Goal: Obtain resource: Obtain resource

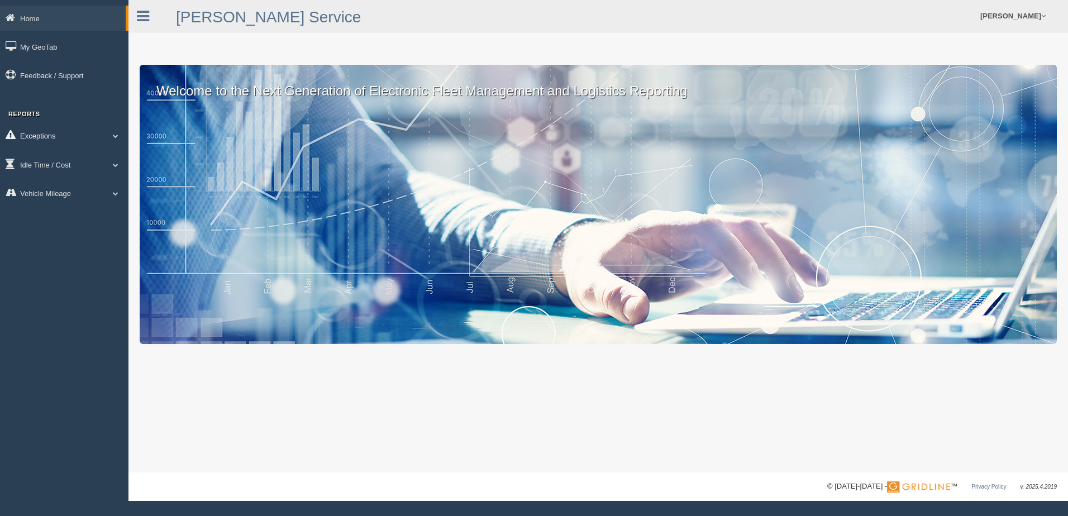
click at [117, 133] on span at bounding box center [115, 136] width 15 height 6
click at [69, 201] on link "Safety Exceptions" at bounding box center [73, 202] width 106 height 20
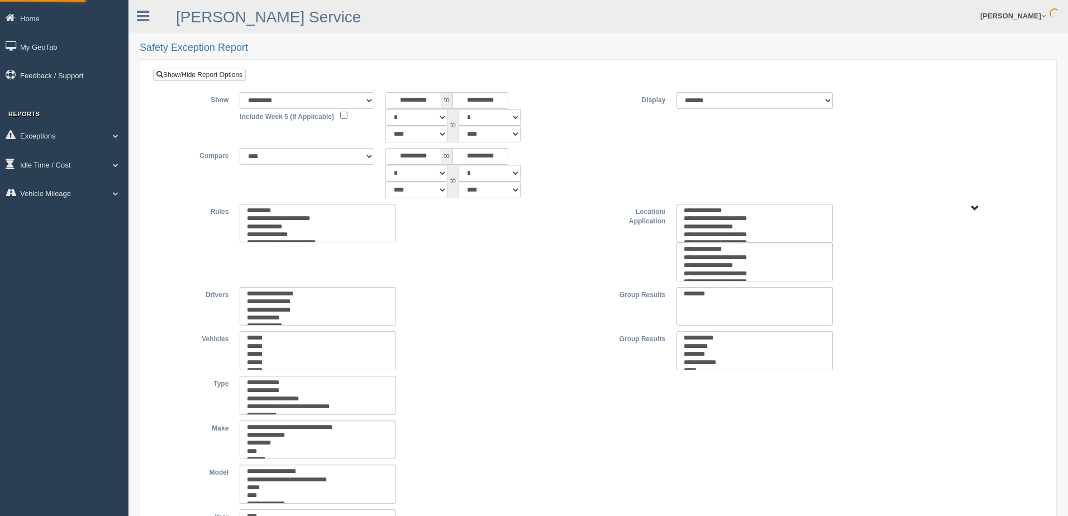
type input "*********"
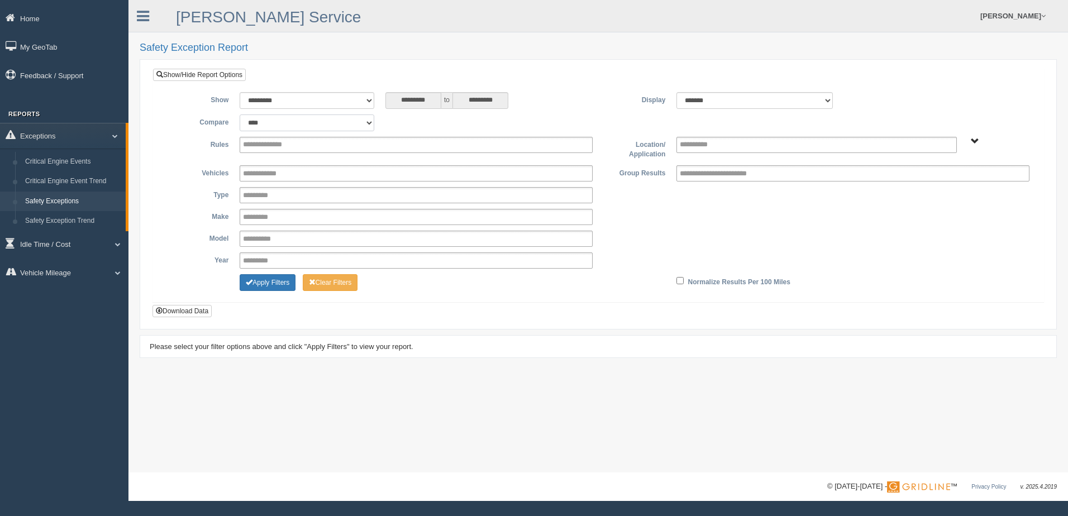
click at [369, 122] on select "**********" at bounding box center [307, 123] width 135 height 17
select select "**********"
click at [240, 115] on select "**********" at bounding box center [307, 123] width 135 height 17
type input "*********"
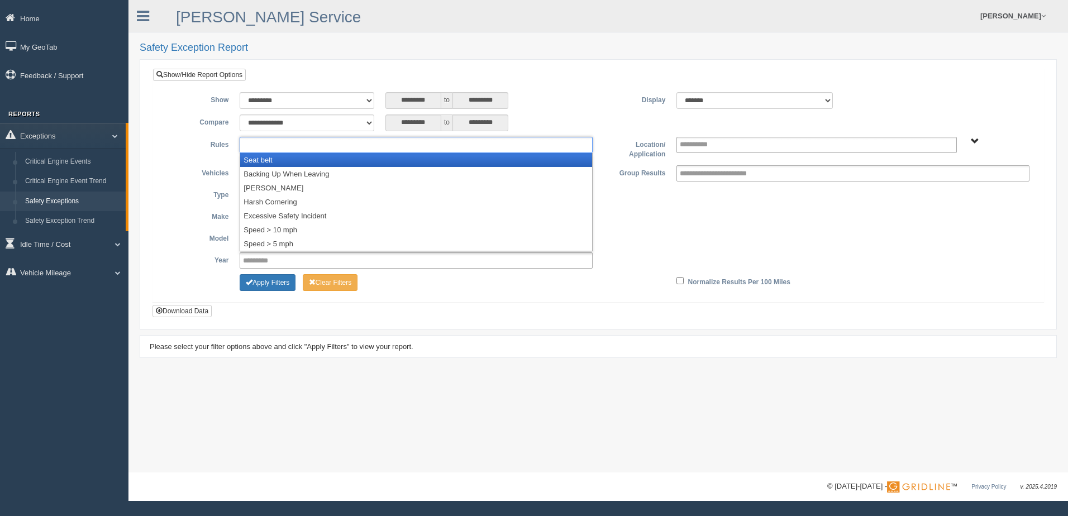
click at [451, 146] on ul at bounding box center [416, 145] width 353 height 16
click at [556, 84] on div "**********" at bounding box center [598, 193] width 891 height 218
type input "**********"
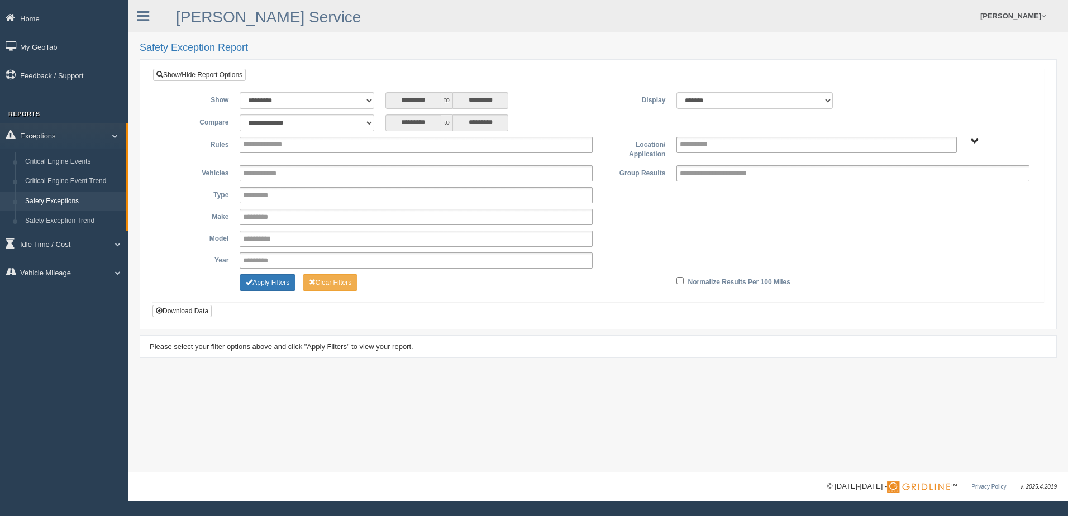
click at [972, 141] on span "B. Vehicle Class C. Emergency Response WTS-10-00 WTS-10-00 Mgr Vehicles WTS-15-…" at bounding box center [975, 141] width 8 height 8
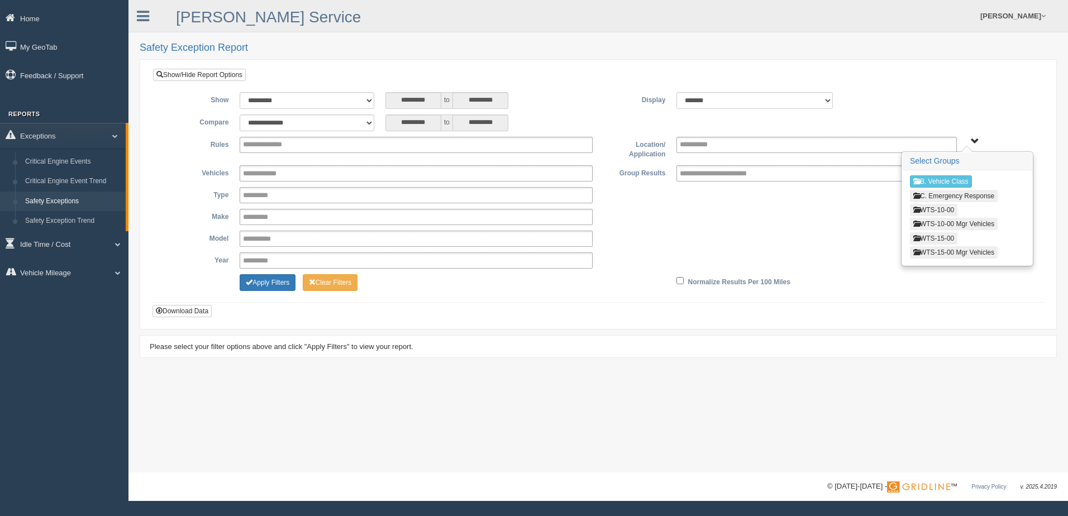
click at [948, 235] on button "WTS-15-00" at bounding box center [933, 238] width 47 height 12
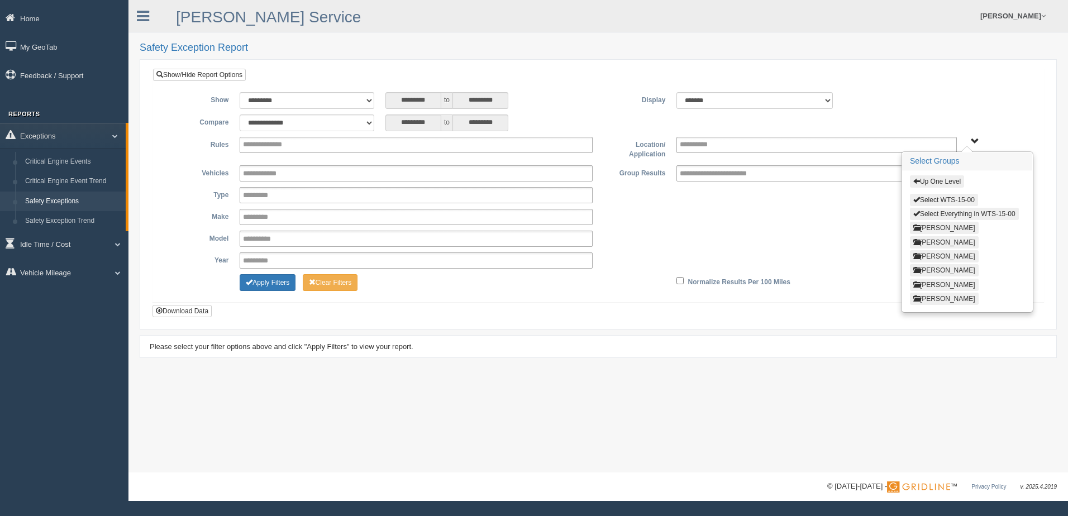
click at [951, 211] on button "Select Everything in WTS-15-00" at bounding box center [964, 214] width 109 height 12
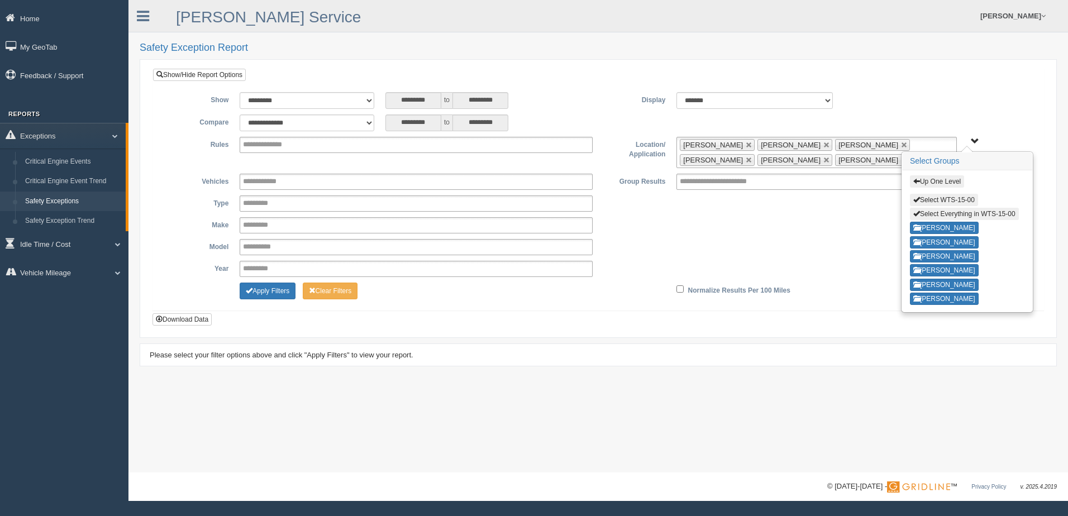
click at [940, 109] on div "**********" at bounding box center [598, 197] width 874 height 210
click at [824, 145] on link at bounding box center [827, 145] width 7 height 7
click at [753, 145] on link at bounding box center [749, 145] width 7 height 7
click at [824, 143] on link at bounding box center [827, 145] width 7 height 7
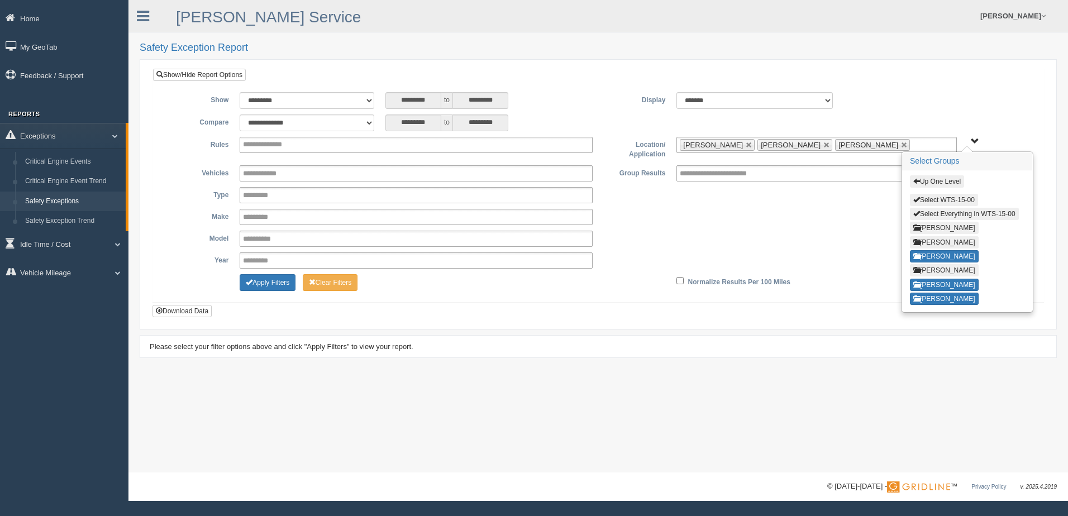
click at [975, 139] on span "Up One Level Select WTS-15-00 Select Everything in WTS-15-00 [PERSON_NAME] [PER…" at bounding box center [975, 141] width 8 height 8
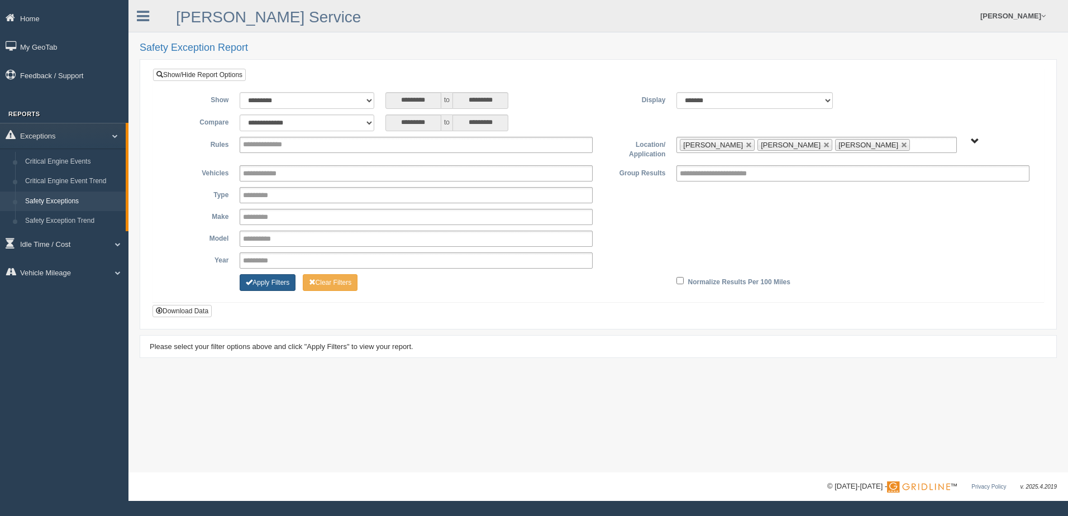
click at [258, 280] on button "Apply Filters" at bounding box center [268, 282] width 56 height 17
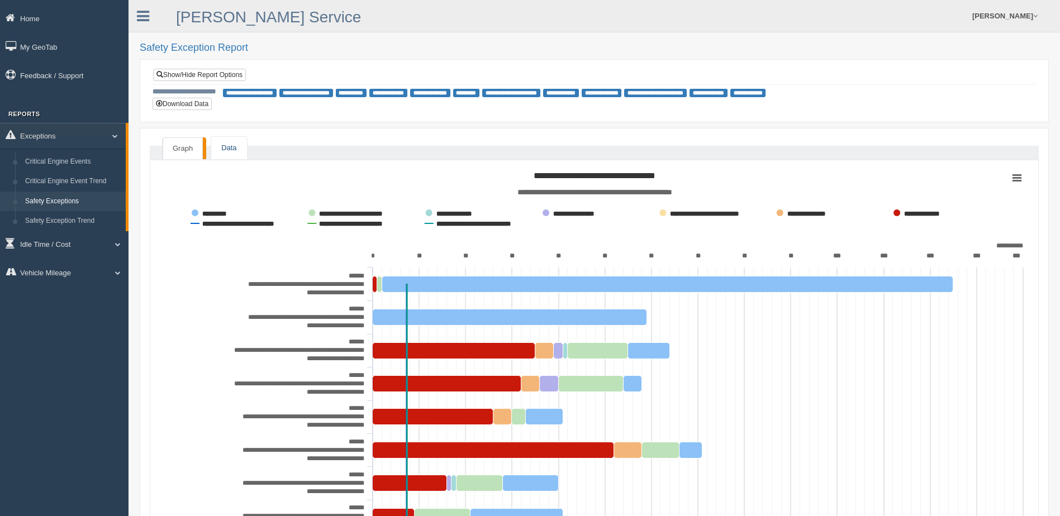
click at [231, 146] on link "Data" at bounding box center [228, 148] width 35 height 23
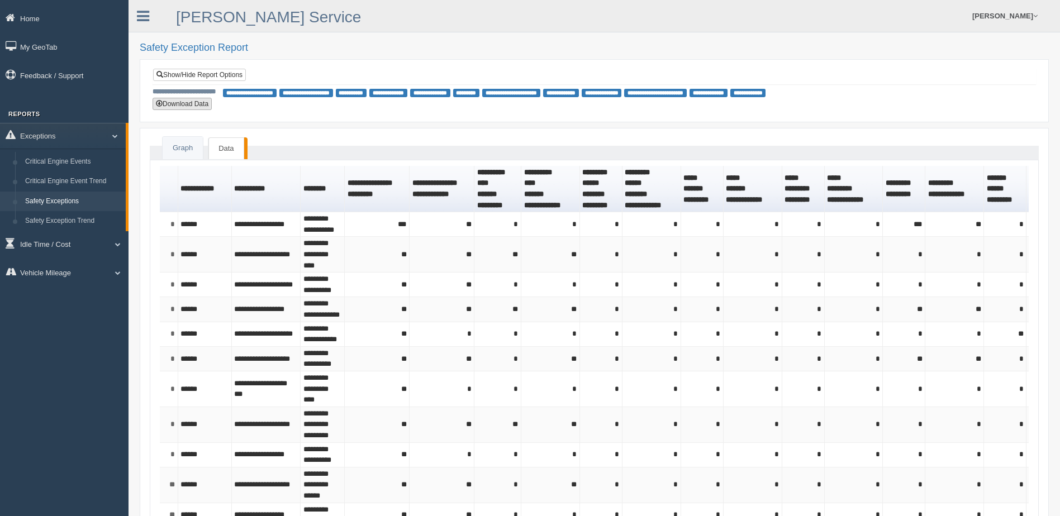
click at [186, 105] on button "Download Data" at bounding box center [182, 104] width 59 height 12
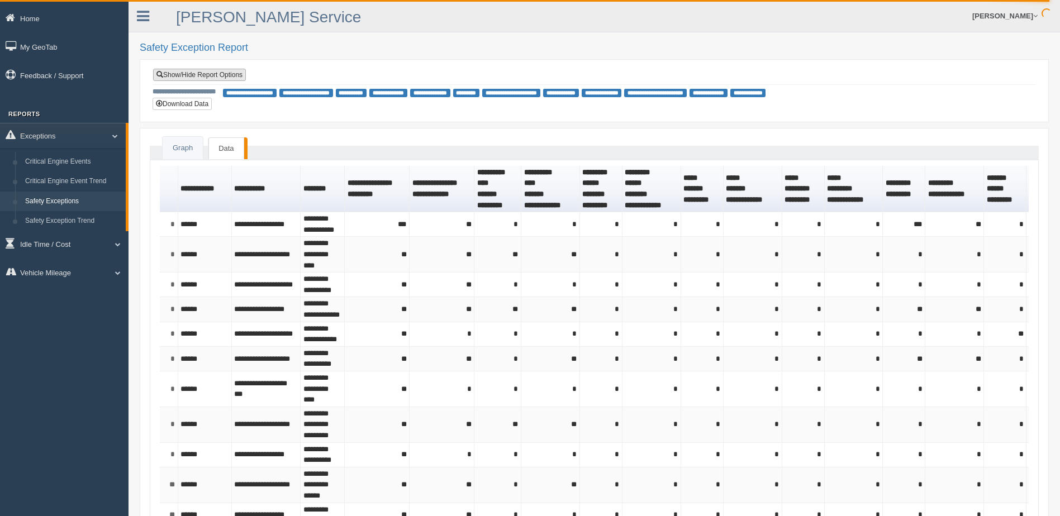
click at [234, 77] on link "Show/Hide Report Options" at bounding box center [199, 75] width 93 height 12
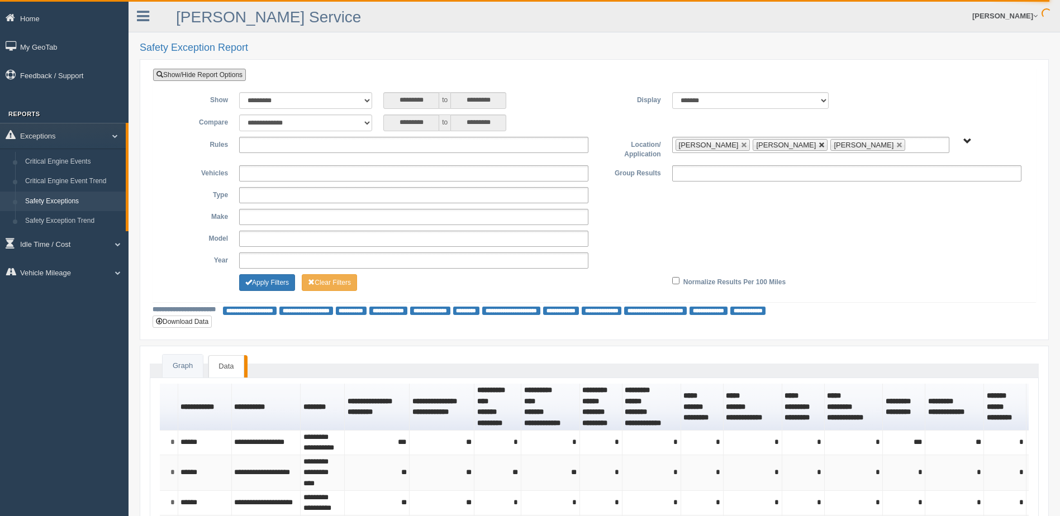
click at [819, 145] on link at bounding box center [822, 145] width 7 height 7
click at [821, 143] on link at bounding box center [822, 145] width 7 height 7
click at [262, 280] on button "Apply Filters" at bounding box center [267, 282] width 56 height 17
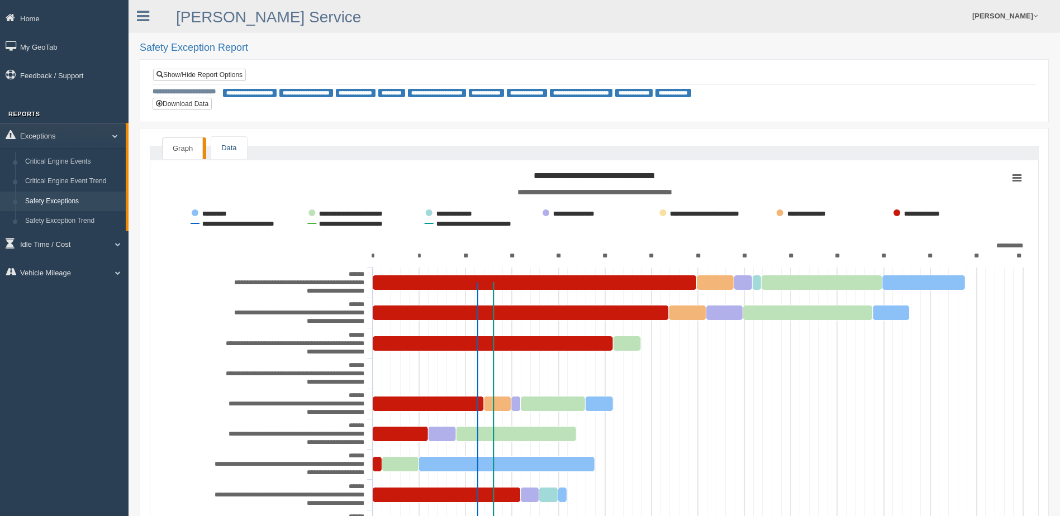
click at [229, 149] on link "Data" at bounding box center [228, 148] width 35 height 23
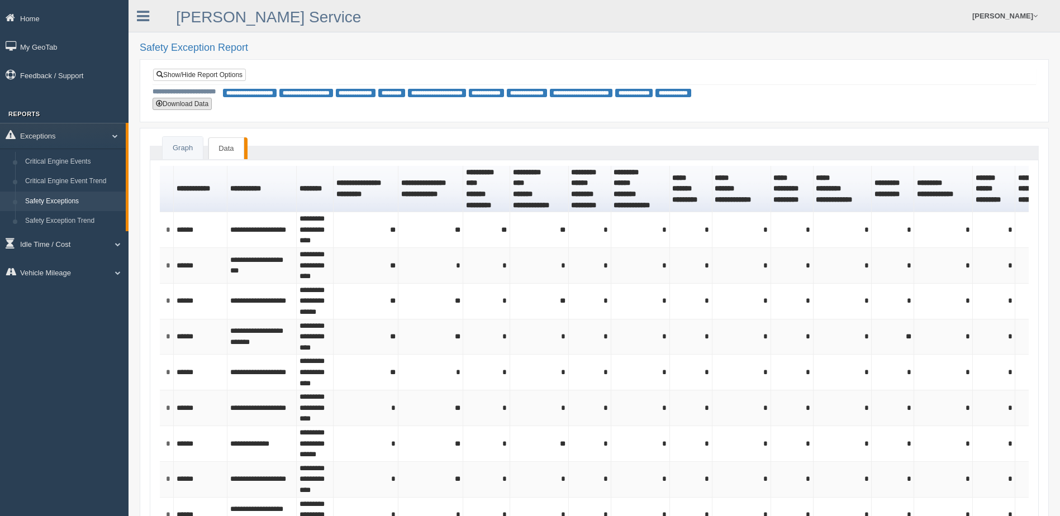
click at [188, 104] on button "Download Data" at bounding box center [182, 104] width 59 height 12
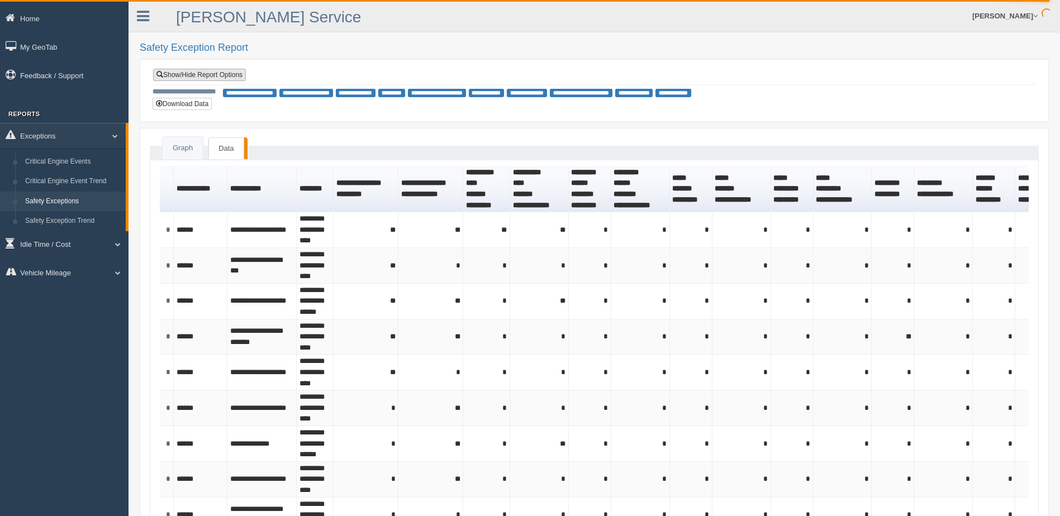
click at [191, 74] on link "Show/Hide Report Options" at bounding box center [199, 75] width 93 height 12
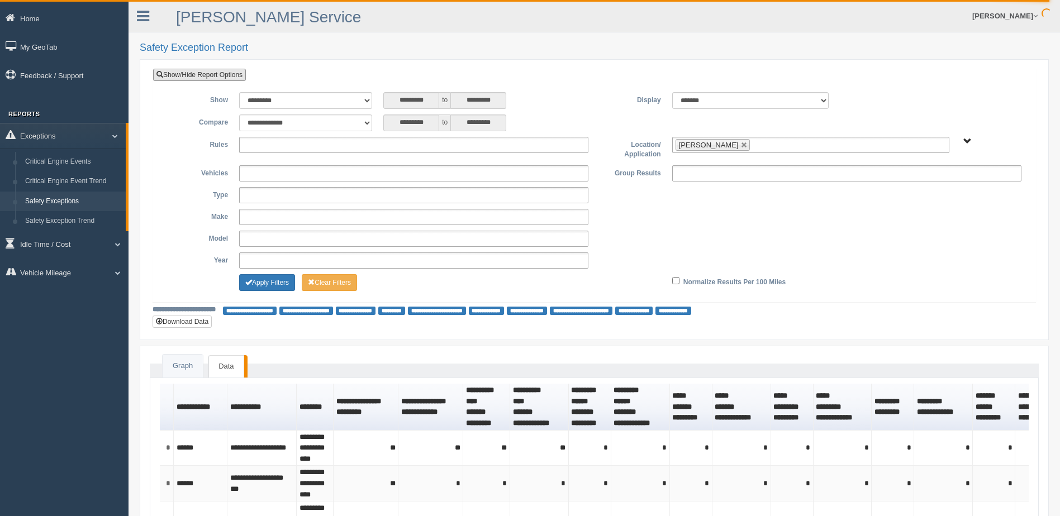
click at [748, 143] on link at bounding box center [744, 145] width 7 height 7
type input "**********"
click at [970, 141] on span "B. Vehicle Class C. Emergency Response WTS-10-00 WTS-10-00 Mgr Vehicles WTS-15-…" at bounding box center [967, 141] width 8 height 8
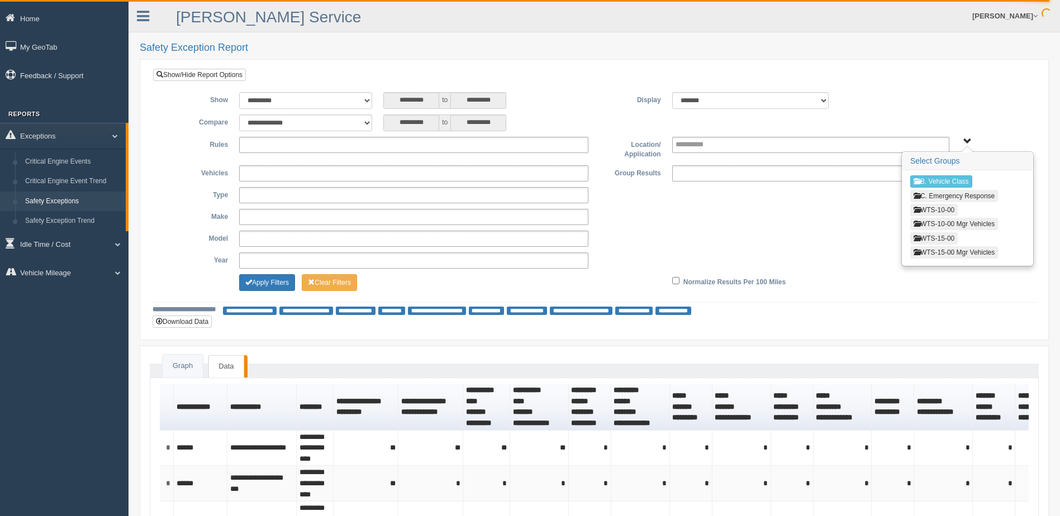
click at [940, 237] on button "WTS-15-00" at bounding box center [933, 238] width 47 height 12
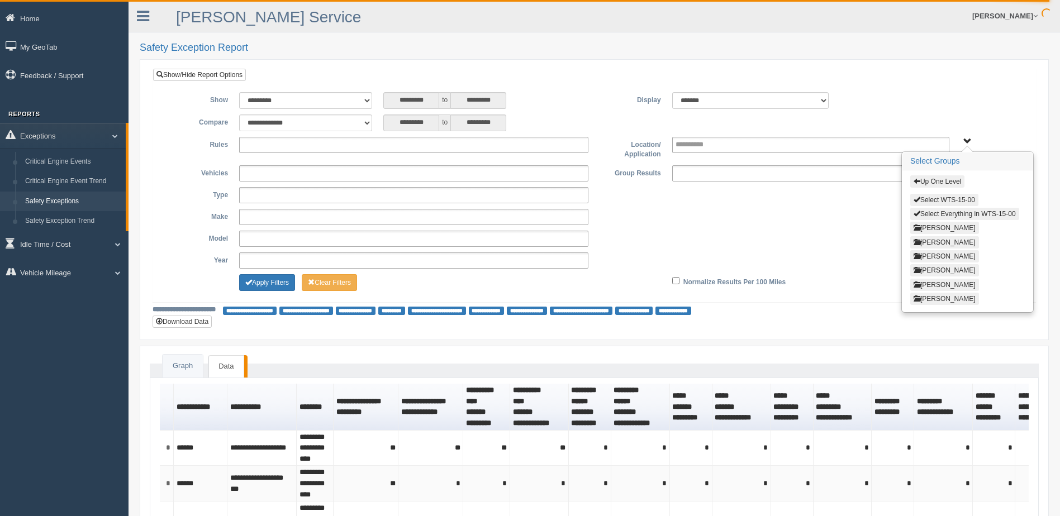
click at [936, 299] on button "[PERSON_NAME]" at bounding box center [944, 299] width 69 height 12
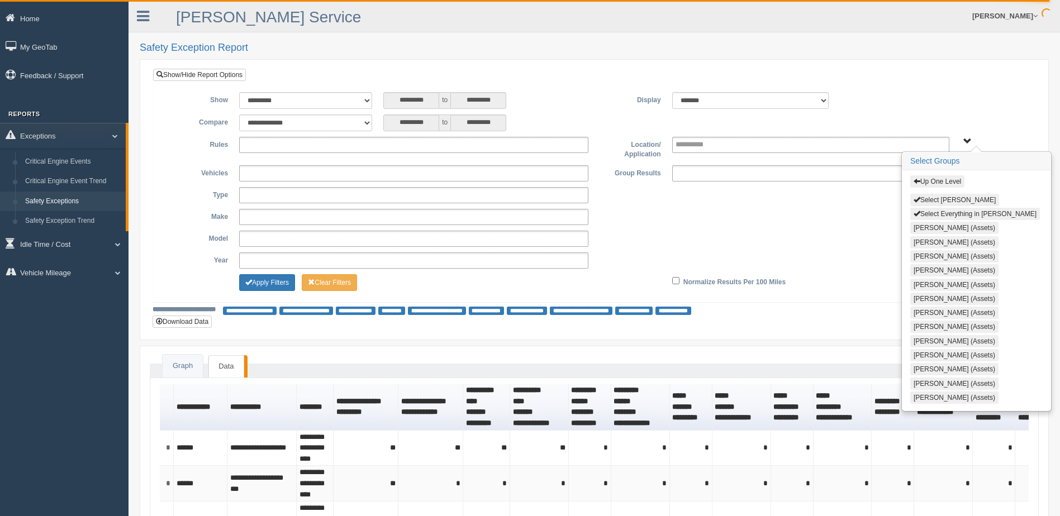
click at [924, 197] on button "Select Thomas Pearson" at bounding box center [954, 200] width 89 height 12
click at [967, 139] on span "Up One Level Select Thomas Pearson Select Everything in Thomas Pearson Carlos B…" at bounding box center [967, 141] width 8 height 8
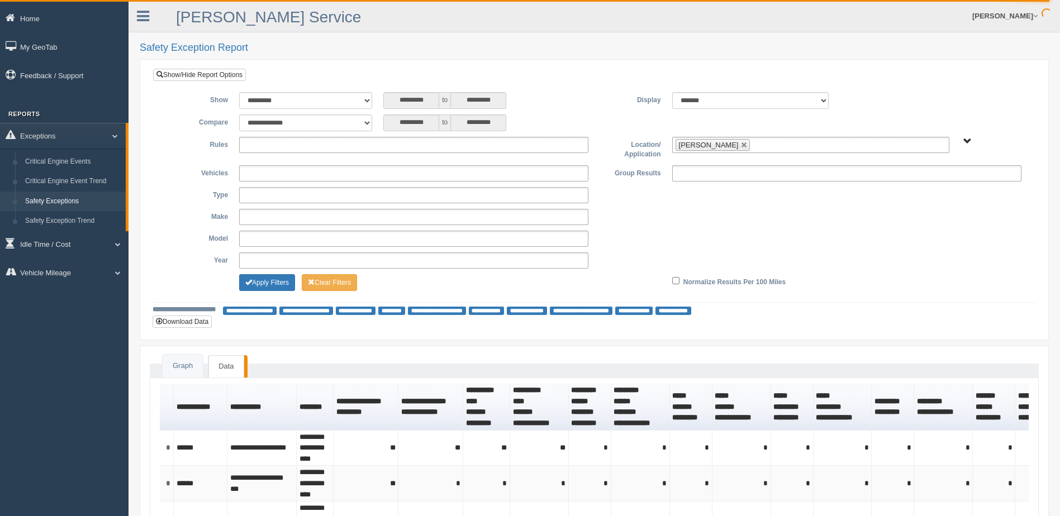
click at [948, 79] on div "**********" at bounding box center [594, 185] width 882 height 233
click at [342, 148] on ul at bounding box center [413, 145] width 349 height 16
click at [597, 110] on div "**********" at bounding box center [594, 192] width 866 height 201
type input "**********"
click at [283, 290] on button "Apply Filters" at bounding box center [267, 282] width 56 height 17
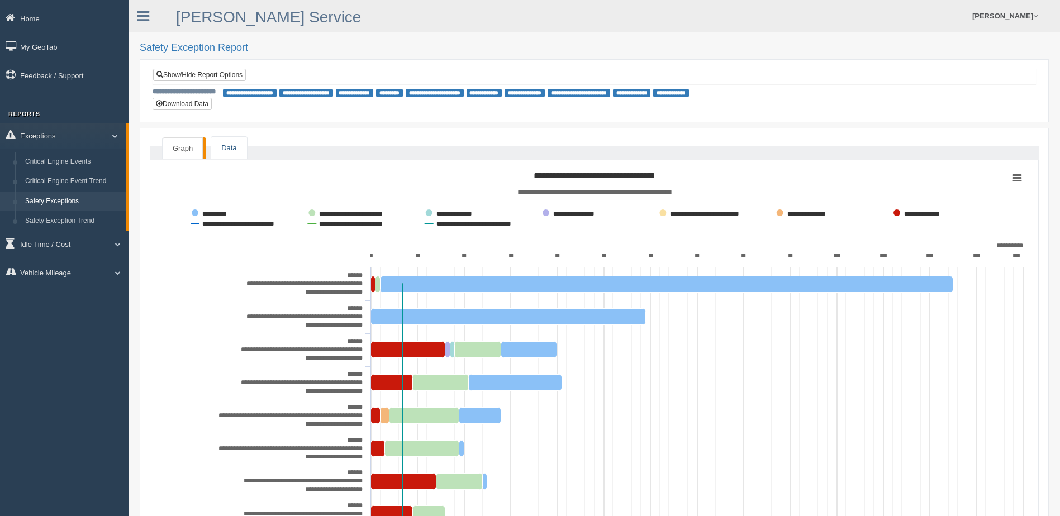
click at [227, 150] on link "Data" at bounding box center [228, 148] width 35 height 23
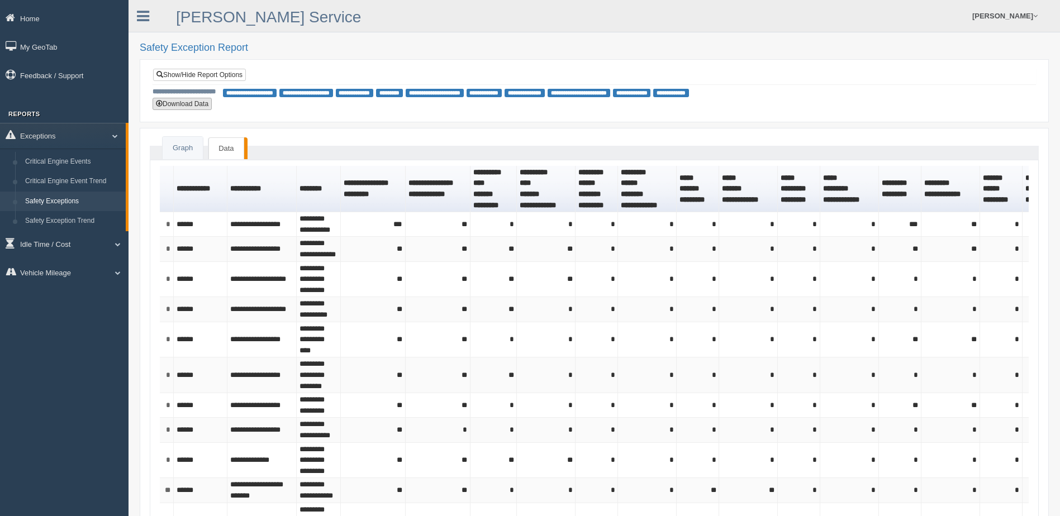
click at [195, 106] on button "Download Data" at bounding box center [182, 104] width 59 height 12
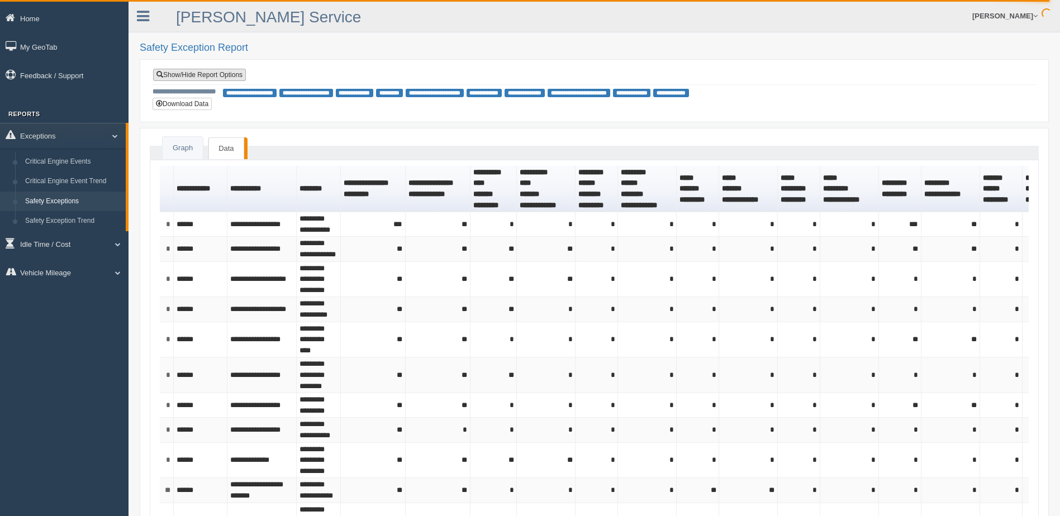
click at [226, 74] on link "Show/Hide Report Options" at bounding box center [199, 75] width 93 height 12
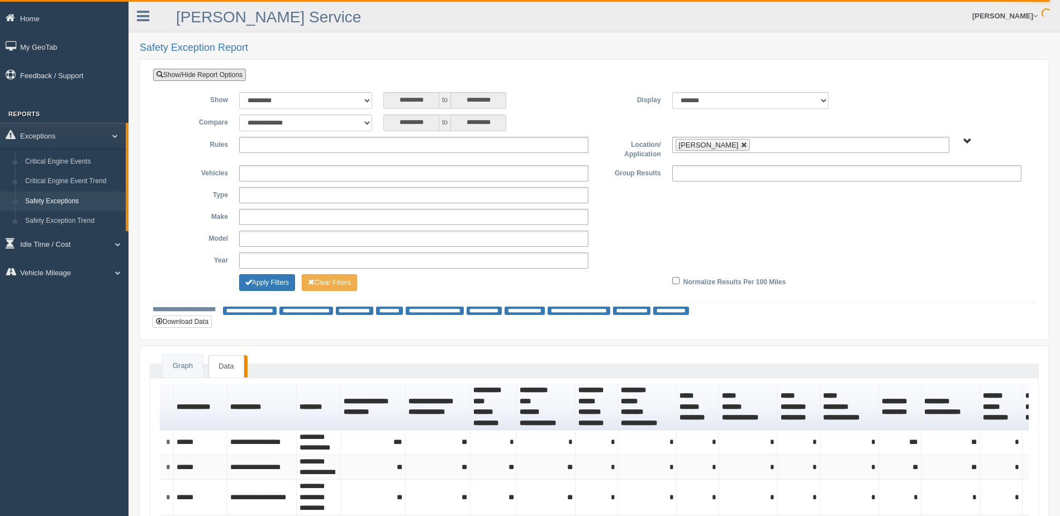
click at [741, 144] on link at bounding box center [744, 145] width 7 height 7
type input "**********"
click at [968, 140] on span "B. Vehicle Class C. Emergency Response WTS-10-00 WTS-10-00 Mgr Vehicles WTS-15-…" at bounding box center [967, 141] width 8 height 8
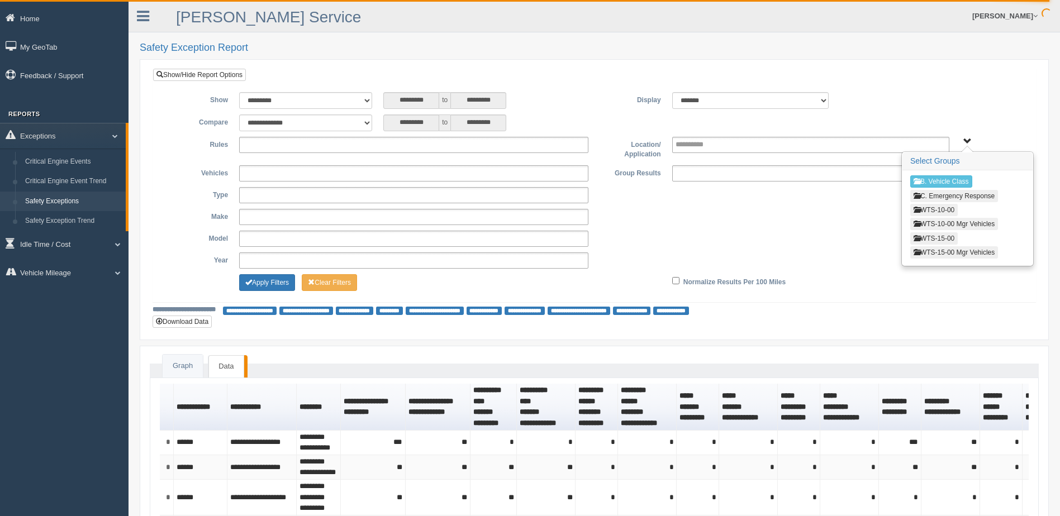
click at [944, 235] on button "WTS-15-00" at bounding box center [933, 238] width 47 height 12
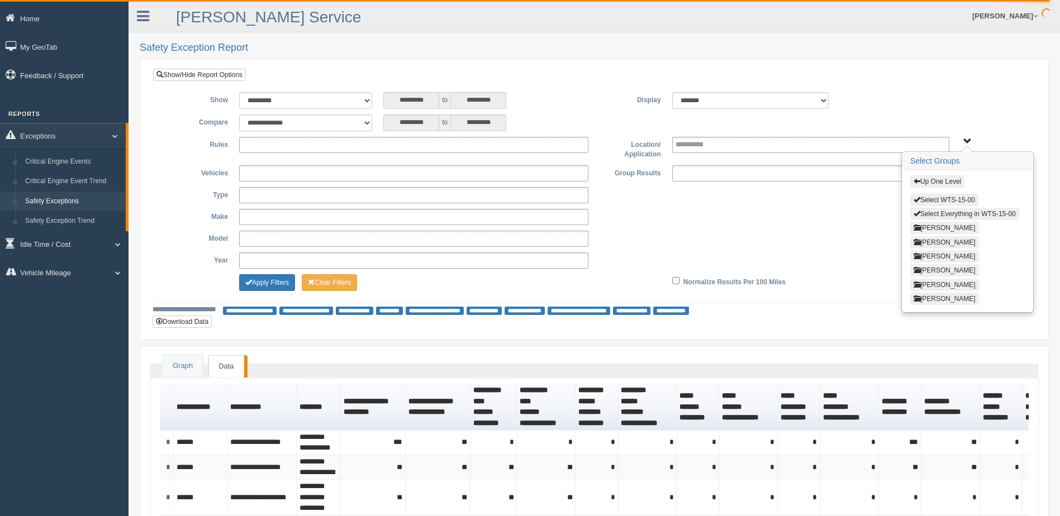
click at [939, 283] on button "Steve Olson" at bounding box center [944, 285] width 69 height 12
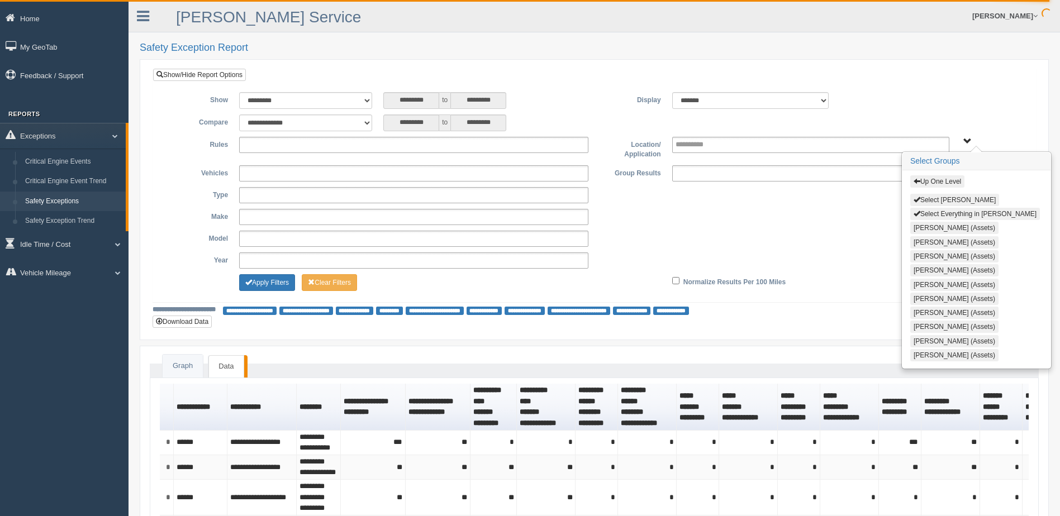
click at [938, 196] on button "Select Steve Olson" at bounding box center [954, 200] width 89 height 12
click at [966, 140] on span "Up One Level Select Steve Olson Select Everything in Steve Olson Chance Jenkins…" at bounding box center [967, 141] width 8 height 8
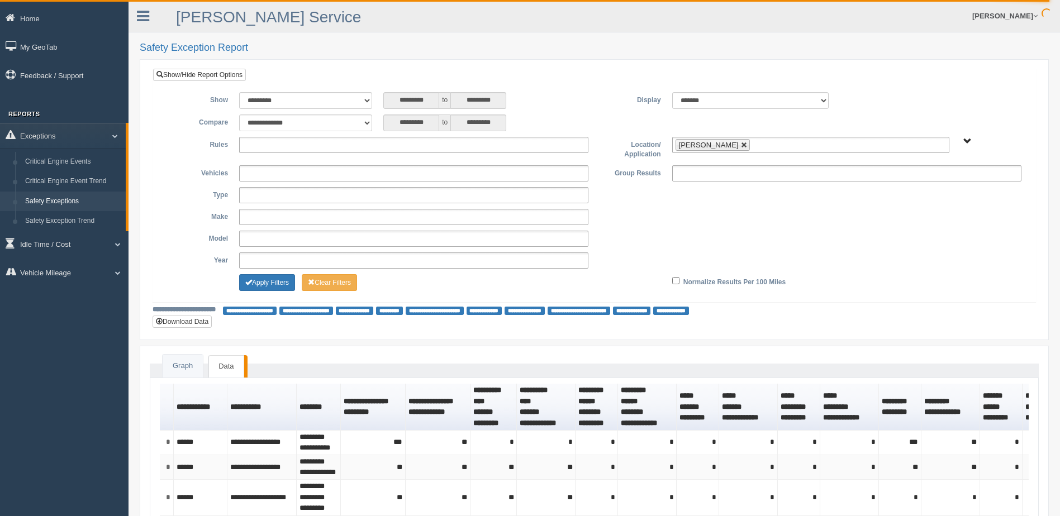
click at [741, 146] on link at bounding box center [744, 145] width 7 height 7
type input "**********"
click at [968, 139] on span "Up One Level Select Steve Olson Select Everything in Steve Olson Chance Jenkins…" at bounding box center [967, 141] width 8 height 8
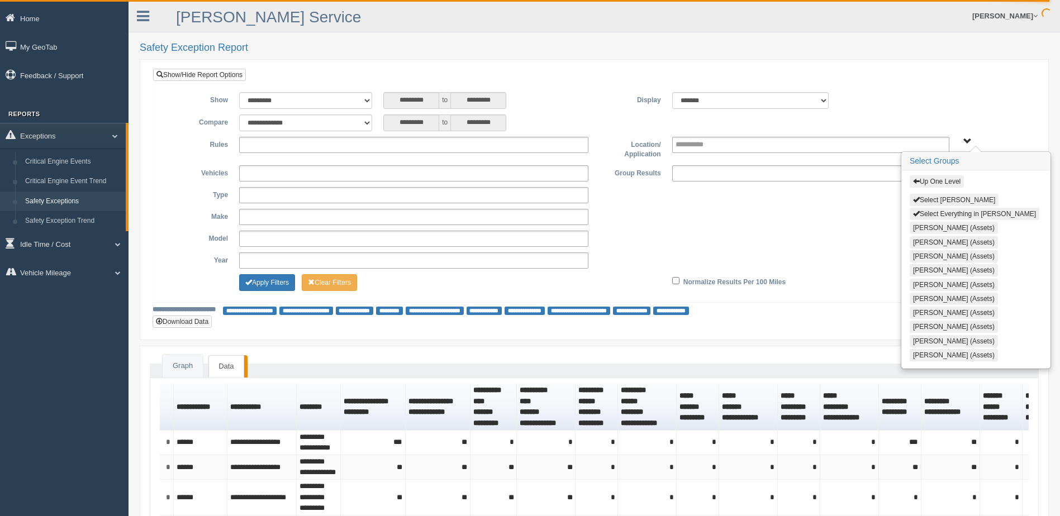
click at [918, 198] on span "button" at bounding box center [916, 199] width 7 height 7
click at [920, 182] on button "Up One Level" at bounding box center [937, 181] width 54 height 12
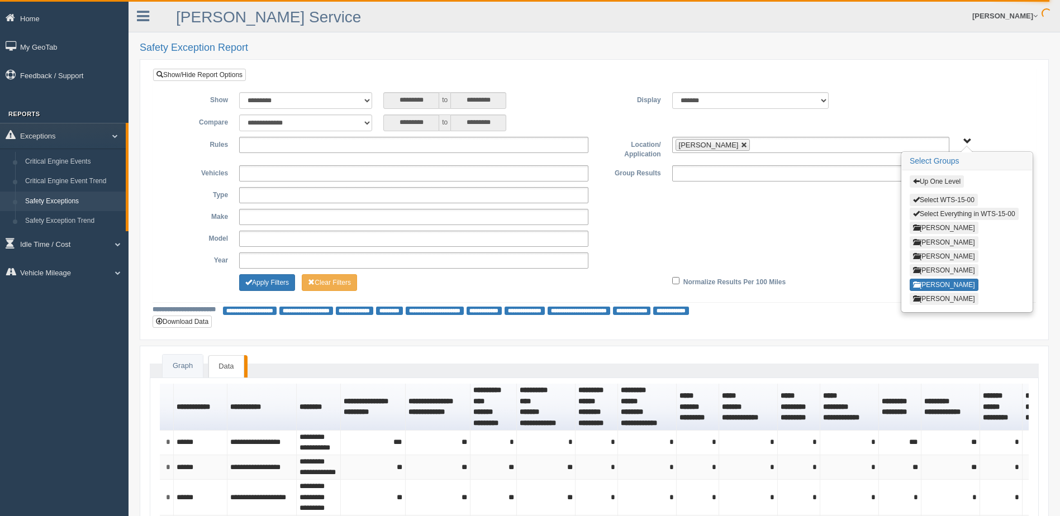
click at [741, 145] on link at bounding box center [744, 145] width 7 height 7
type input "**********"
click at [967, 140] on span "Up One Level Select WTS-15-00 Select Everything in WTS-15-00 GREGORY WILLIAMS K…" at bounding box center [967, 141] width 8 height 8
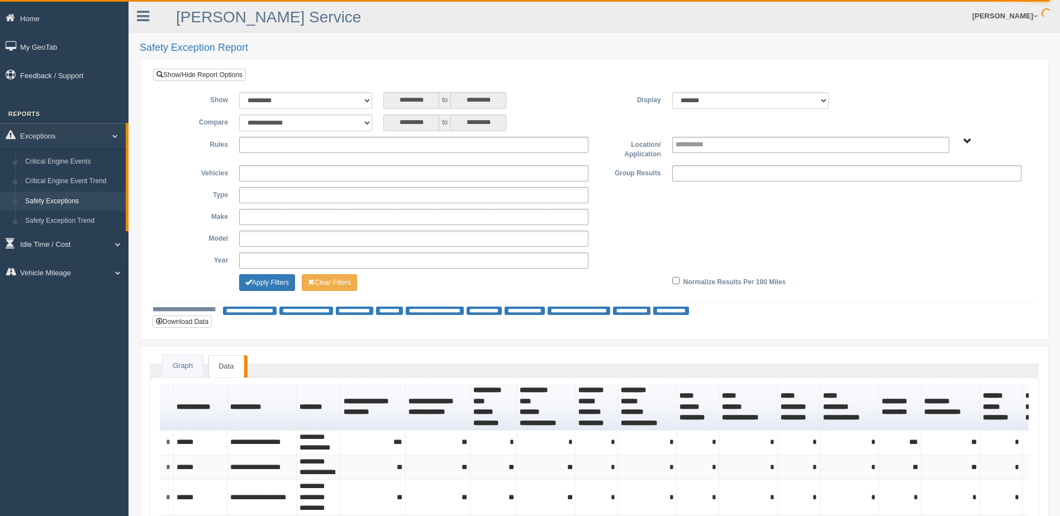
click at [968, 139] on span "Up One Level Select WTS-15-00 Select Everything in WTS-15-00 GREGORY WILLIAMS K…" at bounding box center [967, 141] width 8 height 8
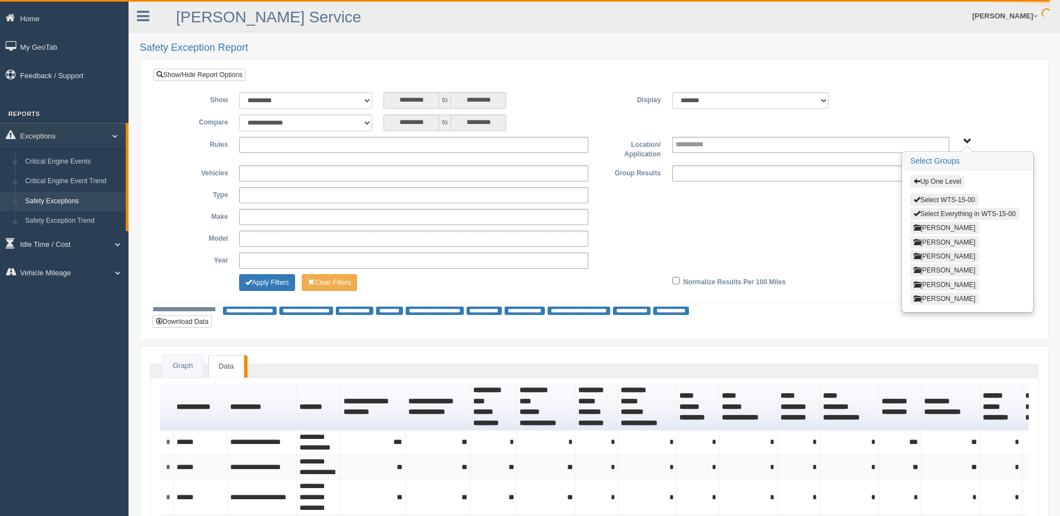
click at [918, 181] on span "button" at bounding box center [917, 181] width 7 height 7
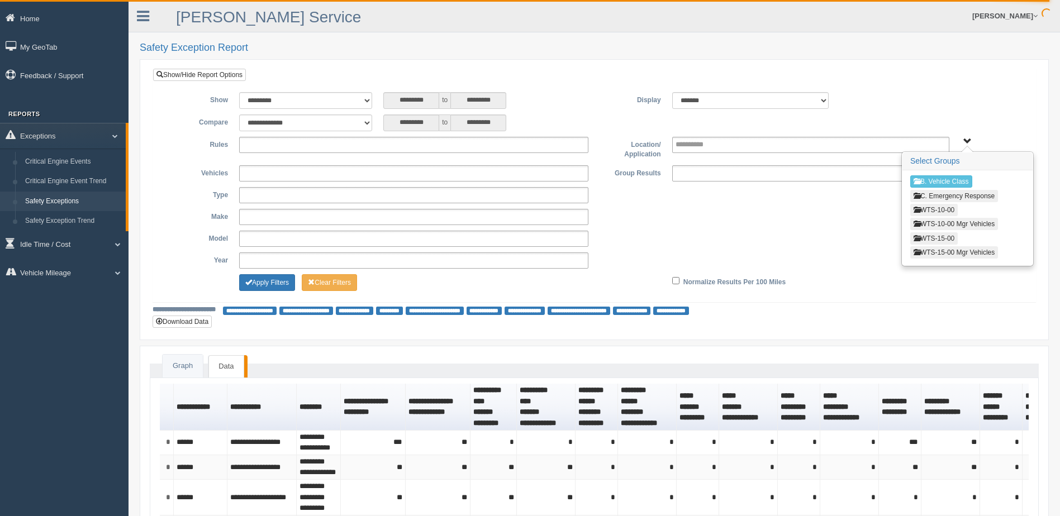
click at [936, 237] on button "WTS-15-00" at bounding box center [933, 238] width 47 height 12
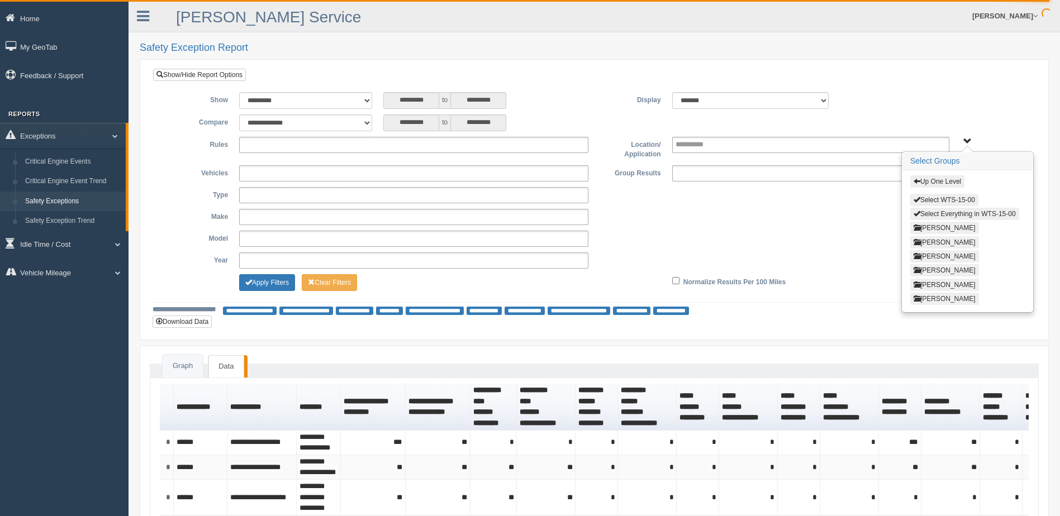
click at [940, 297] on button "Thomas Pearson" at bounding box center [944, 299] width 69 height 12
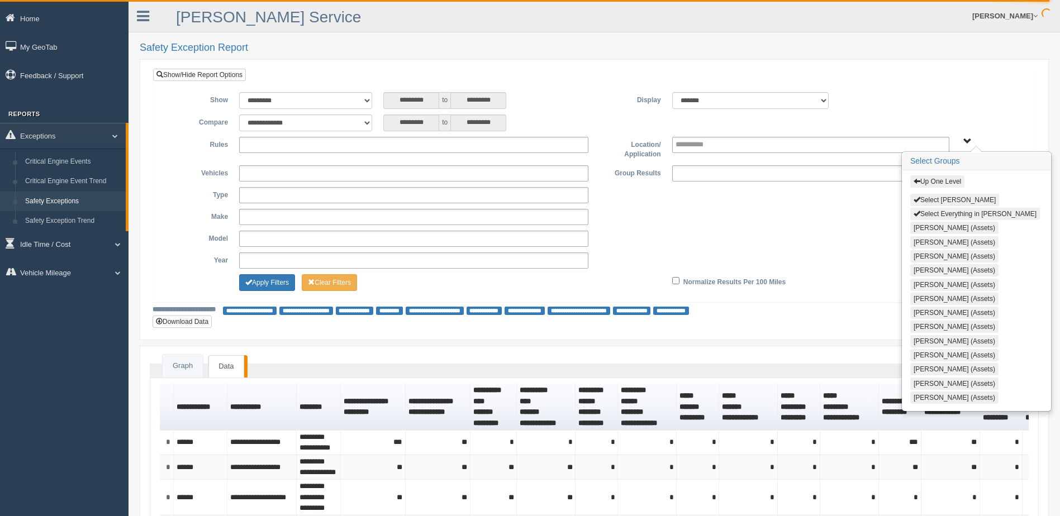
click at [939, 197] on button "Select Thomas Pearson" at bounding box center [954, 200] width 89 height 12
type input "**********"
click at [935, 199] on button "Select Thomas Pearson" at bounding box center [954, 200] width 89 height 12
click at [933, 123] on div "**********" at bounding box center [594, 123] width 866 height 17
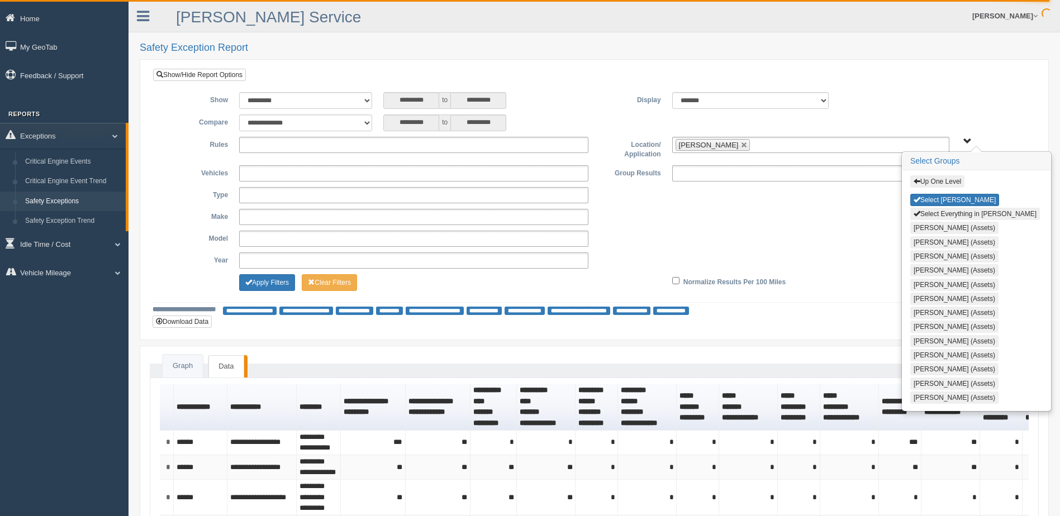
click at [967, 142] on span "Up One Level Select Thomas Pearson Select Everything in Thomas Pearson Carlos B…" at bounding box center [967, 141] width 8 height 8
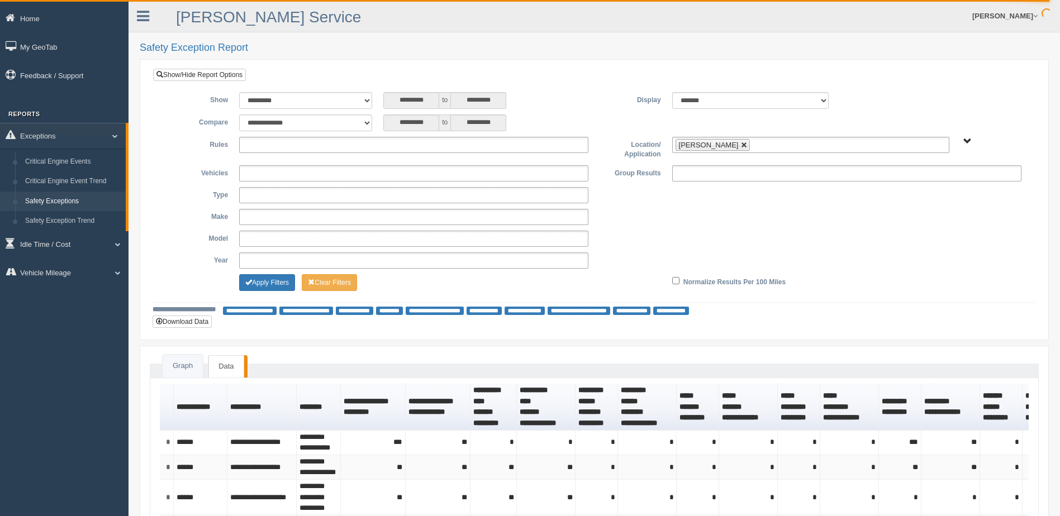
click at [741, 145] on link at bounding box center [744, 145] width 7 height 7
type input "**********"
click at [966, 142] on span "Up One Level Select Thomas Pearson Select Everything in Thomas Pearson Carlos B…" at bounding box center [967, 141] width 8 height 8
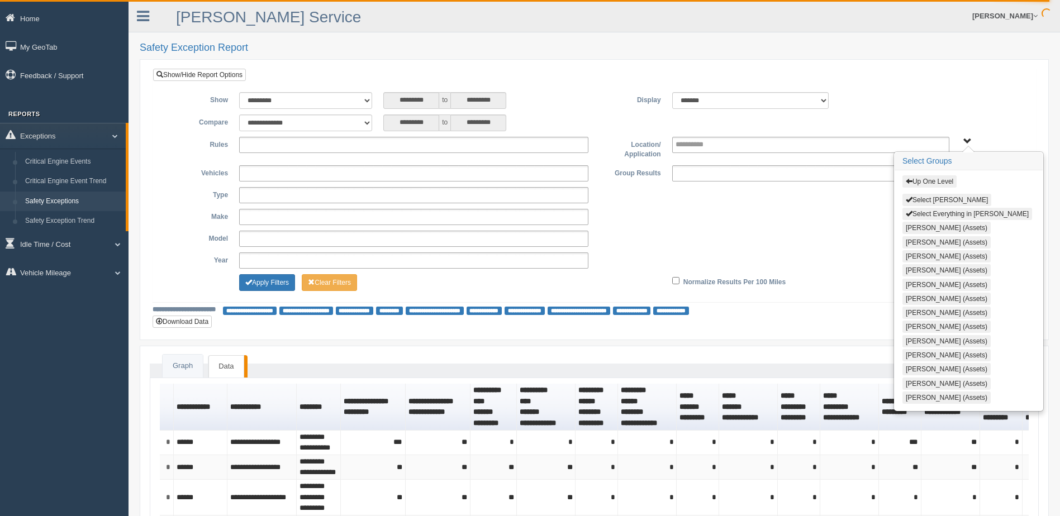
click at [911, 181] on span "button" at bounding box center [909, 181] width 7 height 7
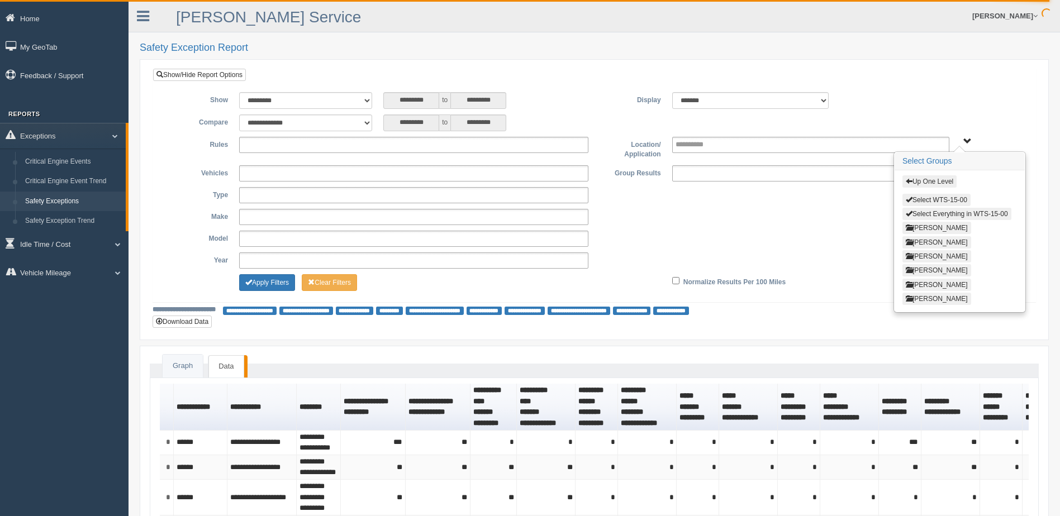
click at [909, 183] on span "button" at bounding box center [909, 181] width 7 height 7
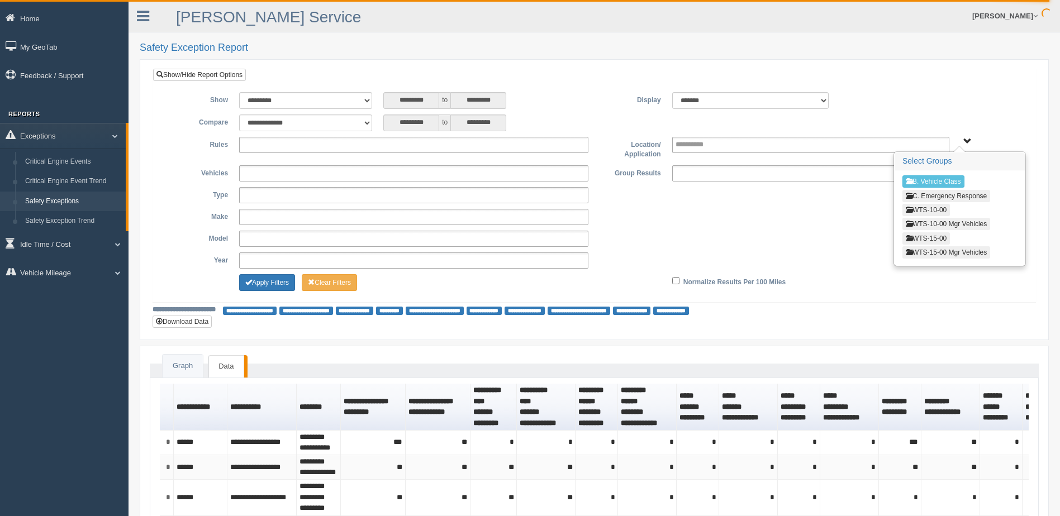
click at [918, 240] on button "WTS-15-00" at bounding box center [925, 238] width 47 height 12
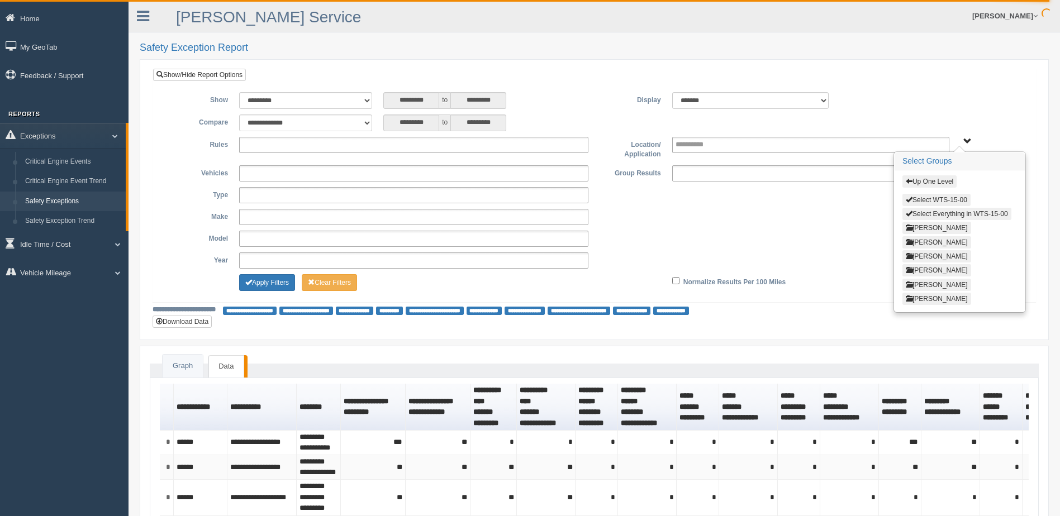
click at [933, 286] on button "Steve Olson" at bounding box center [936, 285] width 69 height 12
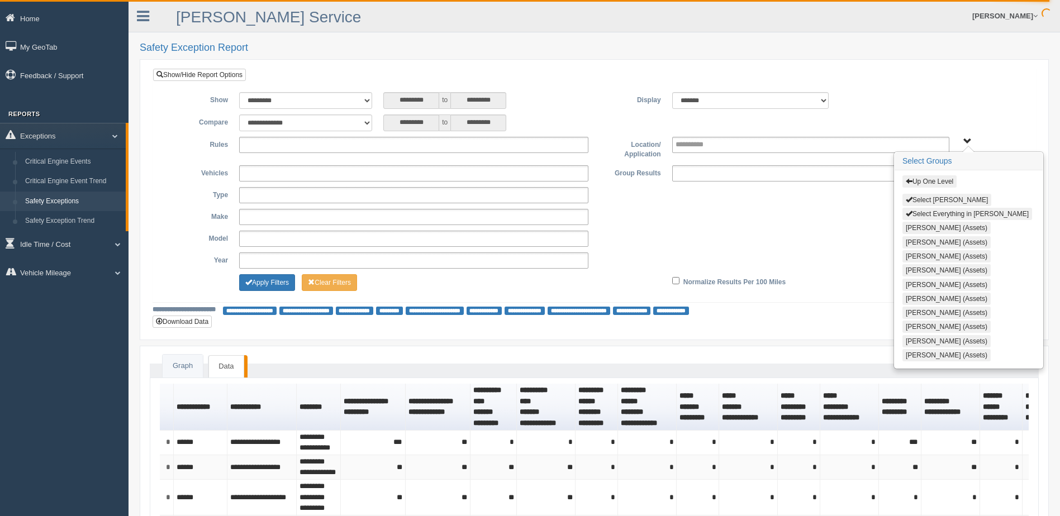
click at [915, 197] on button "Select Steve Olson" at bounding box center [946, 200] width 89 height 12
click at [968, 141] on span "Up One Level Select Steve Olson Select Everything in Steve Olson Chance Jenkins…" at bounding box center [967, 141] width 8 height 8
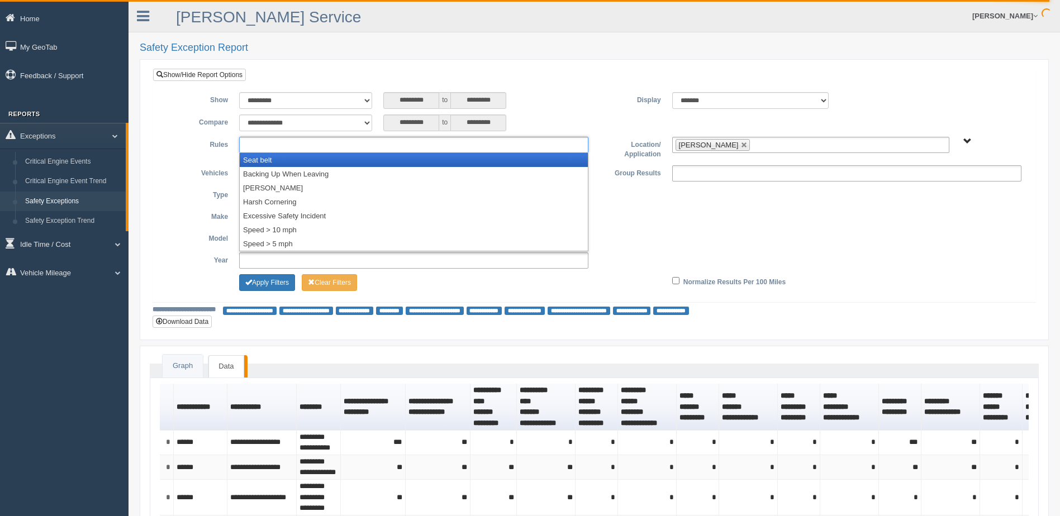
click at [350, 146] on ul at bounding box center [413, 145] width 349 height 16
click at [524, 73] on div "**********" at bounding box center [594, 185] width 882 height 233
type input "**********"
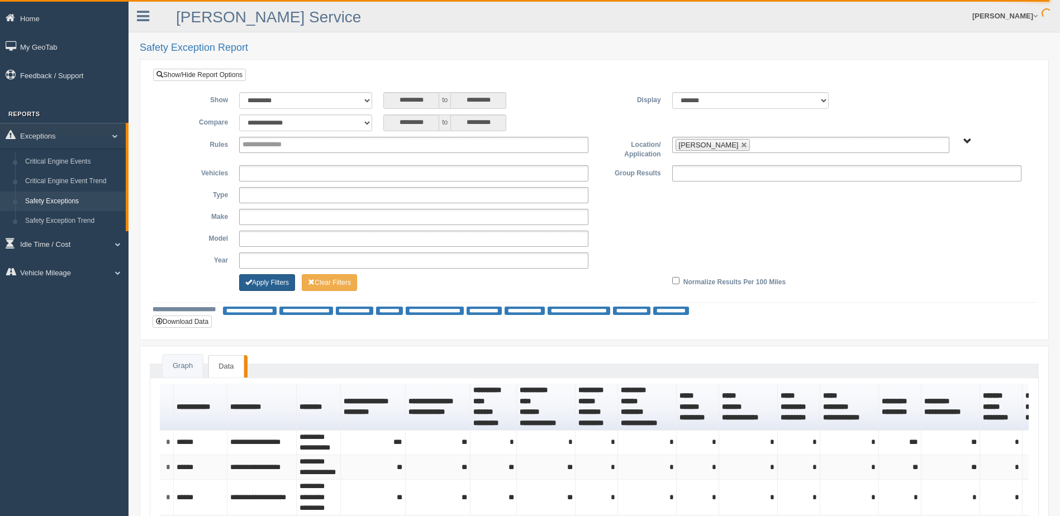
click at [268, 283] on button "Apply Filters" at bounding box center [267, 282] width 56 height 17
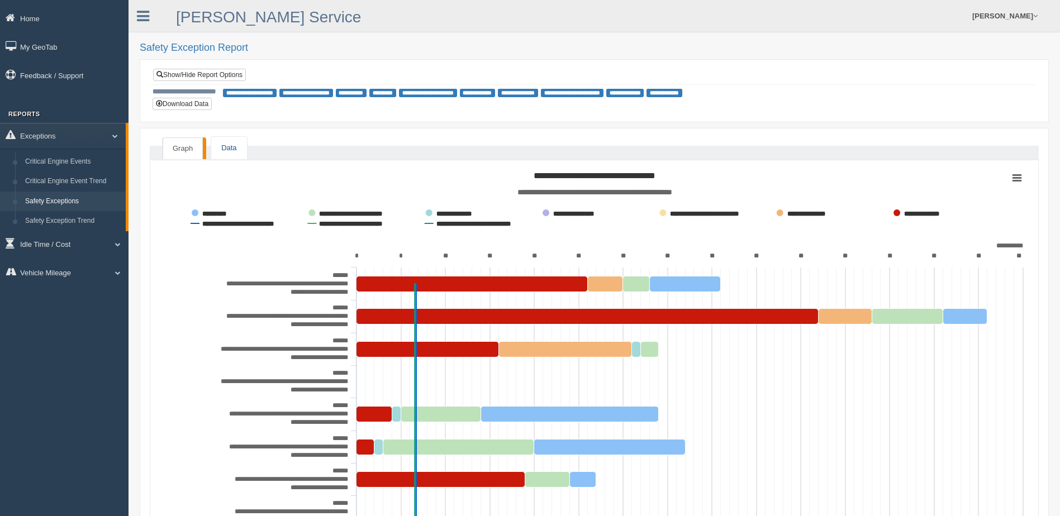
click at [224, 146] on link "Data" at bounding box center [228, 148] width 35 height 23
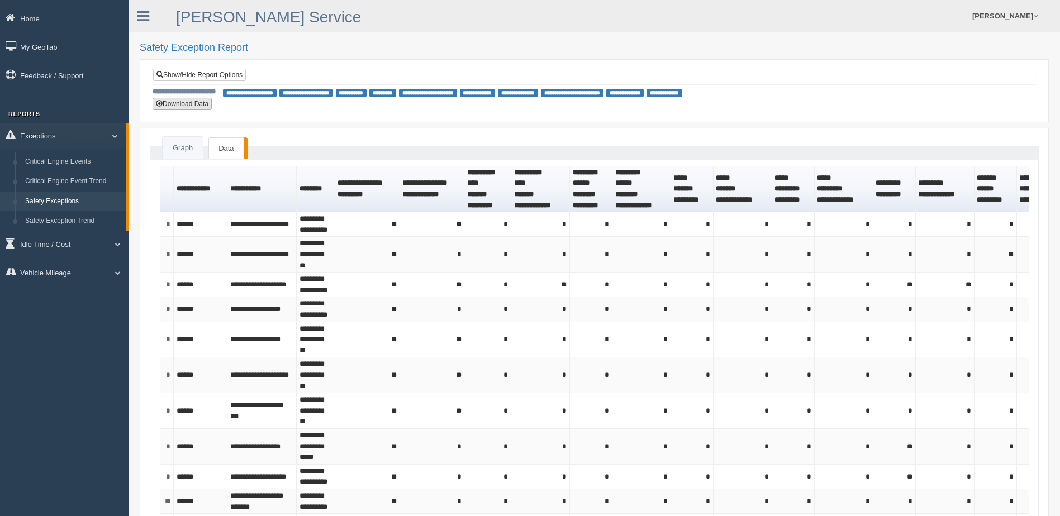
click at [192, 104] on button "Download Data" at bounding box center [182, 104] width 59 height 12
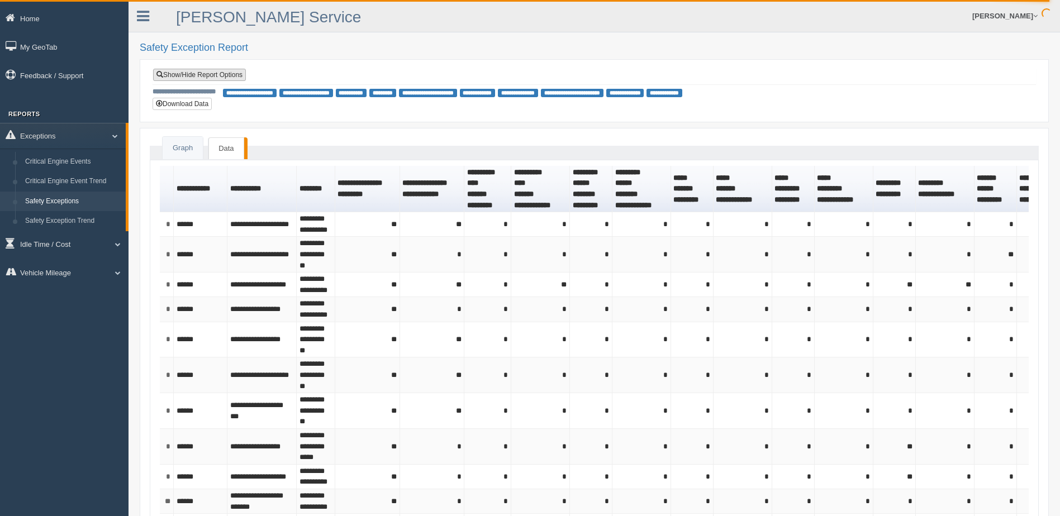
click at [224, 74] on link "Show/Hide Report Options" at bounding box center [199, 75] width 93 height 12
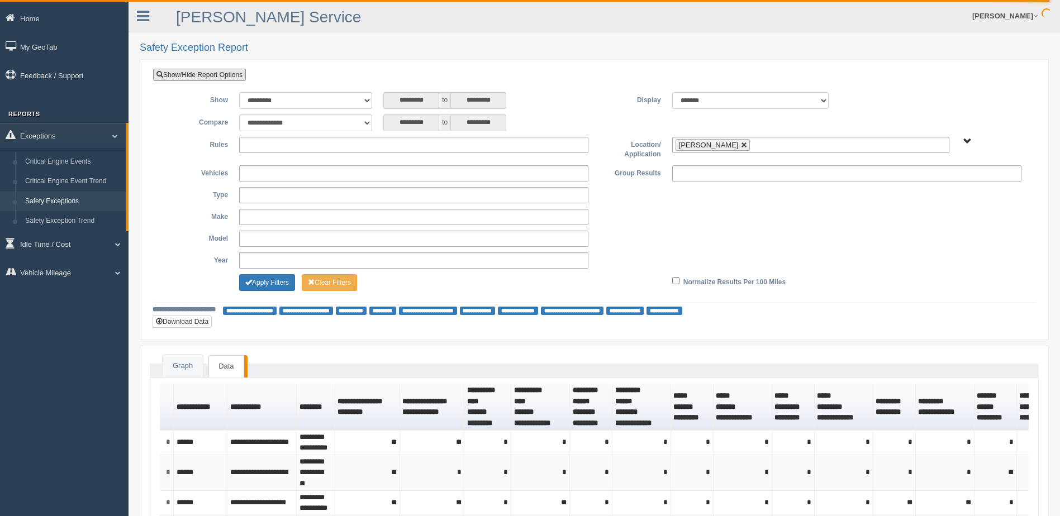
click at [741, 145] on link at bounding box center [744, 145] width 7 height 7
type input "**********"
click at [484, 145] on ul at bounding box center [413, 145] width 349 height 16
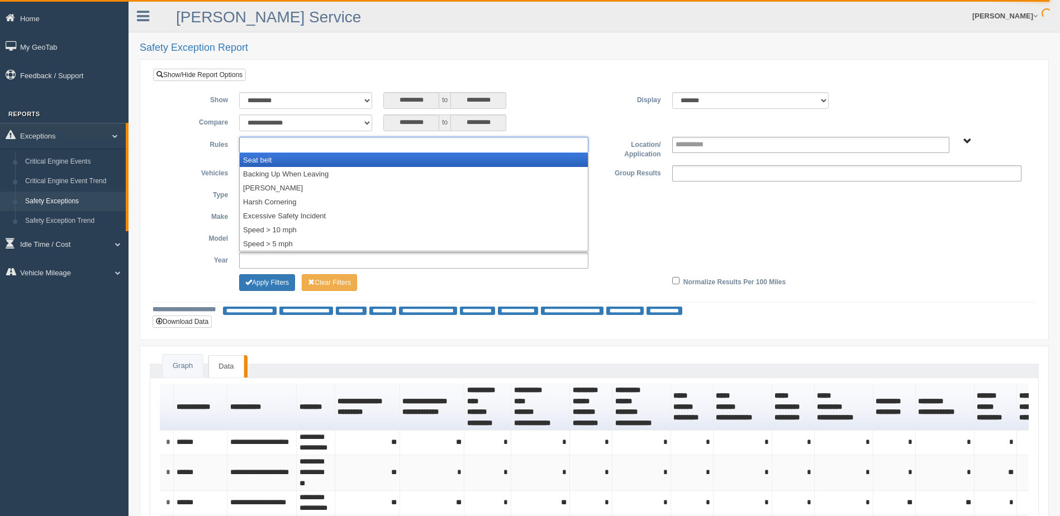
click at [391, 160] on li "Seat belt" at bounding box center [414, 160] width 348 height 14
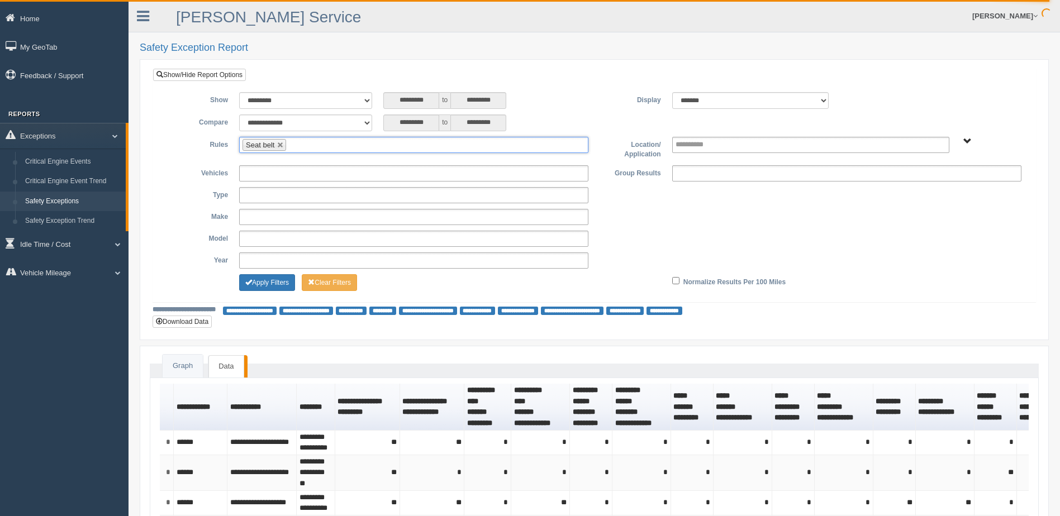
click at [400, 148] on ul "Seat belt" at bounding box center [413, 145] width 349 height 16
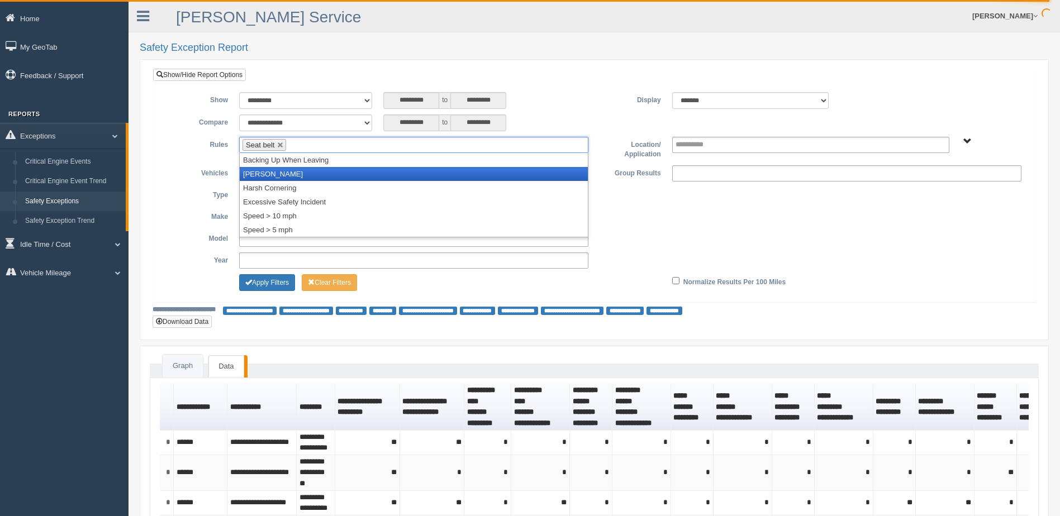
click at [380, 173] on li "[PERSON_NAME]" at bounding box center [414, 174] width 348 height 14
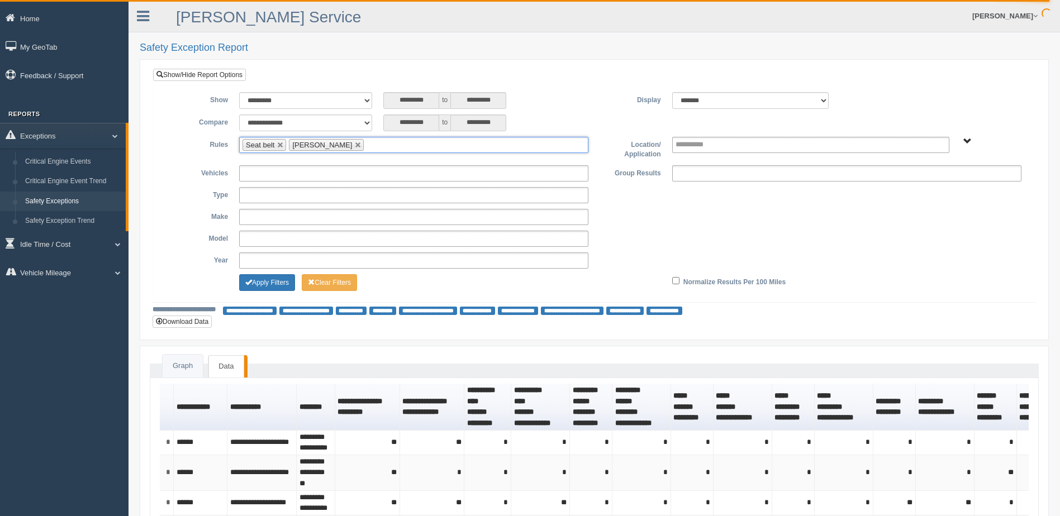
click at [399, 147] on ul "Seat belt Harsh Braking" at bounding box center [413, 145] width 349 height 16
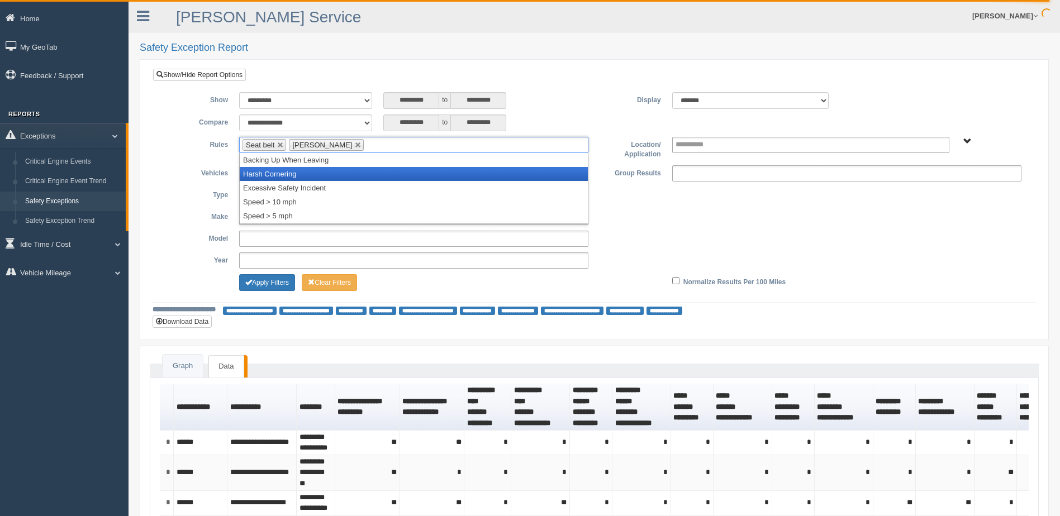
click at [372, 174] on li "Harsh Cornering" at bounding box center [414, 174] width 348 height 14
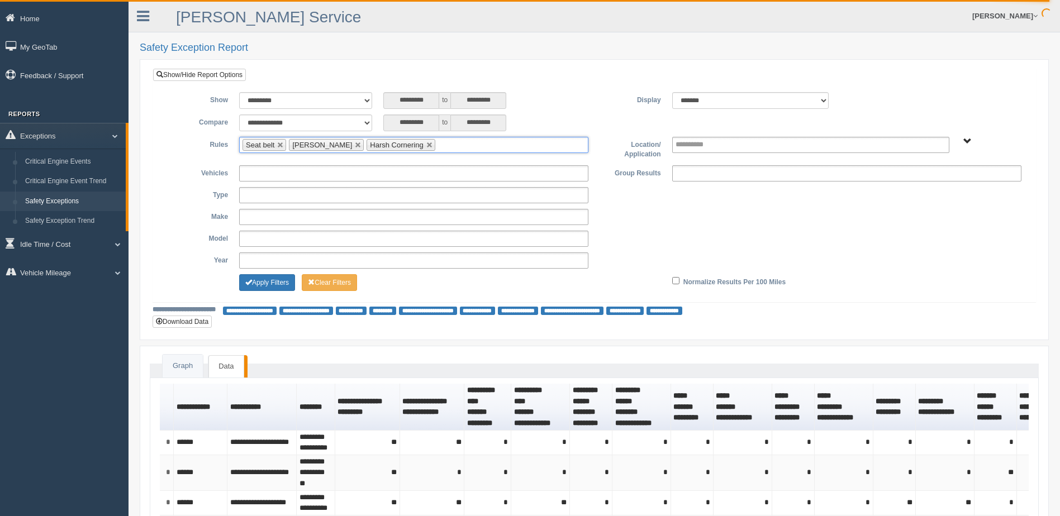
click at [438, 142] on input "text" at bounding box center [445, 145] width 14 height 14
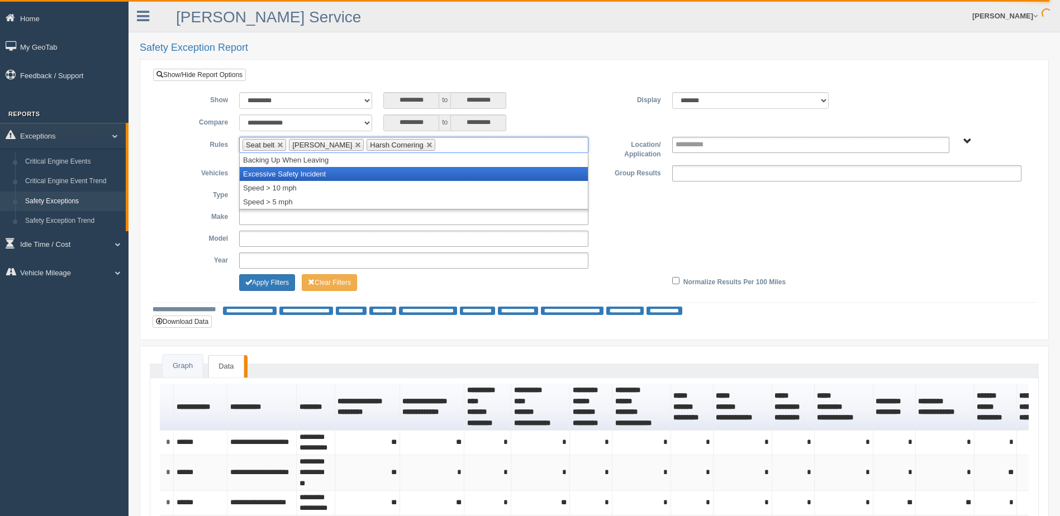
click at [404, 171] on li "Excessive Safety Incident" at bounding box center [414, 174] width 348 height 14
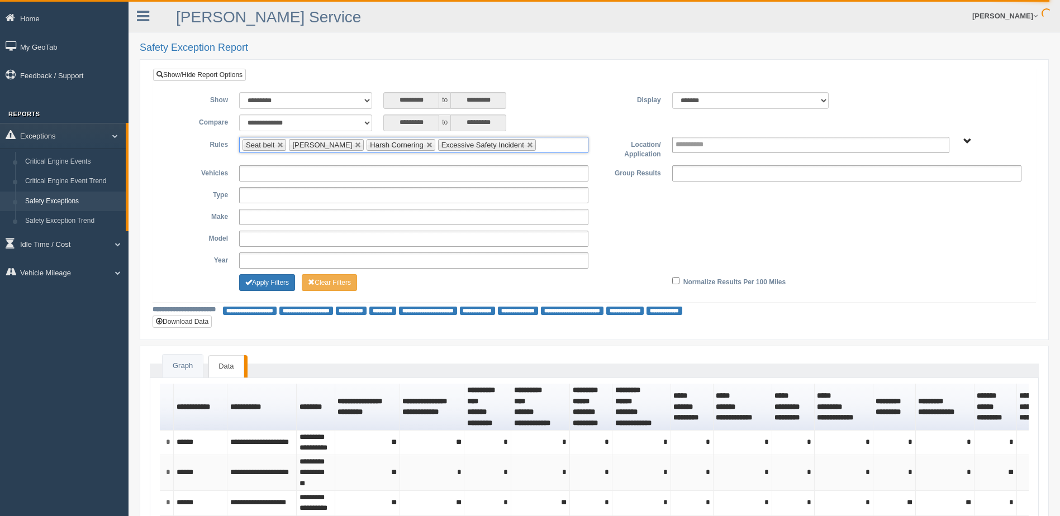
click at [539, 143] on input "text" at bounding box center [546, 145] width 14 height 14
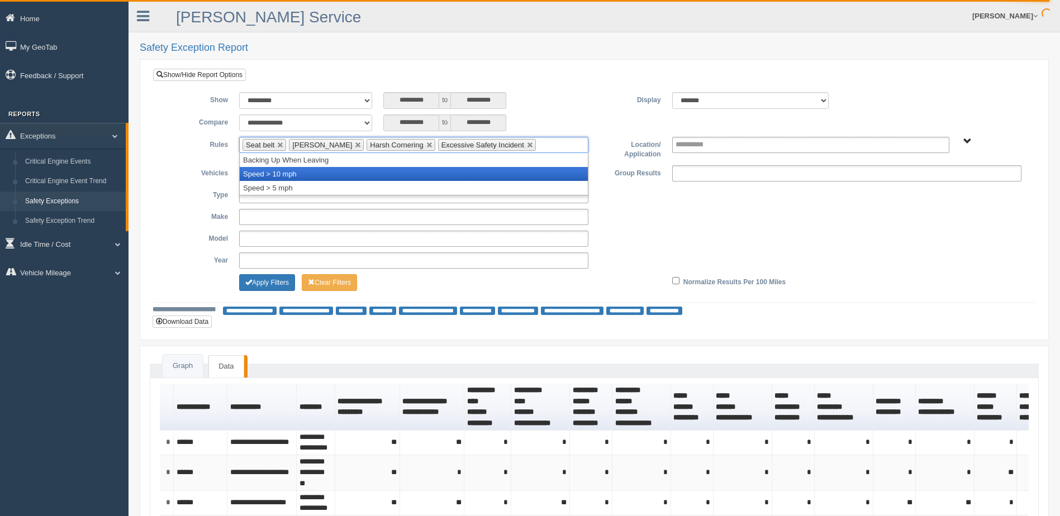
click at [509, 172] on li "Speed > 10 mph" at bounding box center [414, 174] width 348 height 14
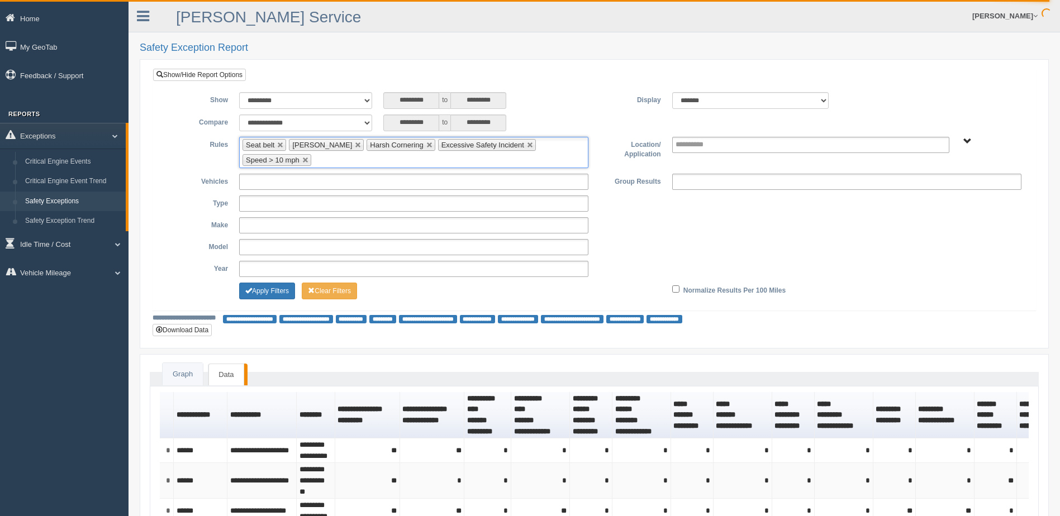
click at [537, 158] on ul "Seat belt Harsh Braking Harsh Cornering Excessive Safety Incident Speed > 10 mph" at bounding box center [413, 152] width 349 height 31
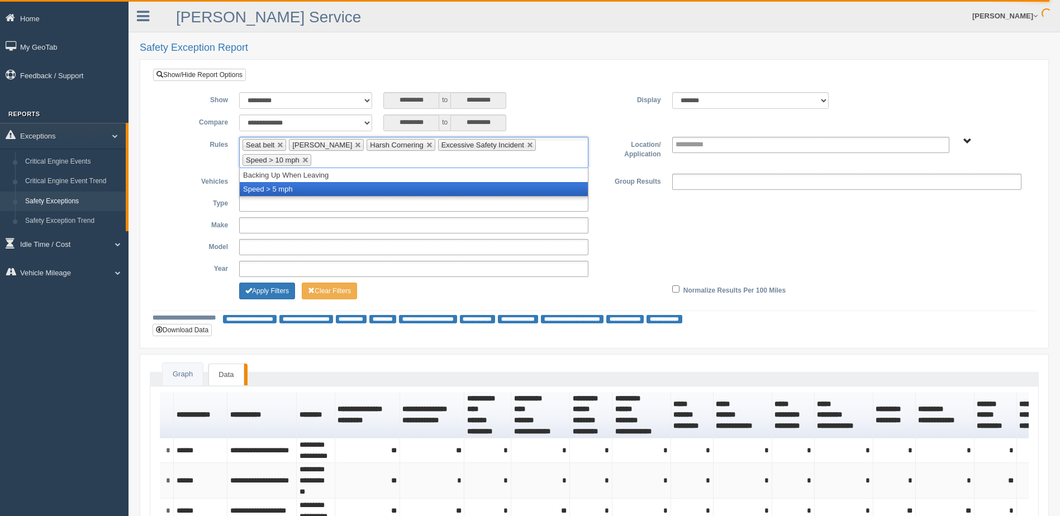
click at [431, 190] on li "Speed > 5 mph" at bounding box center [414, 189] width 348 height 14
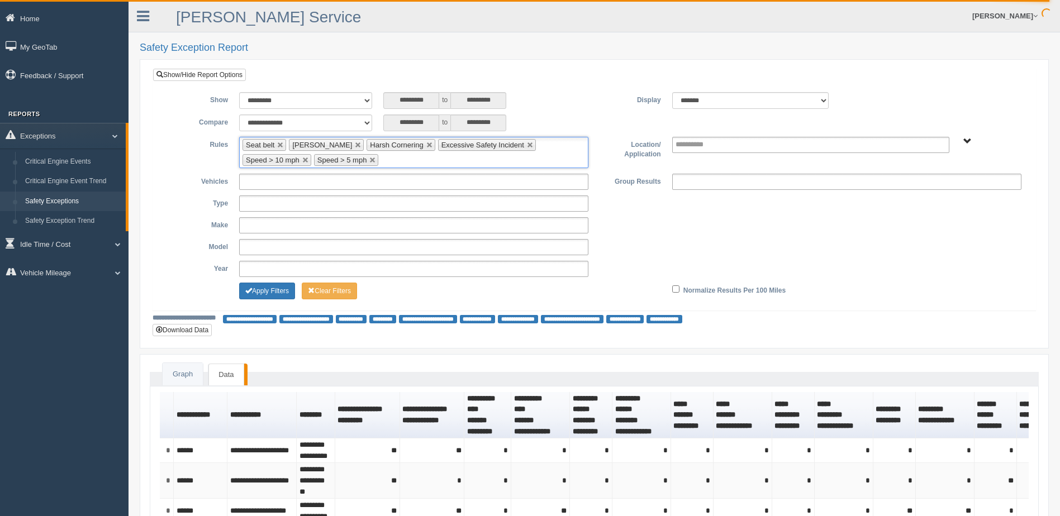
click at [964, 141] on span "B. Vehicle Class C. Emergency Response WTS-10-00 WTS-10-00 Mgr Vehicles WTS-15-…" at bounding box center [967, 141] width 8 height 8
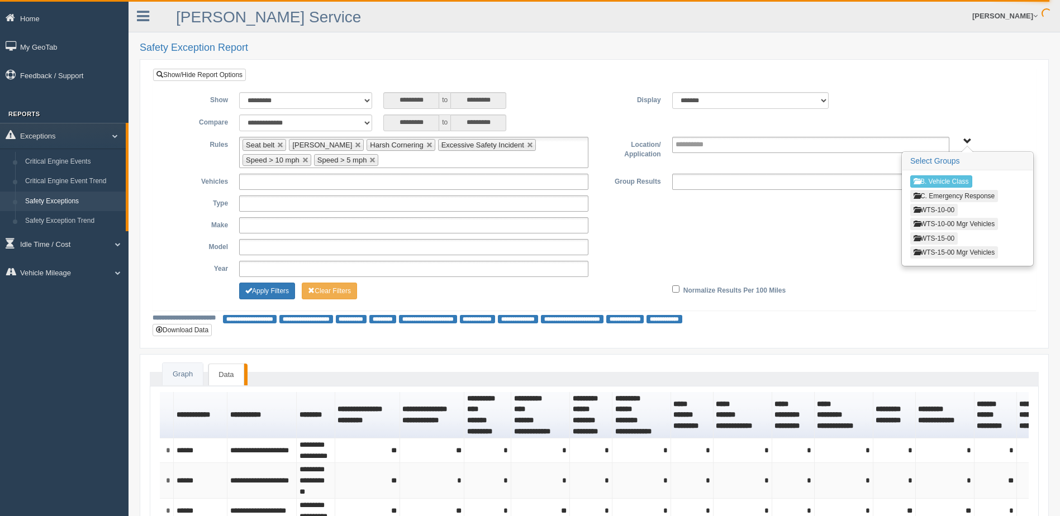
click at [936, 234] on button "WTS-15-00" at bounding box center [933, 238] width 47 height 12
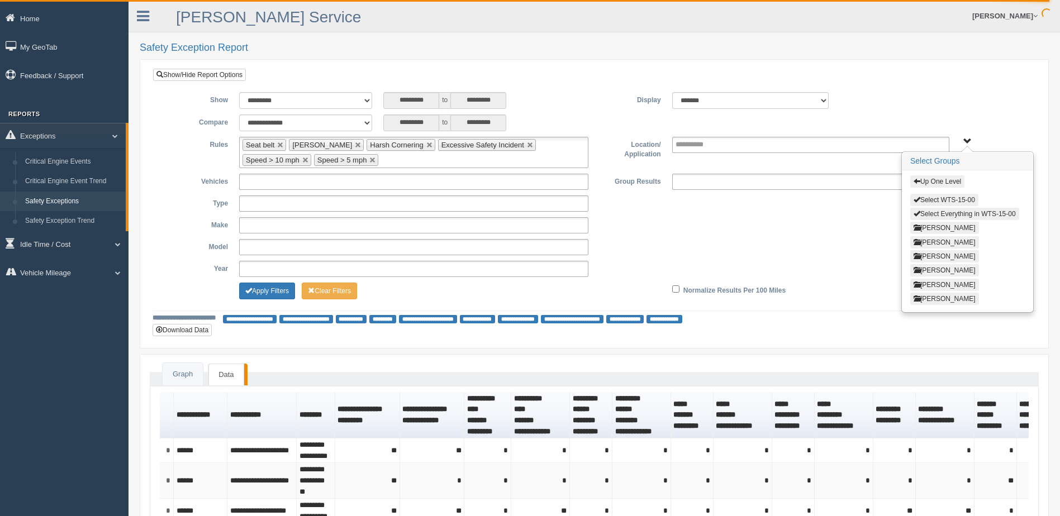
click at [935, 213] on button "Select Everything in WTS-15-00" at bounding box center [964, 214] width 109 height 12
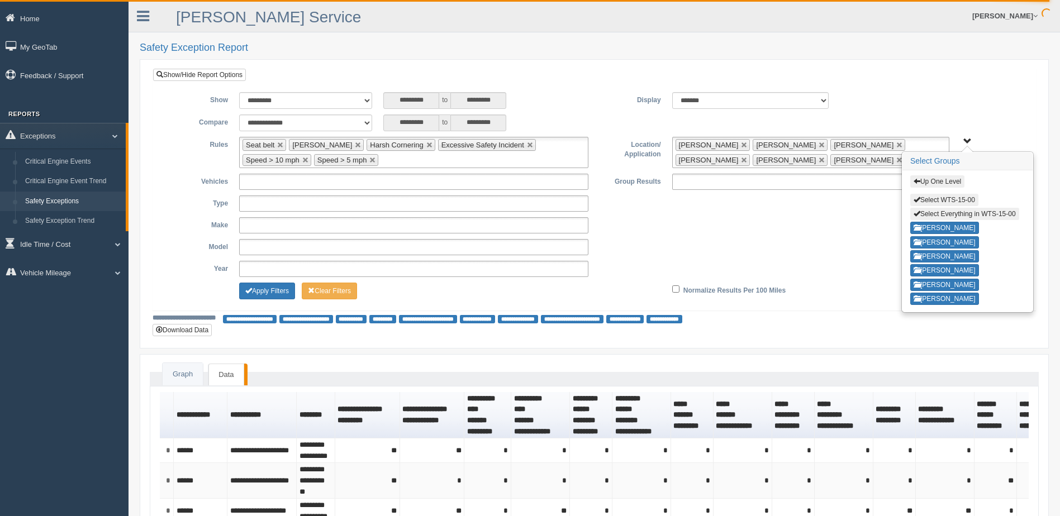
click at [850, 220] on div "**********" at bounding box center [594, 225] width 866 height 16
click at [966, 142] on span "Up One Level Select WTS-15-00 Select Everything in WTS-15-00 GREGORY WILLIAMS K…" at bounding box center [967, 141] width 8 height 8
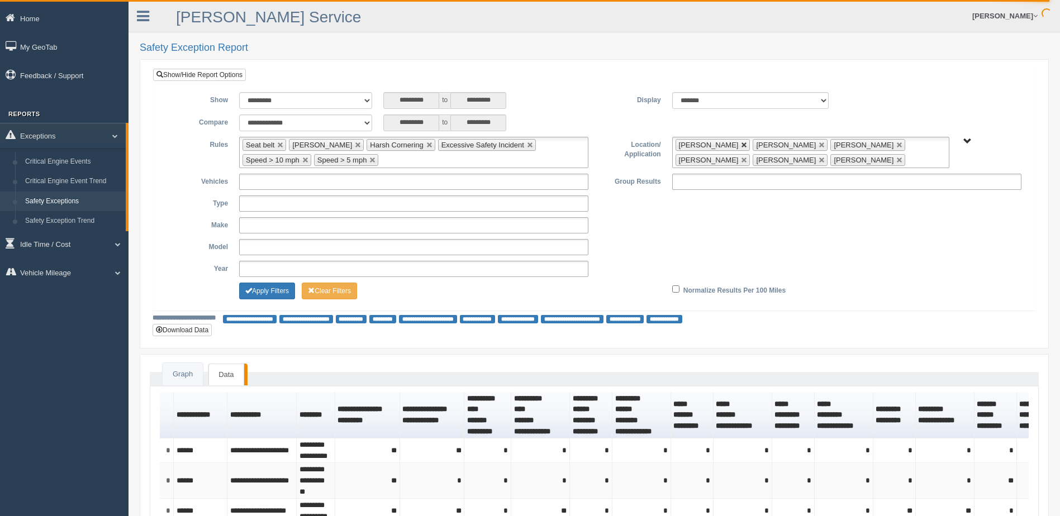
click at [748, 144] on link at bounding box center [744, 145] width 7 height 7
click at [819, 145] on link at bounding box center [822, 145] width 7 height 7
click at [896, 145] on link at bounding box center [899, 145] width 7 height 7
click at [896, 144] on link at bounding box center [899, 145] width 7 height 7
click at [883, 89] on div "**********" at bounding box center [594, 197] width 882 height 226
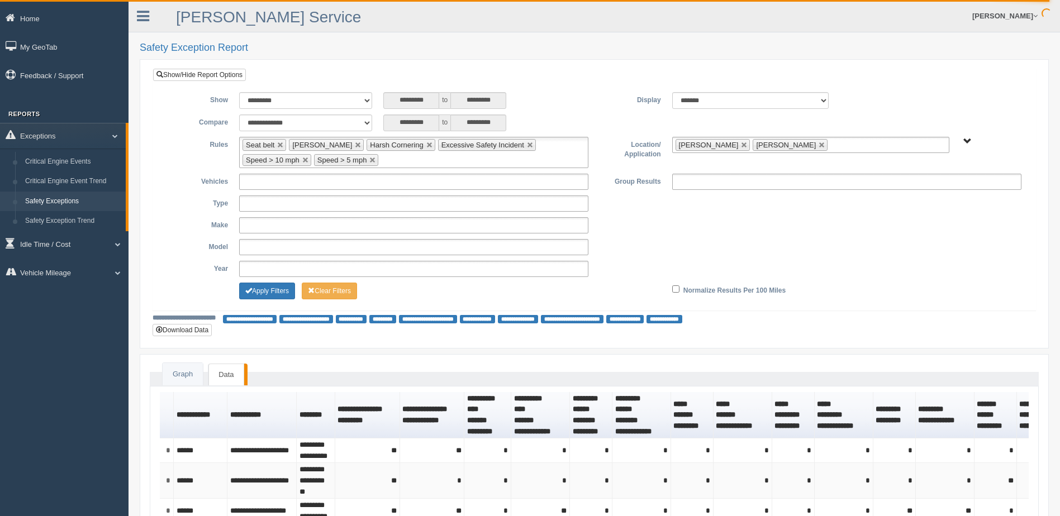
click at [967, 140] on span "Up One Level Select WTS-15-00 Select Everything in WTS-15-00 GREGORY WILLIAMS K…" at bounding box center [967, 141] width 8 height 8
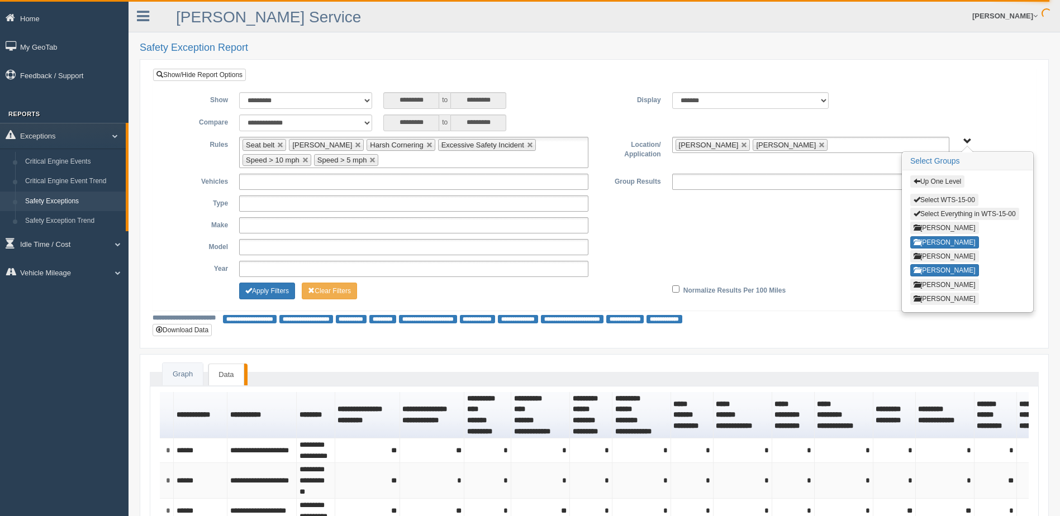
click at [919, 198] on span "button" at bounding box center [917, 199] width 7 height 7
click at [819, 148] on link at bounding box center [822, 145] width 7 height 7
click at [741, 145] on link at bounding box center [744, 145] width 7 height 7
type input "**********"
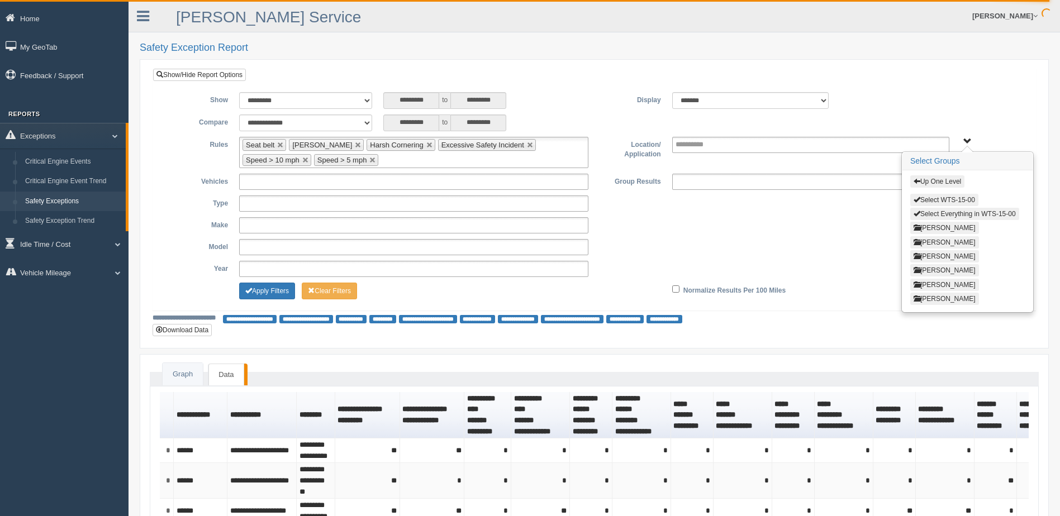
click at [918, 212] on span "button" at bounding box center [917, 213] width 7 height 7
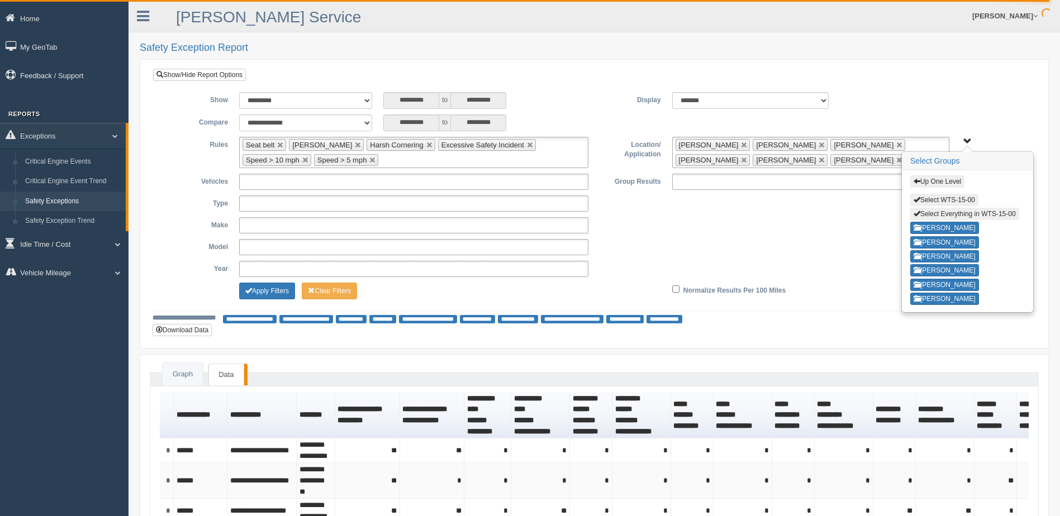
click at [918, 212] on span "button" at bounding box center [917, 213] width 7 height 7
type input "**********"
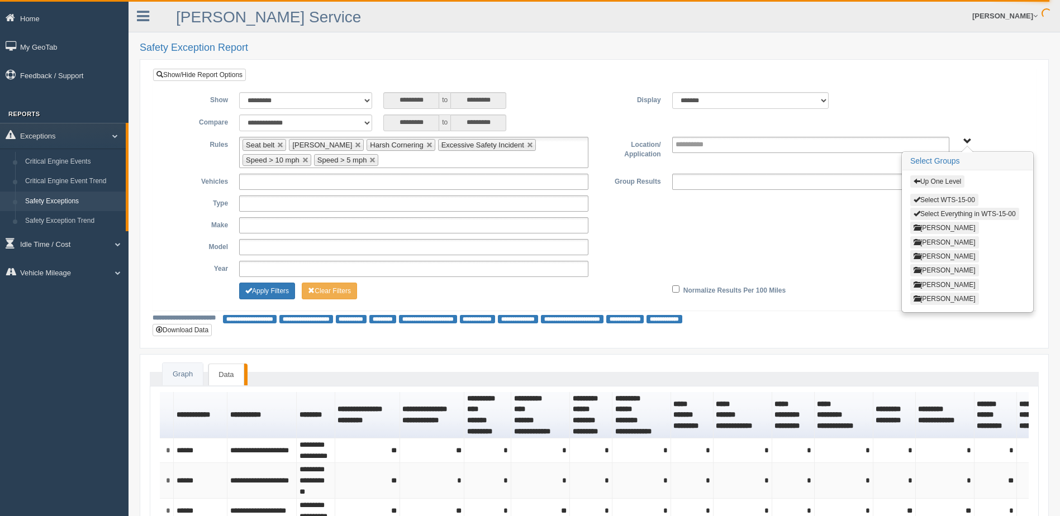
click at [918, 197] on span "button" at bounding box center [917, 199] width 7 height 7
type input "**********"
click at [918, 215] on span "button" at bounding box center [917, 213] width 7 height 7
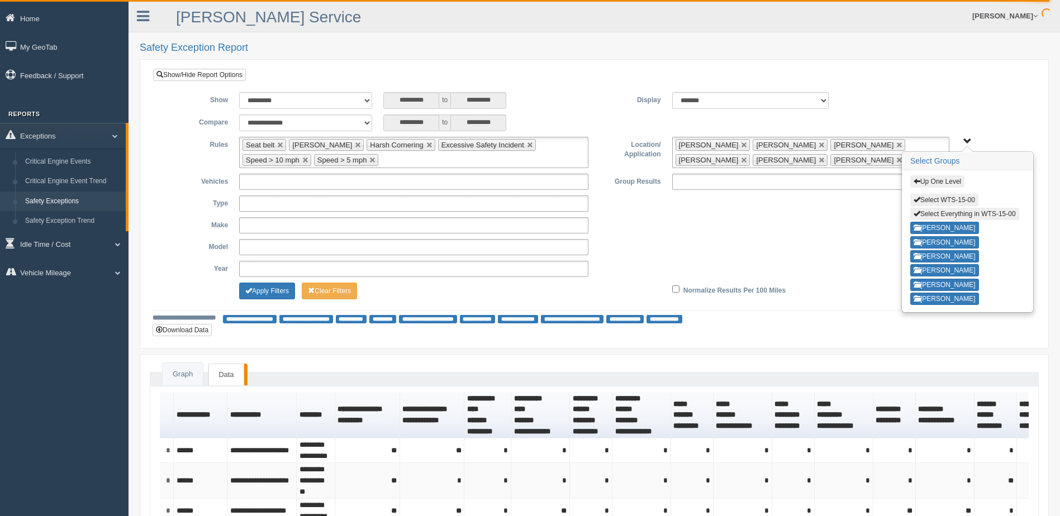
drag, startPoint x: 856, startPoint y: 160, endPoint x: 849, endPoint y: 158, distance: 6.5
click at [896, 159] on link at bounding box center [899, 160] width 7 height 7
click at [819, 160] on link at bounding box center [822, 160] width 7 height 7
click at [748, 145] on link at bounding box center [744, 145] width 7 height 7
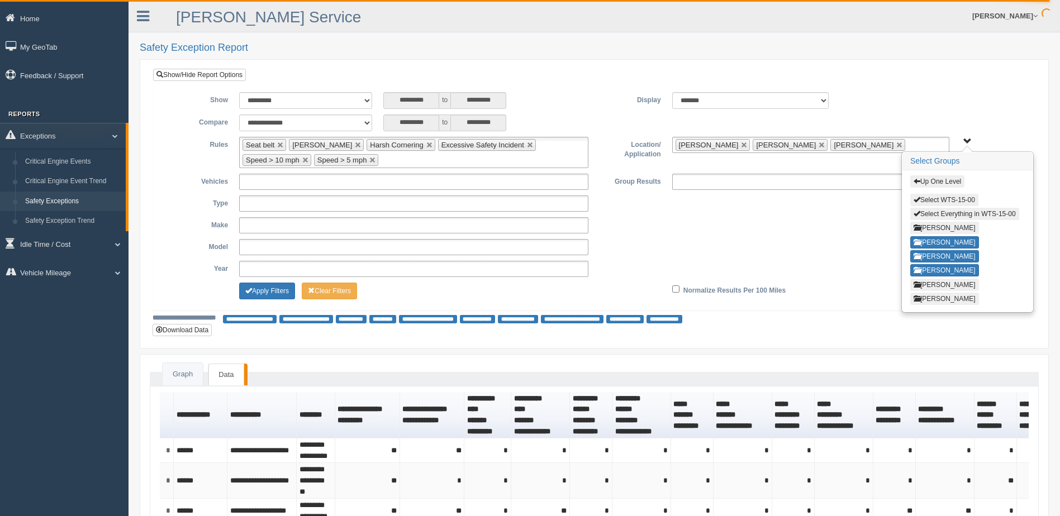
drag, startPoint x: 807, startPoint y: 145, endPoint x: 862, endPoint y: 104, distance: 68.3
click at [819, 144] on link at bounding box center [822, 145] width 7 height 7
click at [870, 98] on div "******* ******" at bounding box center [775, 100] width 216 height 17
click at [970, 139] on span "Up One Level Select WTS-15-00 Select Everything in WTS-15-00 GREGORY WILLIAMS K…" at bounding box center [967, 141] width 8 height 8
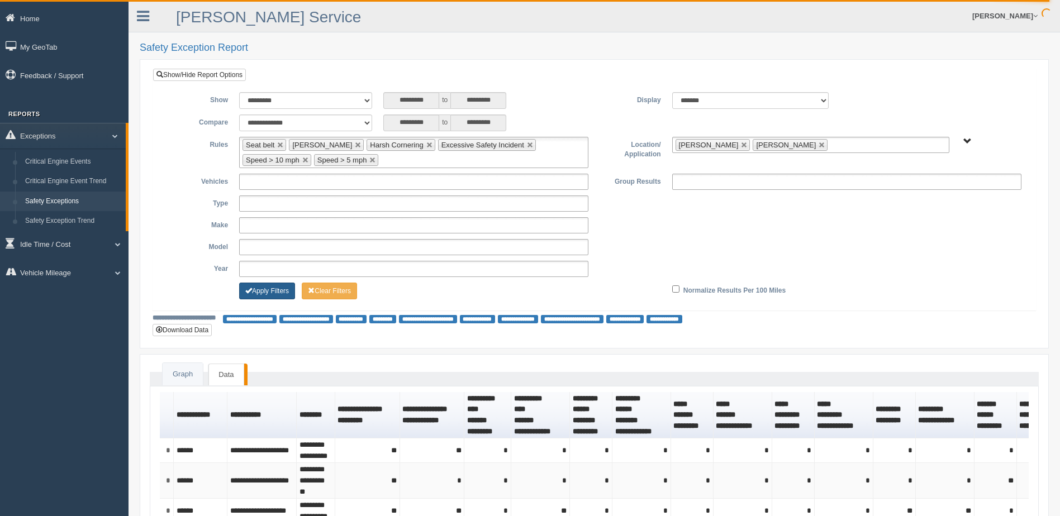
click at [266, 291] on button "Apply Filters" at bounding box center [267, 291] width 56 height 17
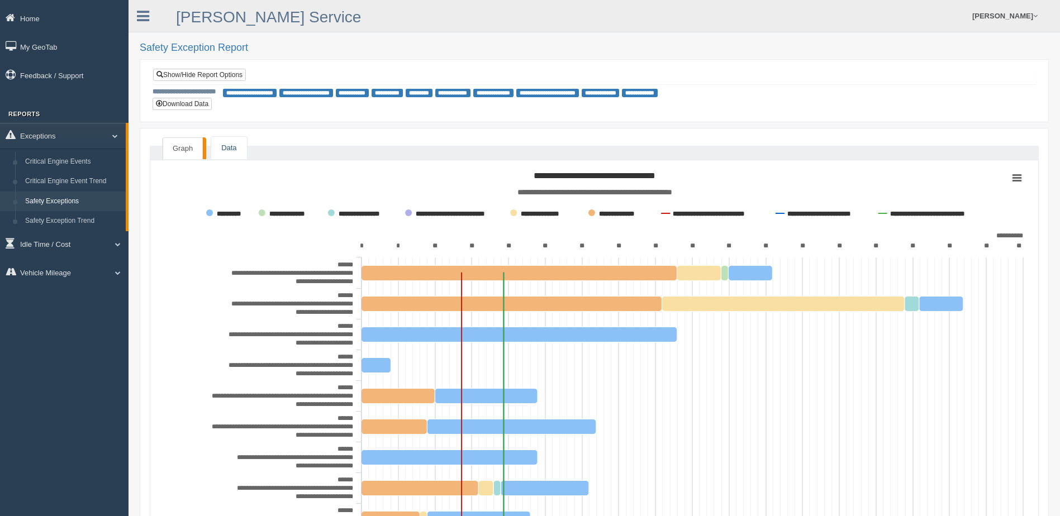
click at [226, 154] on link "Data" at bounding box center [228, 148] width 35 height 23
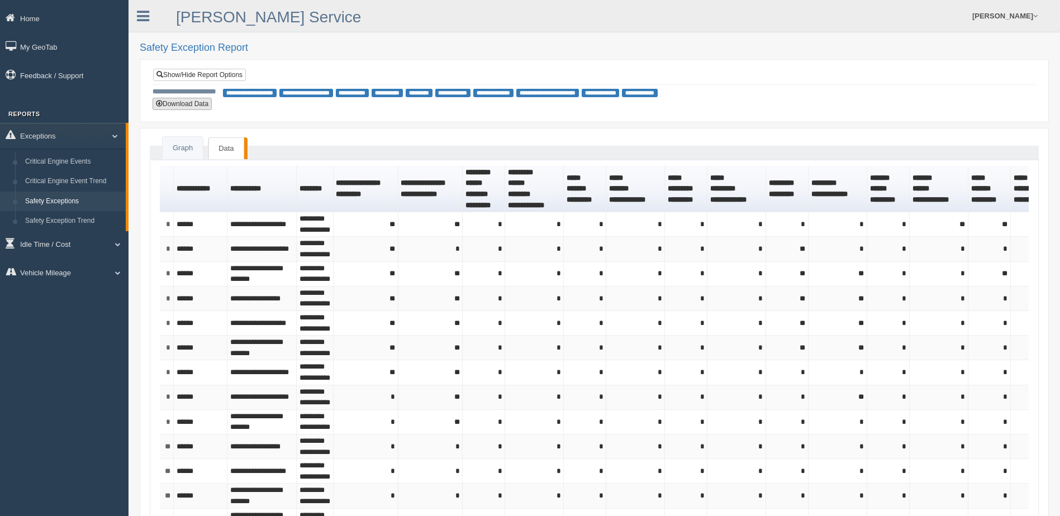
click at [172, 104] on button "Download Data" at bounding box center [182, 104] width 59 height 12
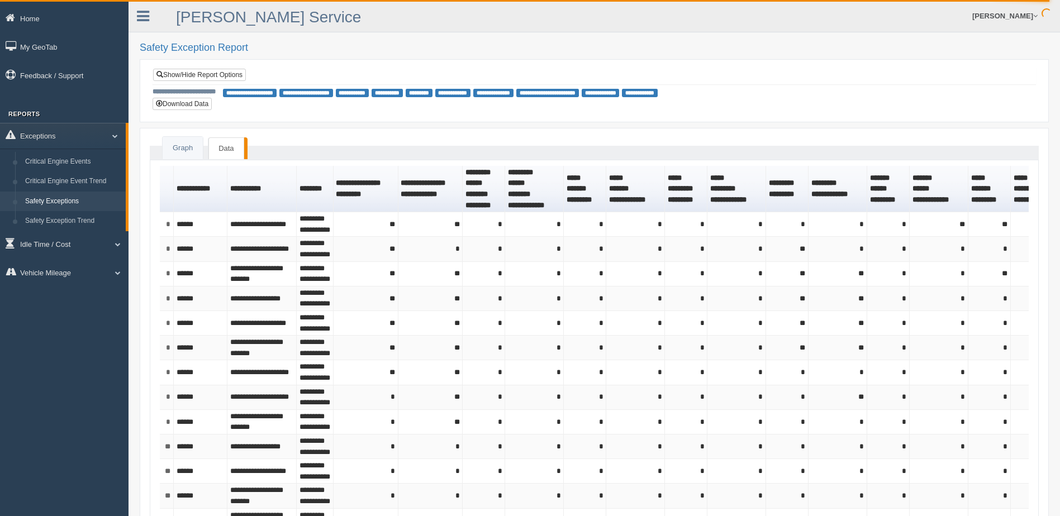
click at [726, 30] on ul "Jessica Campbell Feedback/Support Log Off" at bounding box center [815, 16] width 457 height 32
click at [218, 75] on link "Show/Hide Report Options" at bounding box center [199, 75] width 93 height 12
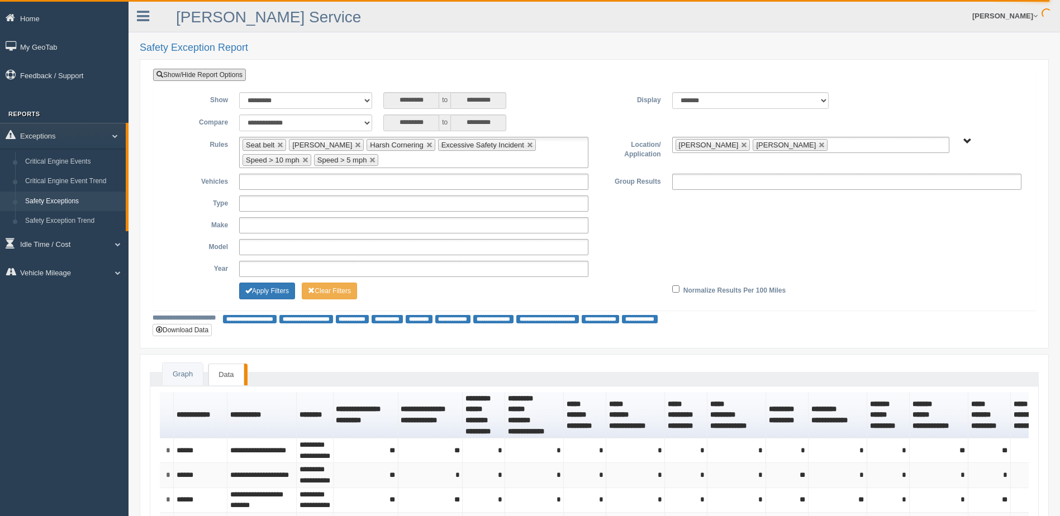
click at [280, 146] on link at bounding box center [280, 145] width 7 height 7
click at [308, 144] on link at bounding box center [311, 145] width 7 height 7
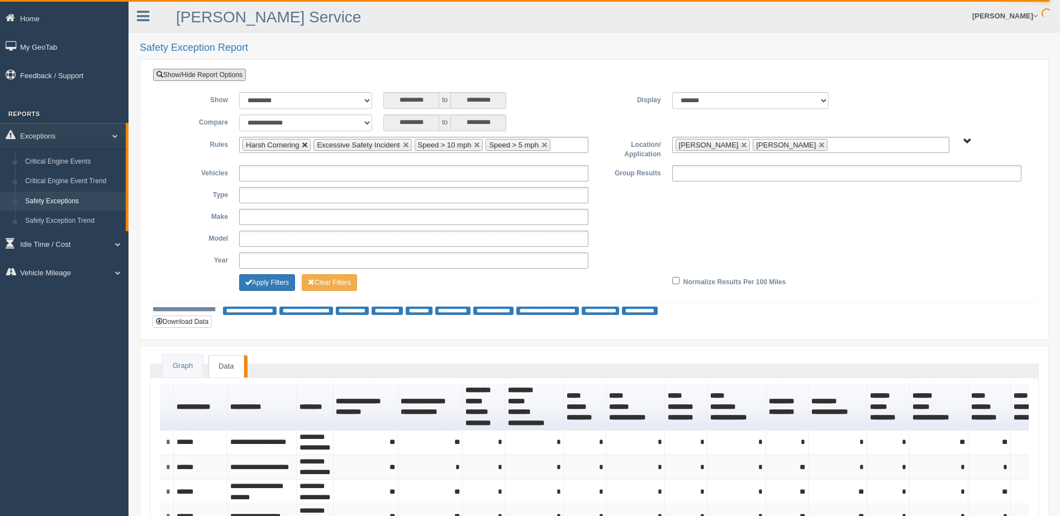
click at [303, 145] on link at bounding box center [305, 145] width 7 height 7
click at [332, 144] on link at bounding box center [334, 145] width 7 height 7
click at [303, 145] on link at bounding box center [305, 145] width 7 height 7
click at [301, 146] on link at bounding box center [301, 145] width 7 height 7
type input "**********"
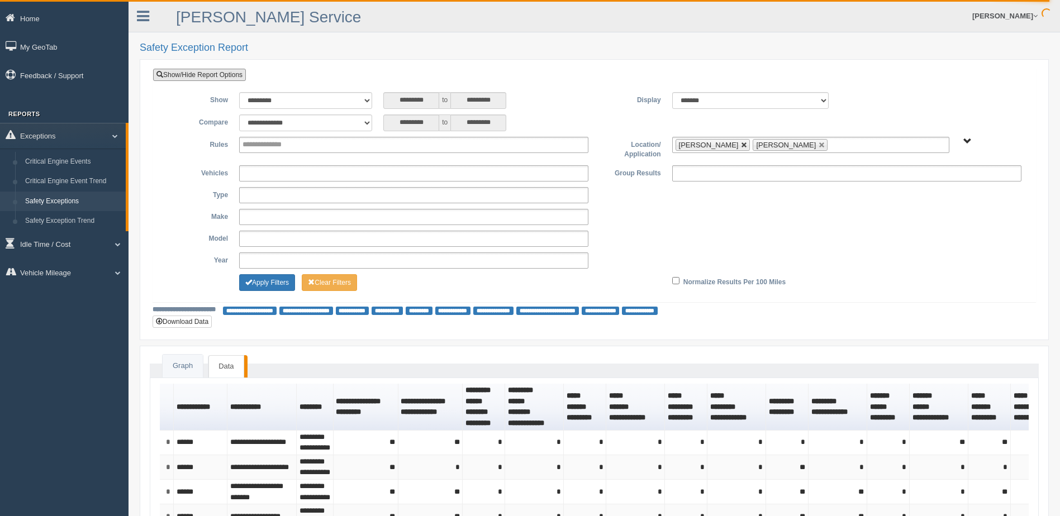
click at [741, 142] on link at bounding box center [744, 145] width 7 height 7
click at [741, 144] on link at bounding box center [744, 145] width 7 height 7
type input "**********"
click at [554, 85] on div "**********" at bounding box center [594, 193] width 882 height 218
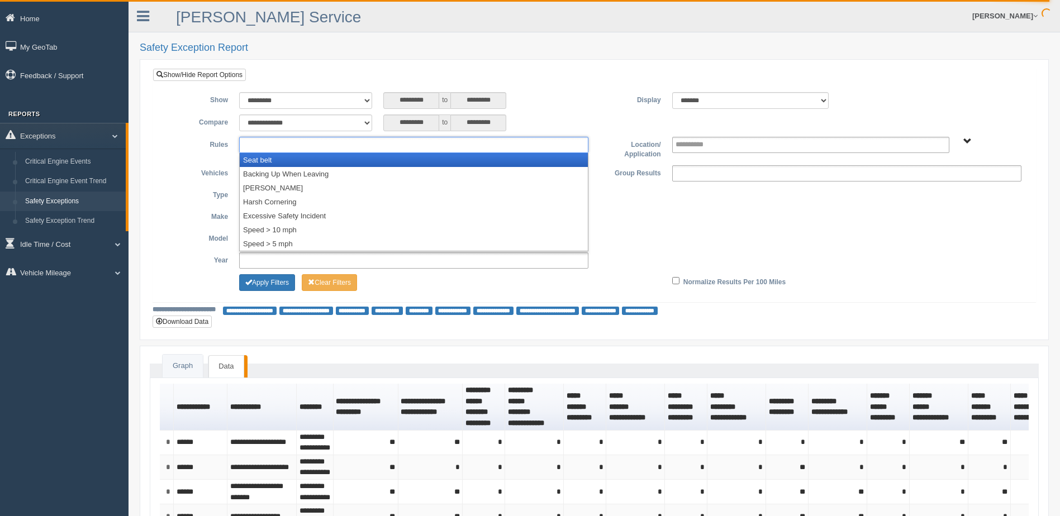
click at [469, 144] on ul at bounding box center [413, 145] width 349 height 16
click at [372, 158] on li "Seat belt" at bounding box center [414, 160] width 348 height 14
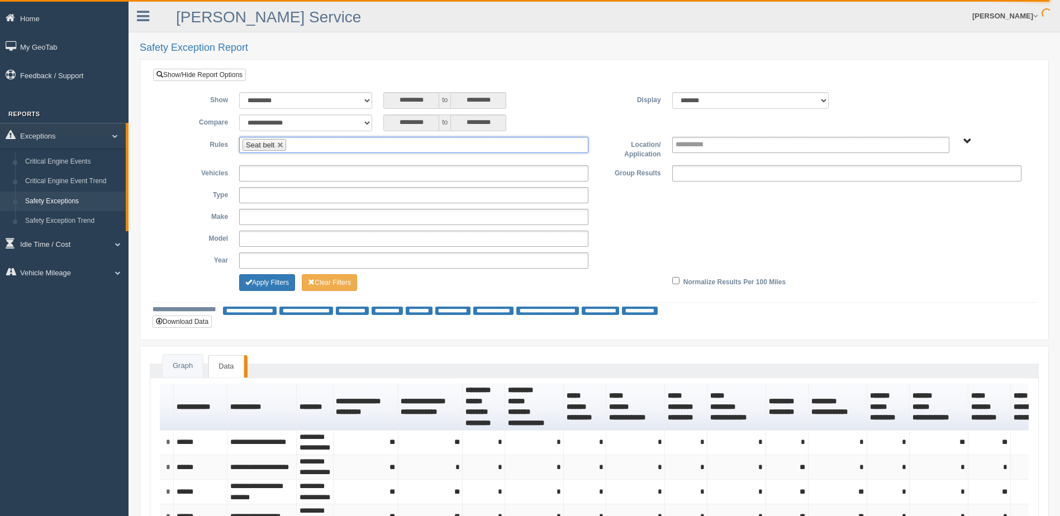
click at [317, 145] on ul "Seat belt" at bounding box center [413, 145] width 349 height 16
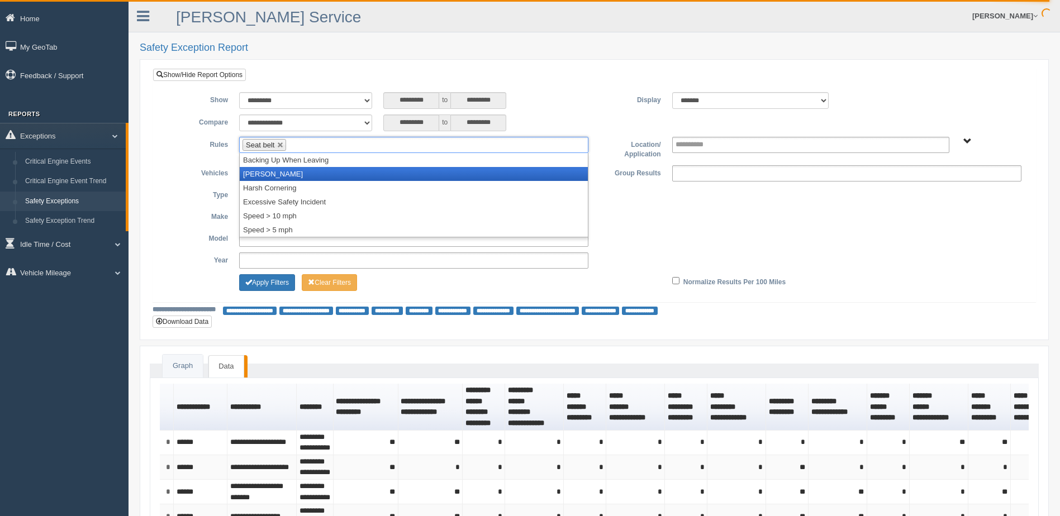
click at [293, 172] on li "[PERSON_NAME]" at bounding box center [414, 174] width 348 height 14
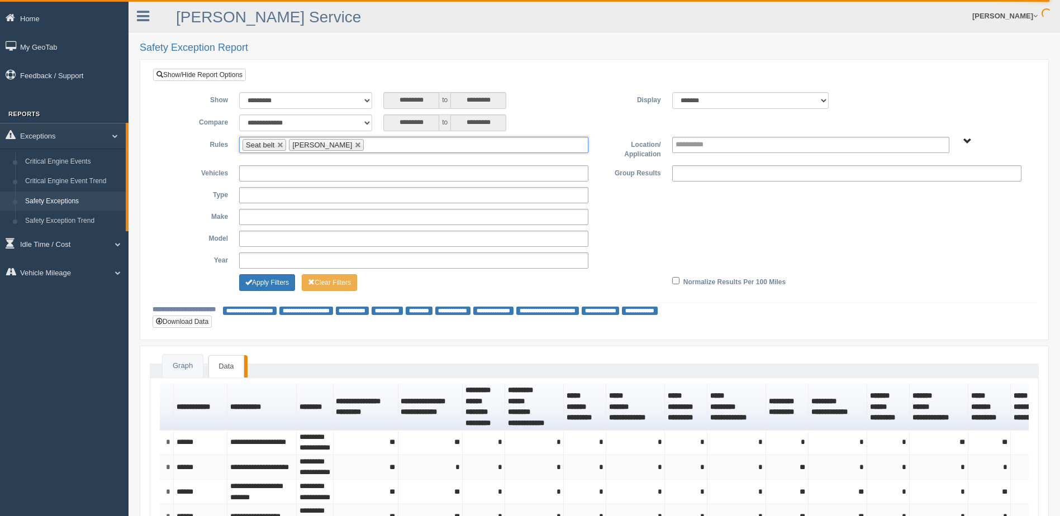
click at [370, 146] on ul "Seat belt Harsh Braking" at bounding box center [413, 145] width 349 height 16
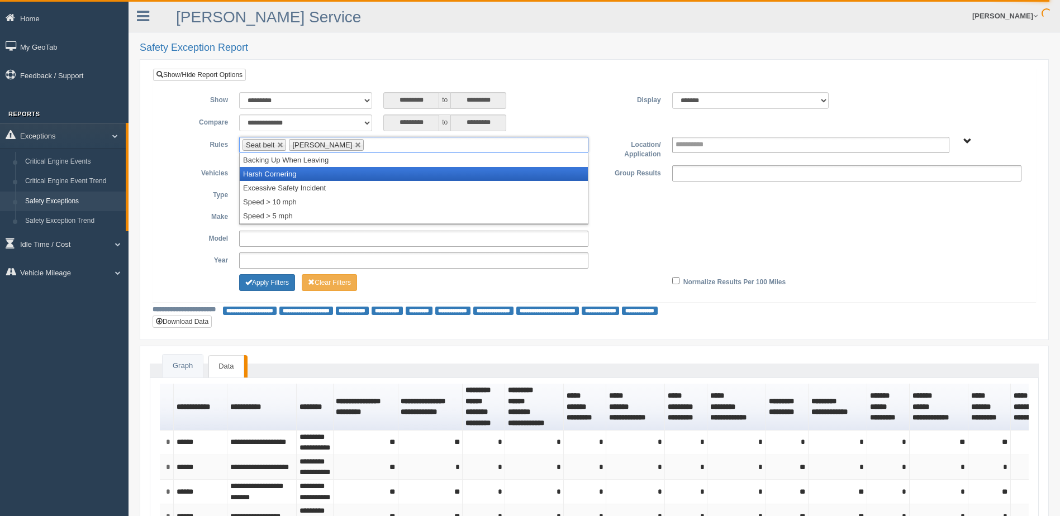
drag, startPoint x: 333, startPoint y: 173, endPoint x: 357, endPoint y: 157, distance: 28.7
click at [334, 172] on li "Harsh Cornering" at bounding box center [414, 174] width 348 height 14
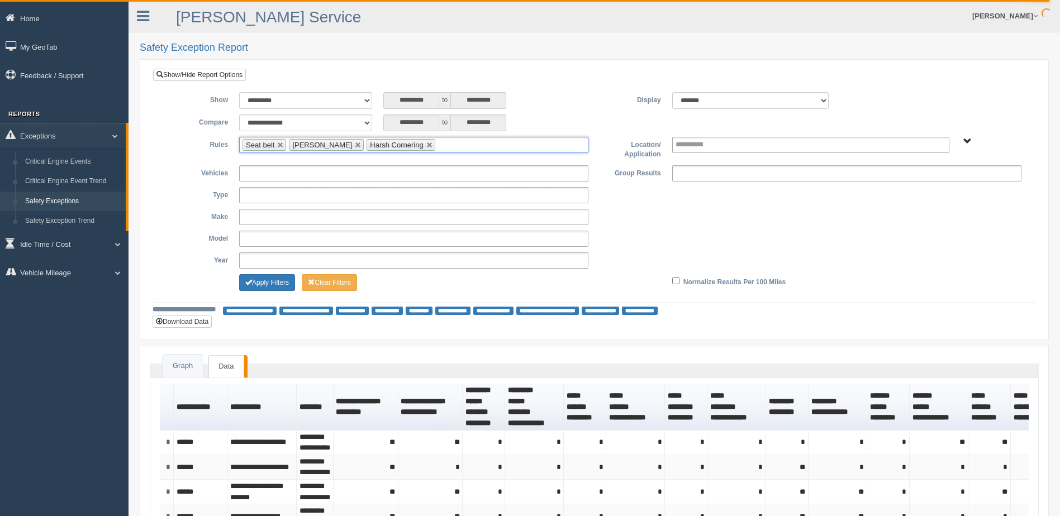
click at [438, 143] on input "text" at bounding box center [445, 145] width 14 height 14
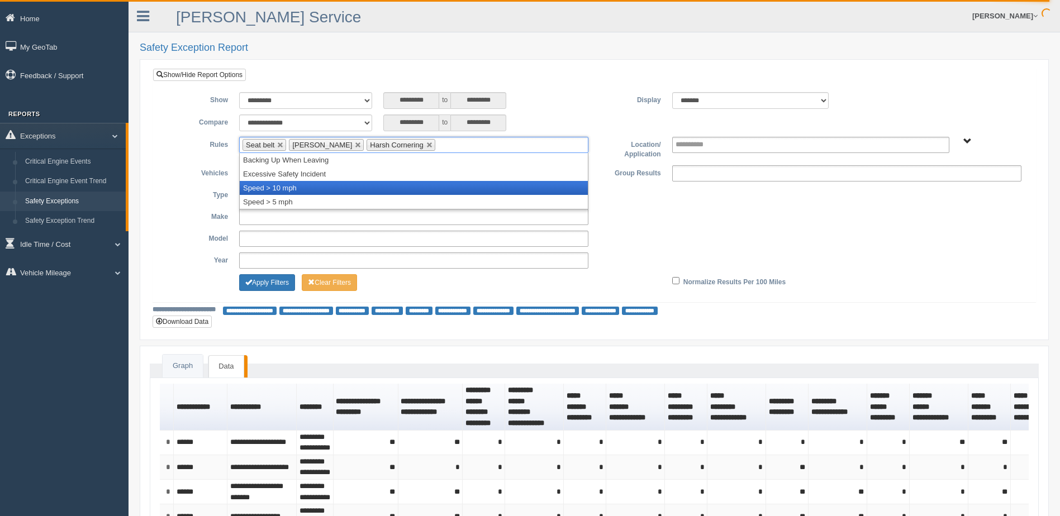
click at [395, 181] on li "Speed > 10 mph" at bounding box center [414, 188] width 348 height 14
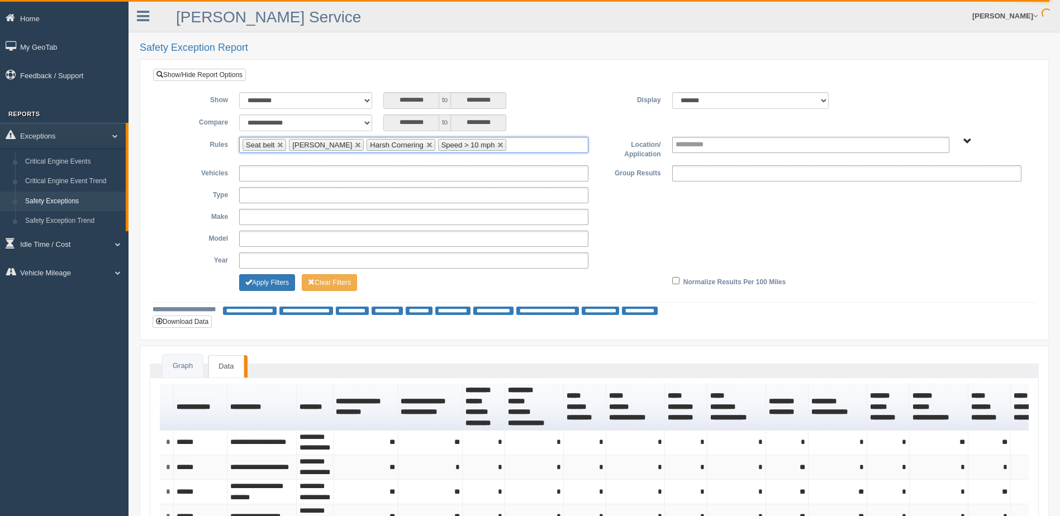
click at [509, 141] on input "text" at bounding box center [516, 145] width 14 height 14
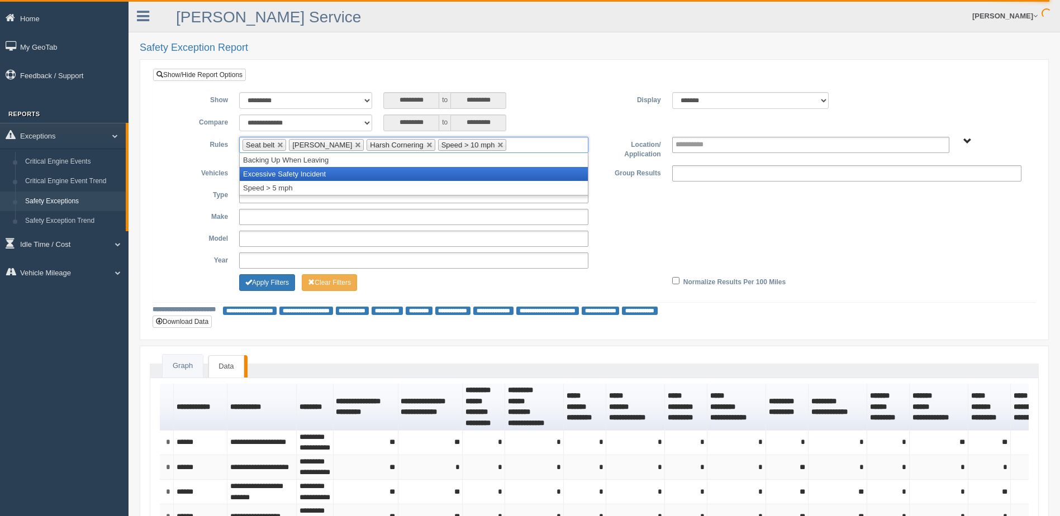
click at [427, 174] on li "Excessive Safety Incident" at bounding box center [414, 174] width 348 height 14
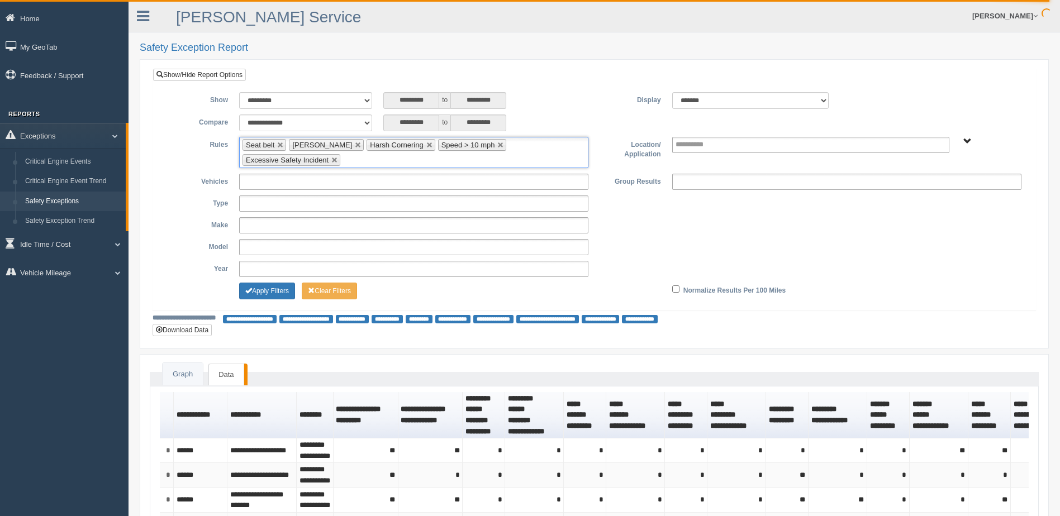
click at [526, 150] on ul "Seat belt Harsh Braking Harsh Cornering Speed > 10 mph Excessive Safety Incident" at bounding box center [413, 152] width 349 height 31
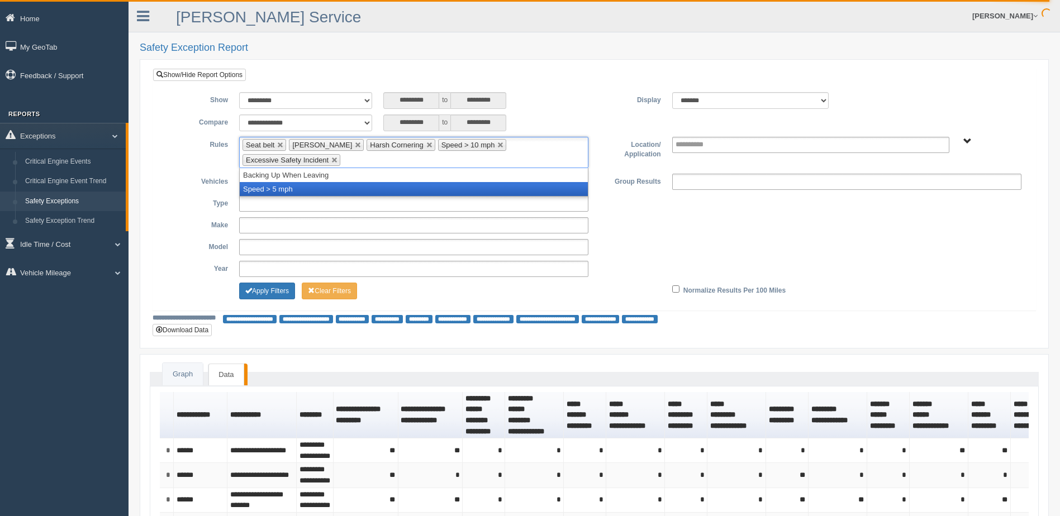
click at [394, 184] on li "Speed > 5 mph" at bounding box center [414, 189] width 348 height 14
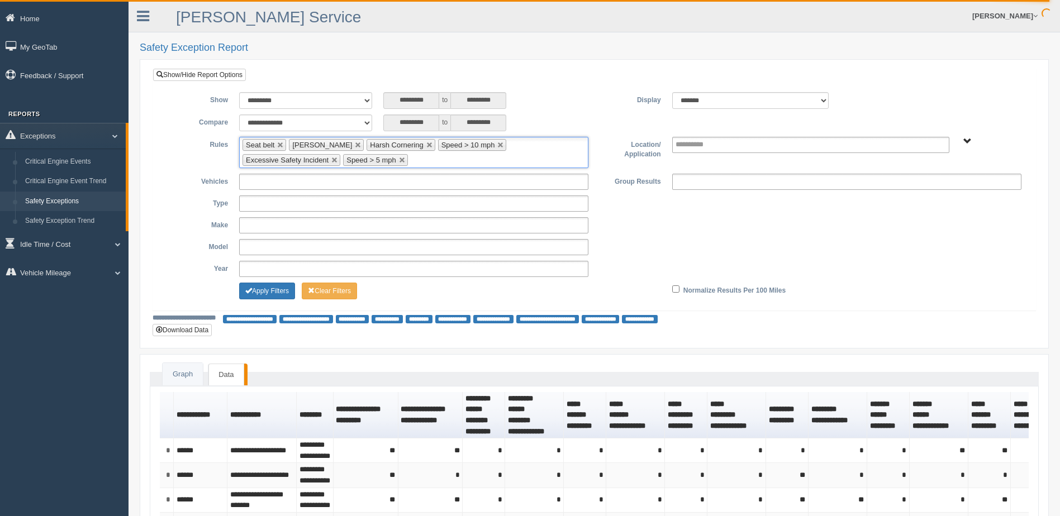
click at [575, 70] on div "**********" at bounding box center [594, 189] width 882 height 241
click at [968, 140] on span "B. Vehicle Class C. Emergency Response WTS-10-00 WTS-10-00 Mgr Vehicles WTS-15-…" at bounding box center [967, 141] width 8 height 8
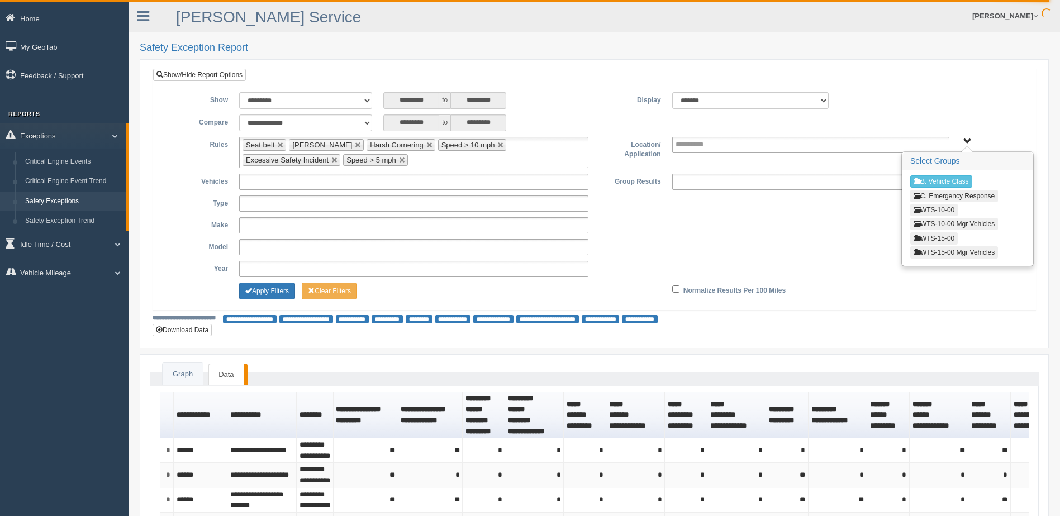
click at [935, 208] on button "WTS-10-00" at bounding box center [933, 210] width 47 height 12
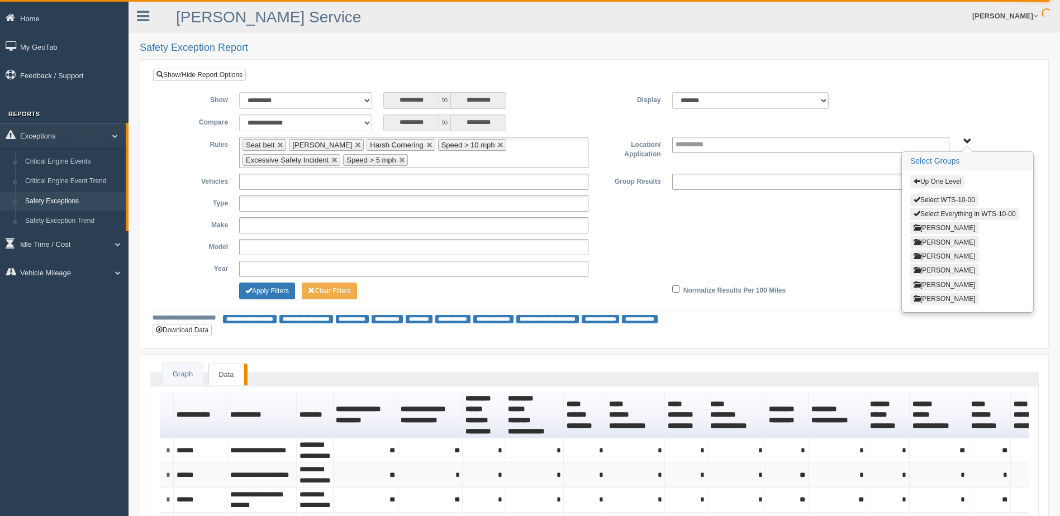
click at [919, 184] on span "button" at bounding box center [917, 181] width 7 height 7
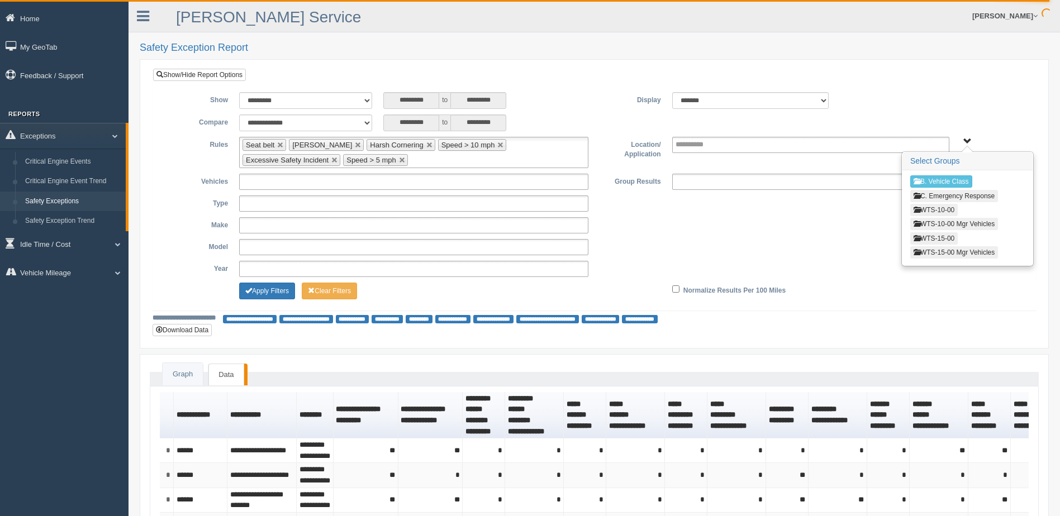
click at [929, 208] on button "WTS-10-00" at bounding box center [933, 210] width 47 height 12
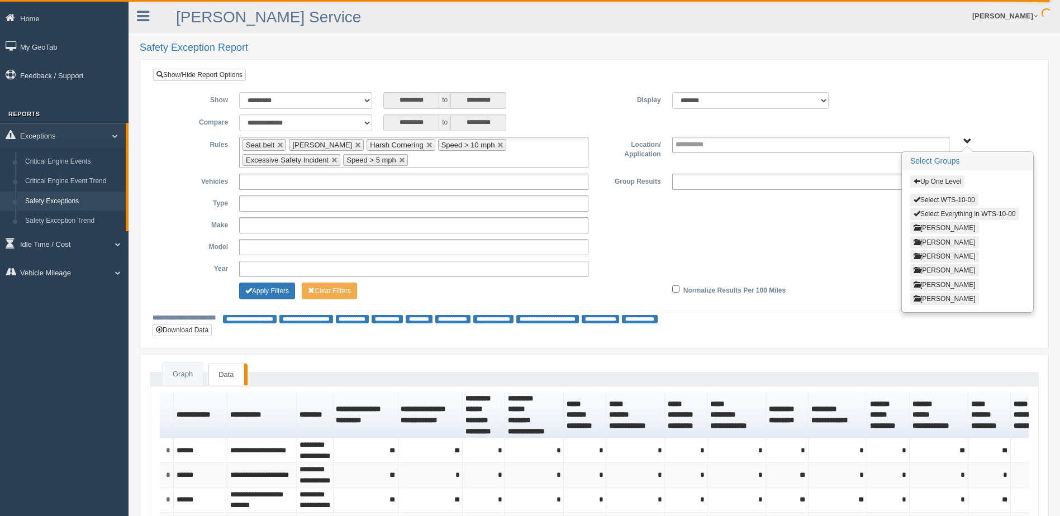
click at [933, 213] on button "Select Everything in WTS-10-00" at bounding box center [964, 214] width 109 height 12
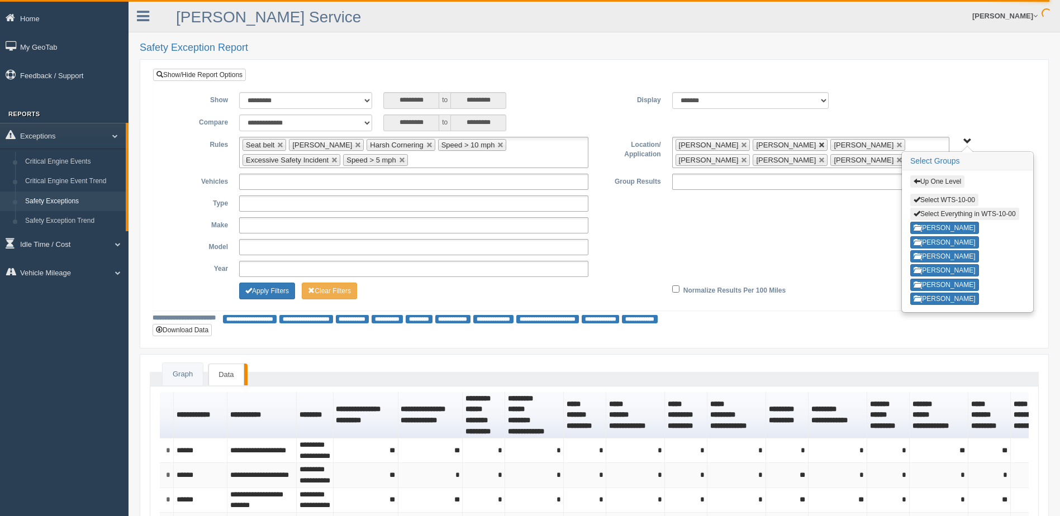
click at [819, 148] on link at bounding box center [822, 145] width 7 height 7
click at [819, 160] on link at bounding box center [822, 160] width 7 height 7
click at [968, 140] on span "Up One Level Select WTS-10-00 Select Everything in WTS-10-00 Cory Edwards Grego…" at bounding box center [967, 141] width 8 height 8
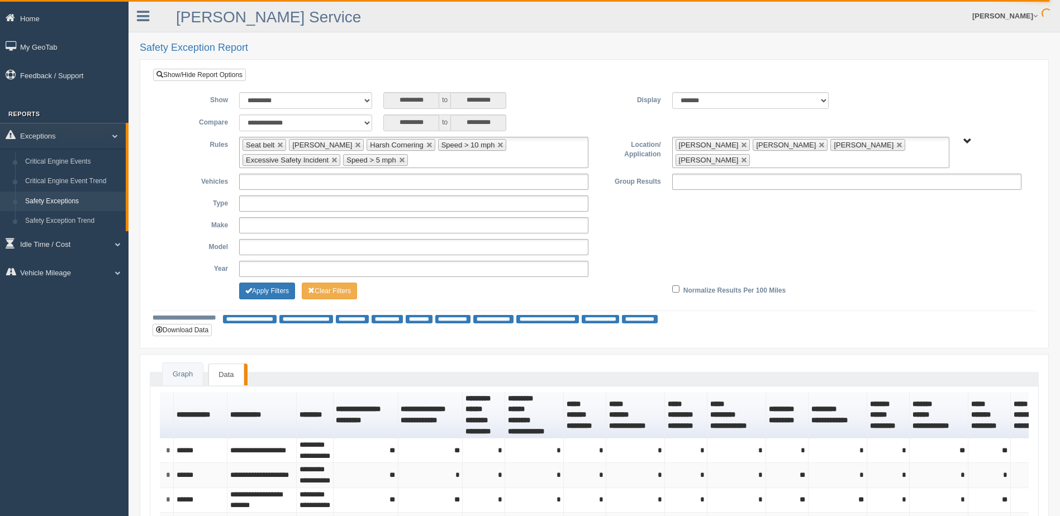
click at [961, 99] on div "**********" at bounding box center [594, 100] width 866 height 17
click at [267, 288] on button "Apply Filters" at bounding box center [267, 291] width 56 height 17
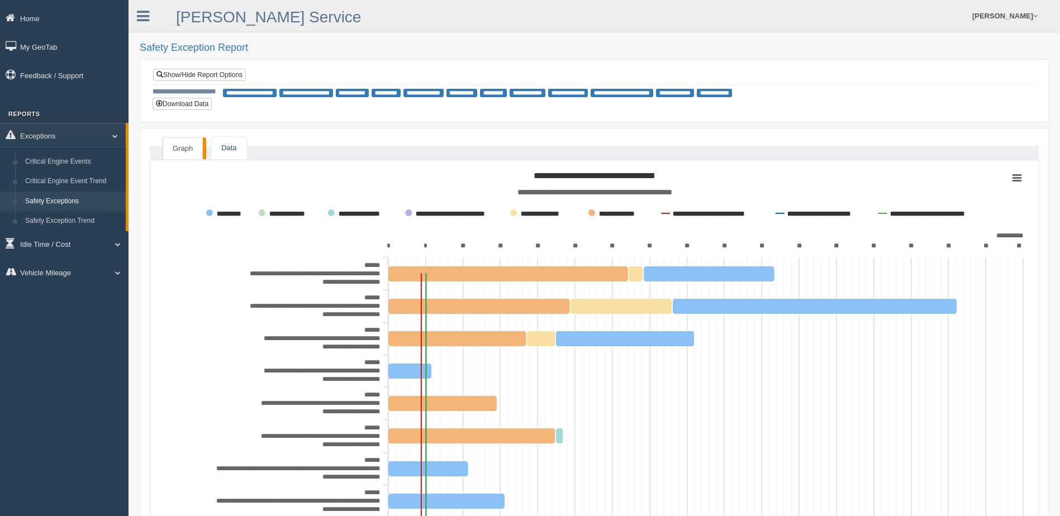
click at [227, 145] on link "Data" at bounding box center [228, 148] width 35 height 23
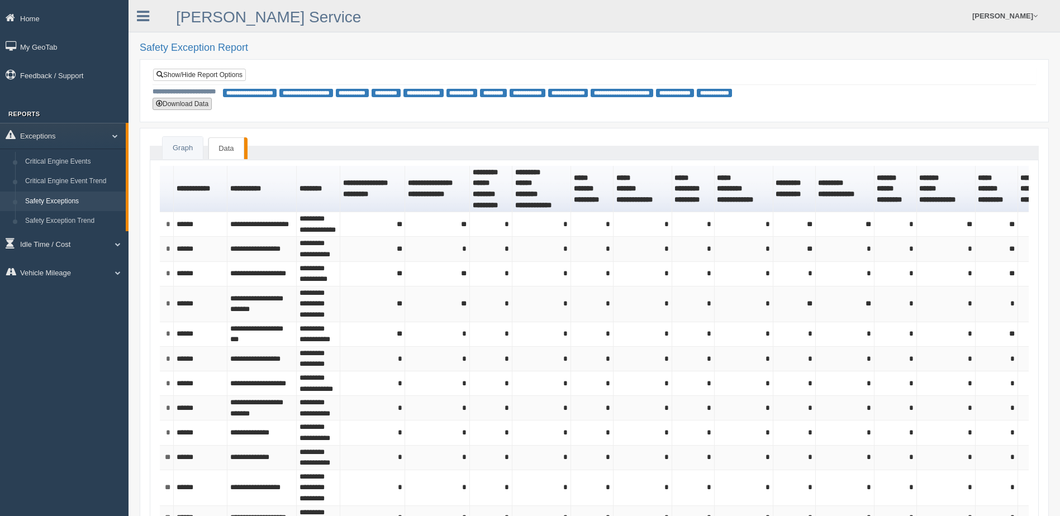
click at [195, 104] on button "Download Data" at bounding box center [182, 104] width 59 height 12
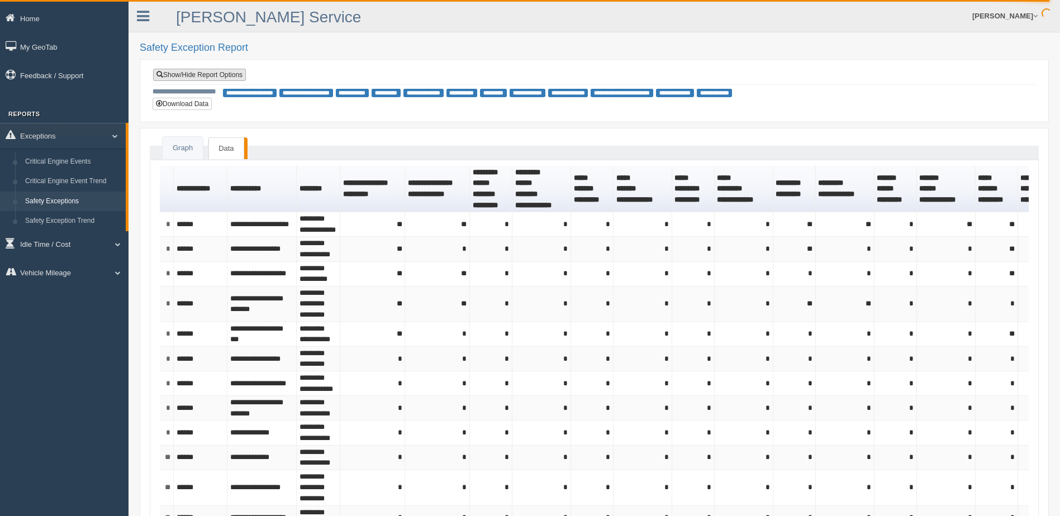
click at [189, 72] on link "Show/Hide Report Options" at bounding box center [199, 75] width 93 height 12
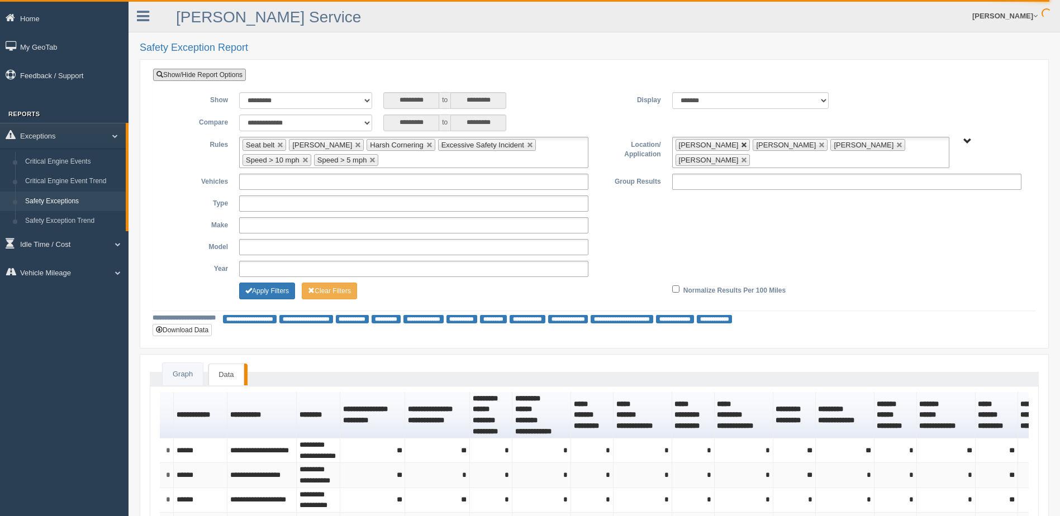
click at [741, 143] on link at bounding box center [744, 145] width 7 height 7
click at [819, 144] on link at bounding box center [822, 145] width 7 height 7
click at [819, 146] on link at bounding box center [822, 145] width 7 height 7
click at [741, 147] on link at bounding box center [744, 145] width 7 height 7
type input "**********"
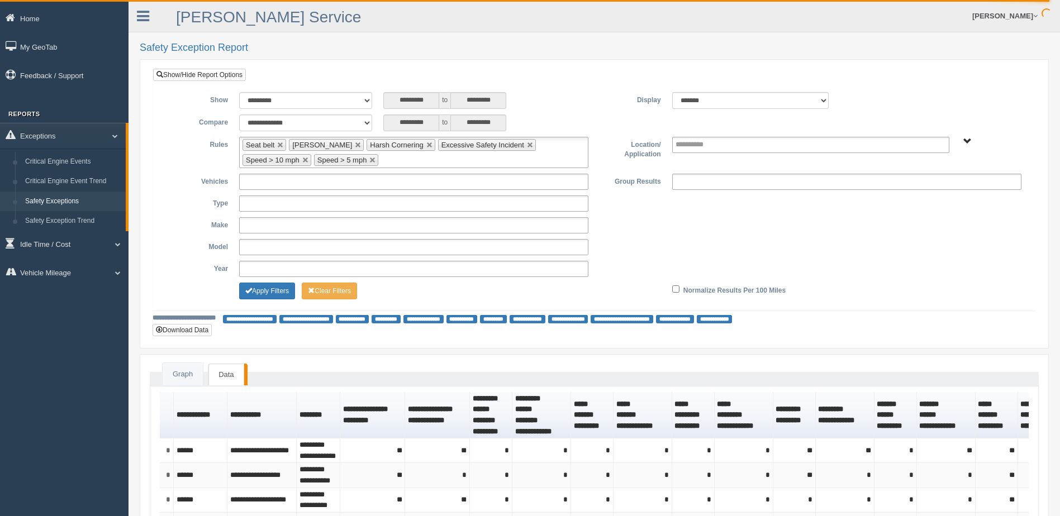
click at [966, 142] on span "B. Vehicle Class C. Emergency Response WTS-10-00 WTS-10-00 Mgr Vehicles WTS-15-…" at bounding box center [967, 141] width 8 height 8
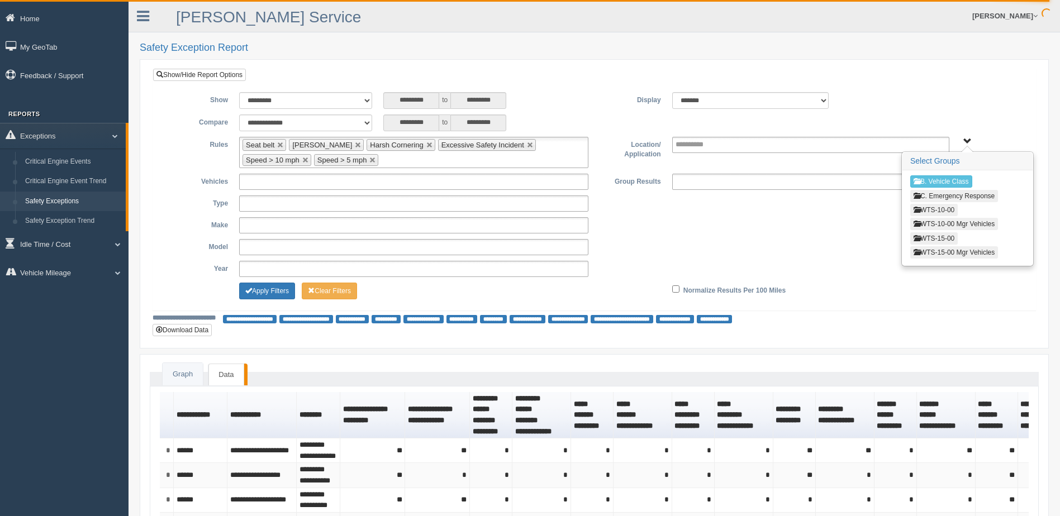
click at [942, 206] on button "WTS-10-00" at bounding box center [933, 210] width 47 height 12
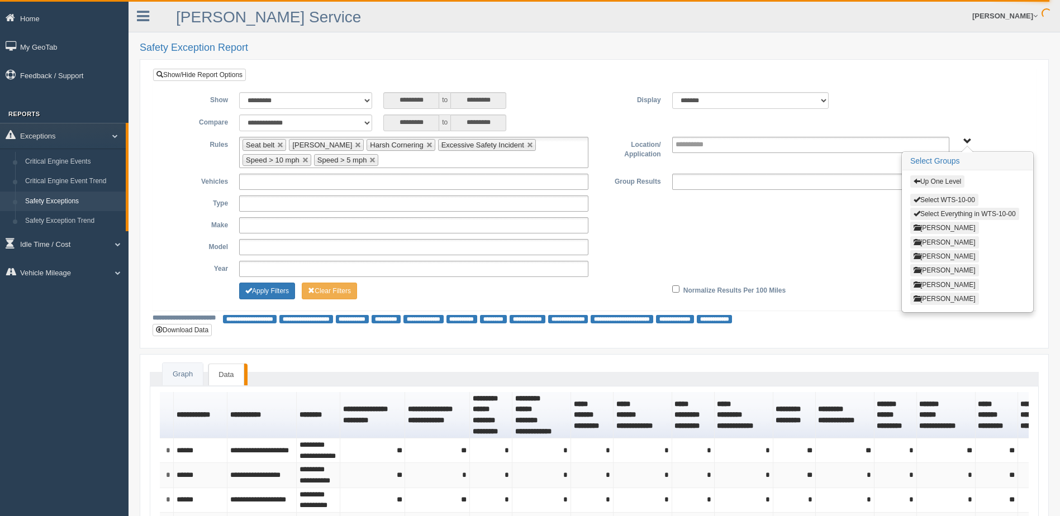
click at [943, 257] on button "[PERSON_NAME]" at bounding box center [944, 256] width 69 height 12
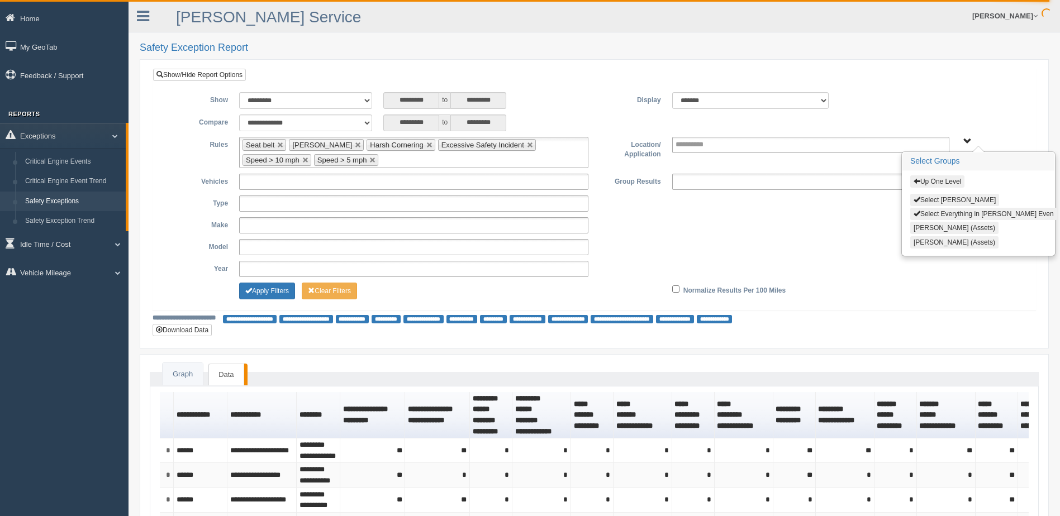
click at [920, 199] on span "button" at bounding box center [917, 199] width 7 height 7
click at [920, 182] on button "Up One Level" at bounding box center [937, 181] width 54 height 12
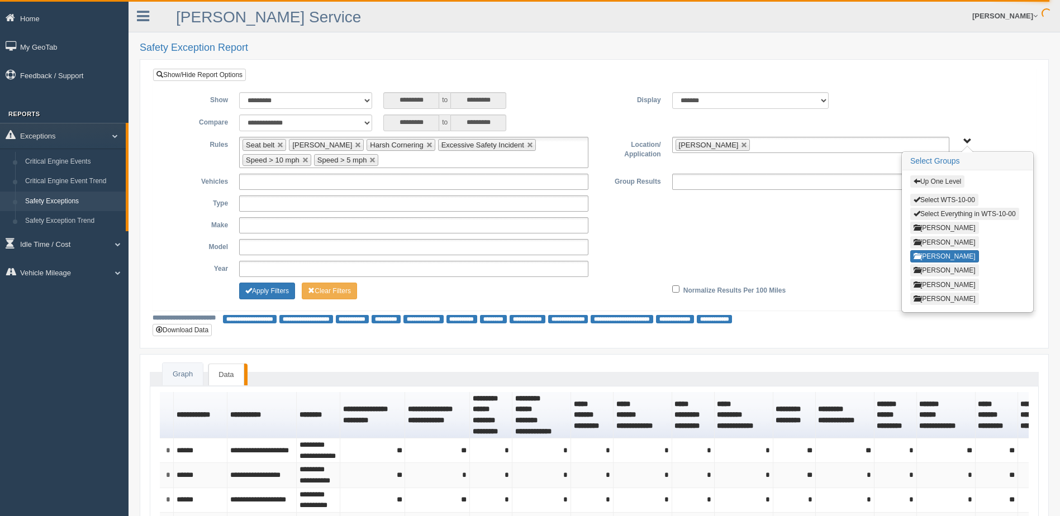
click at [920, 181] on button "Up One Level" at bounding box center [937, 181] width 54 height 12
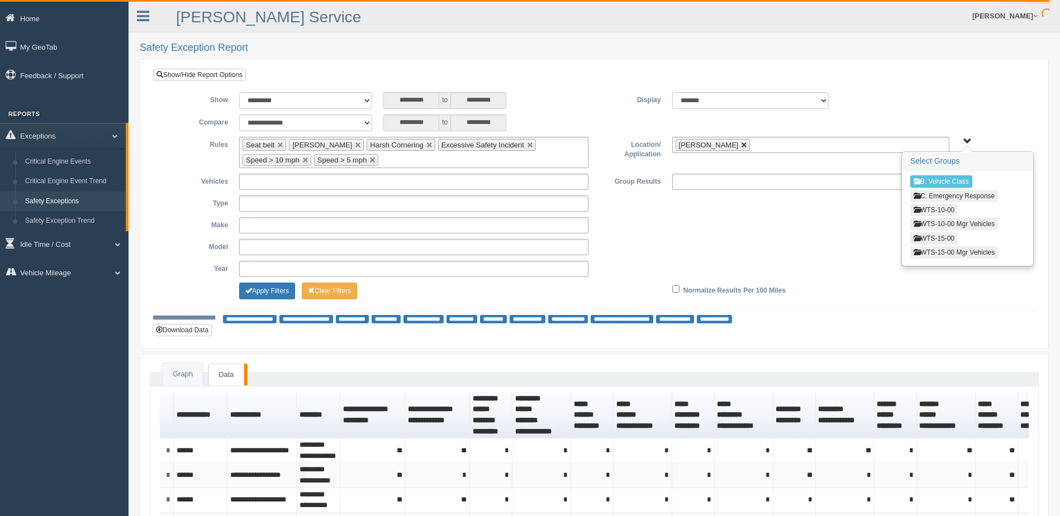
click at [741, 143] on link at bounding box center [744, 145] width 7 height 7
type input "**********"
click at [937, 209] on button "WTS-10-00" at bounding box center [933, 210] width 47 height 12
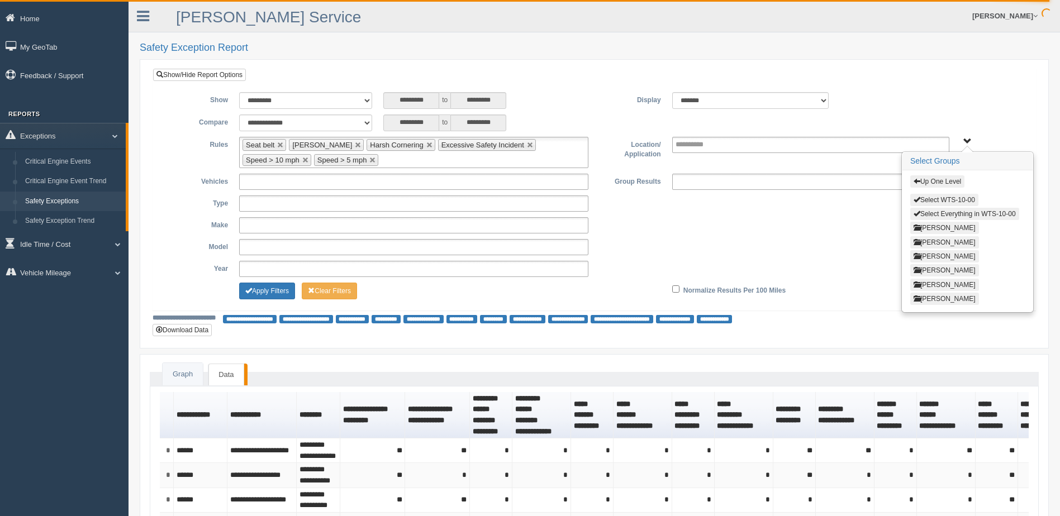
click at [938, 255] on button "[PERSON_NAME]" at bounding box center [944, 256] width 69 height 12
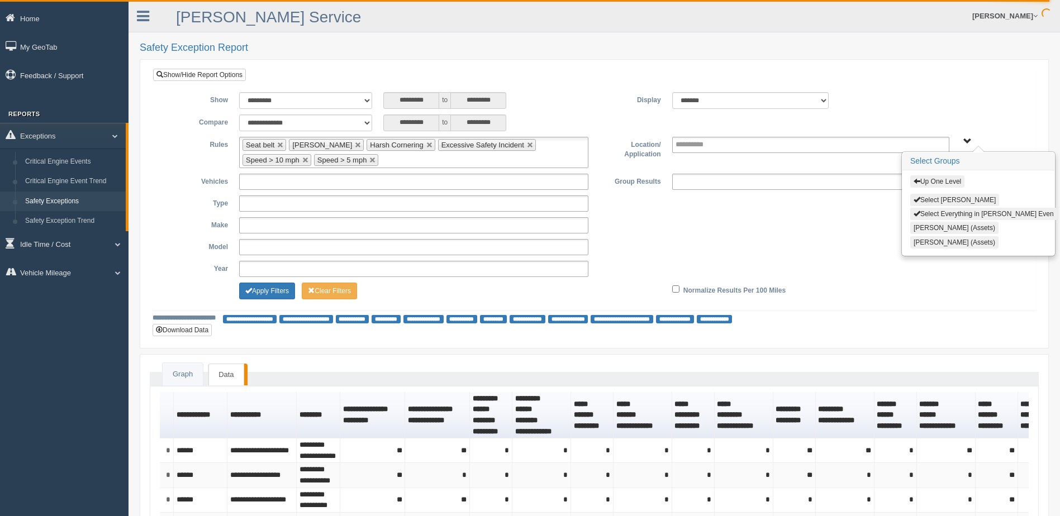
click at [928, 198] on button "Select [PERSON_NAME]" at bounding box center [954, 200] width 89 height 12
click at [917, 214] on span "button" at bounding box center [917, 213] width 7 height 7
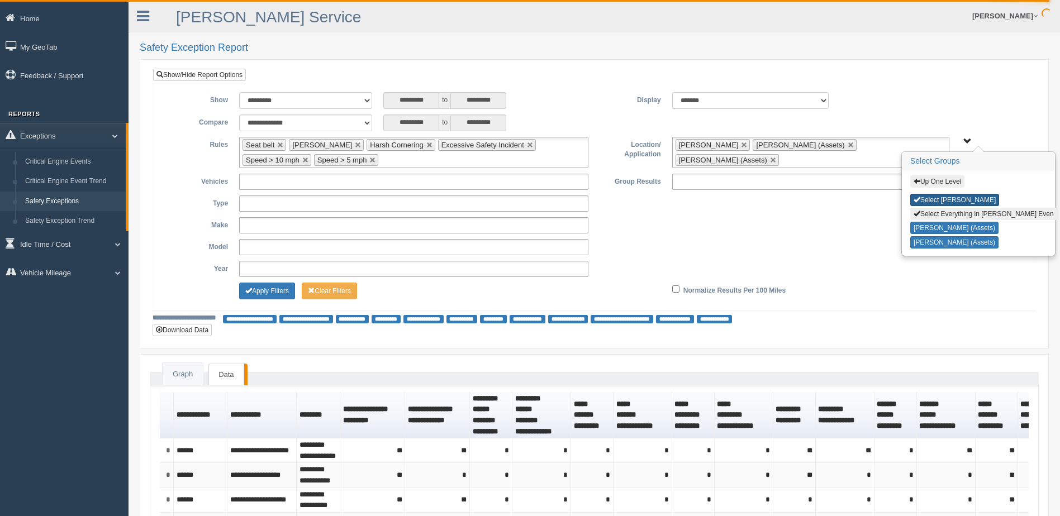
click at [917, 199] on span "button" at bounding box center [917, 199] width 7 height 7
click at [876, 145] on link at bounding box center [879, 145] width 7 height 7
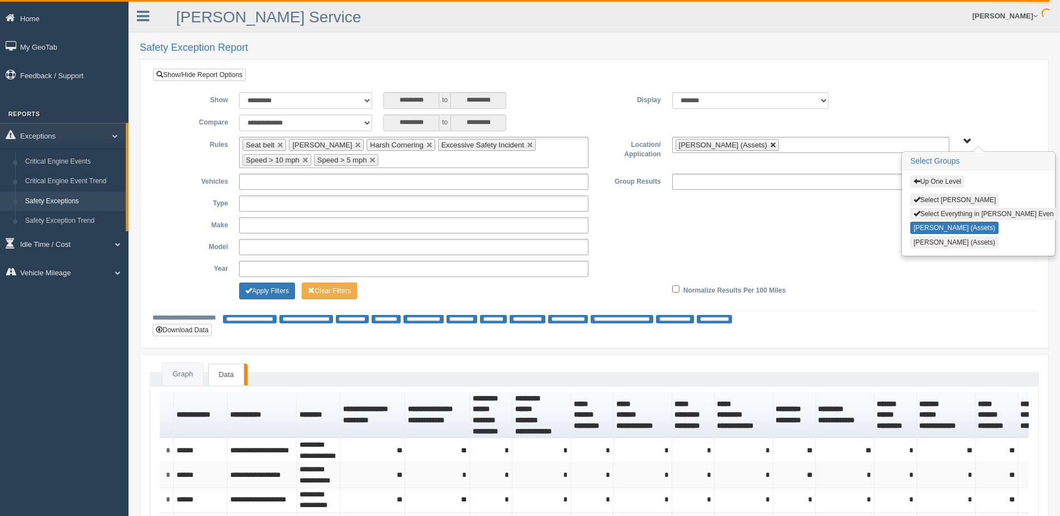
click at [770, 144] on link at bounding box center [773, 145] width 7 height 7
type input "**********"
click at [914, 180] on span "button" at bounding box center [917, 181] width 7 height 7
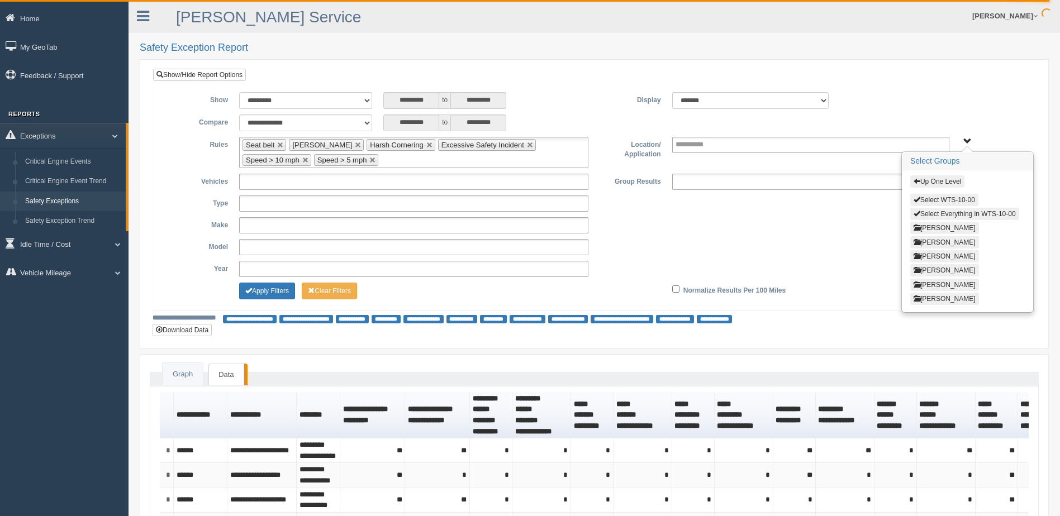
click at [919, 213] on span "button" at bounding box center [917, 213] width 7 height 7
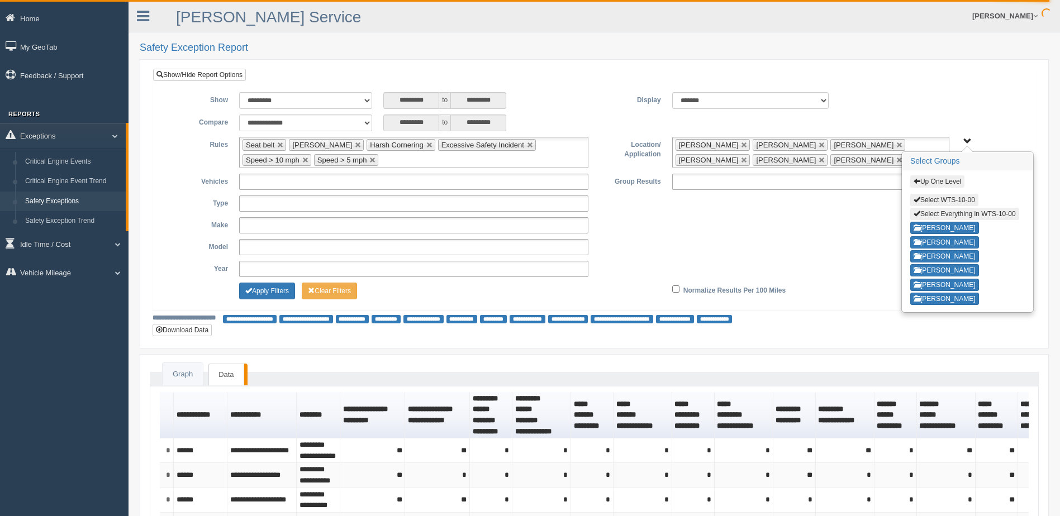
click at [919, 213] on span "button" at bounding box center [917, 213] width 7 height 7
type input "**********"
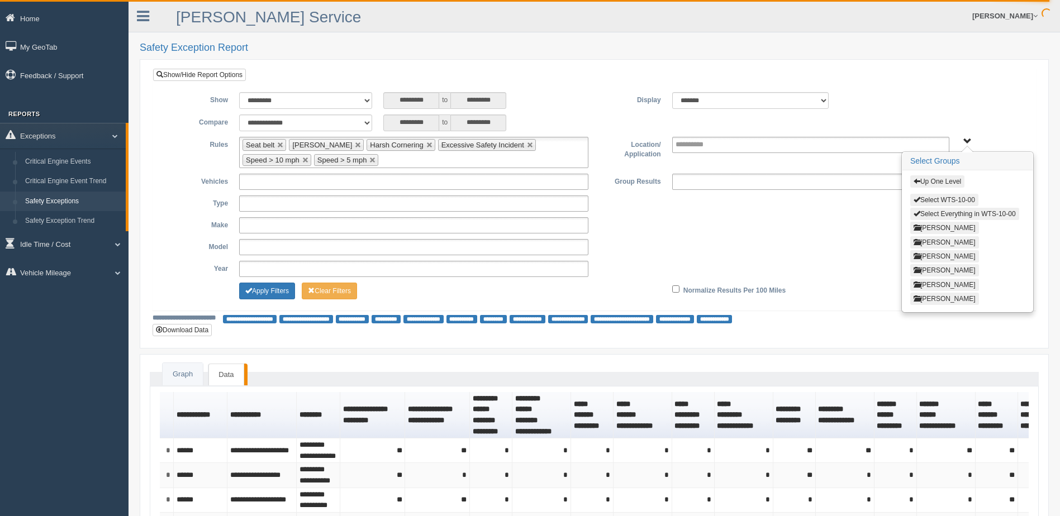
click at [916, 256] on span "button" at bounding box center [917, 256] width 7 height 7
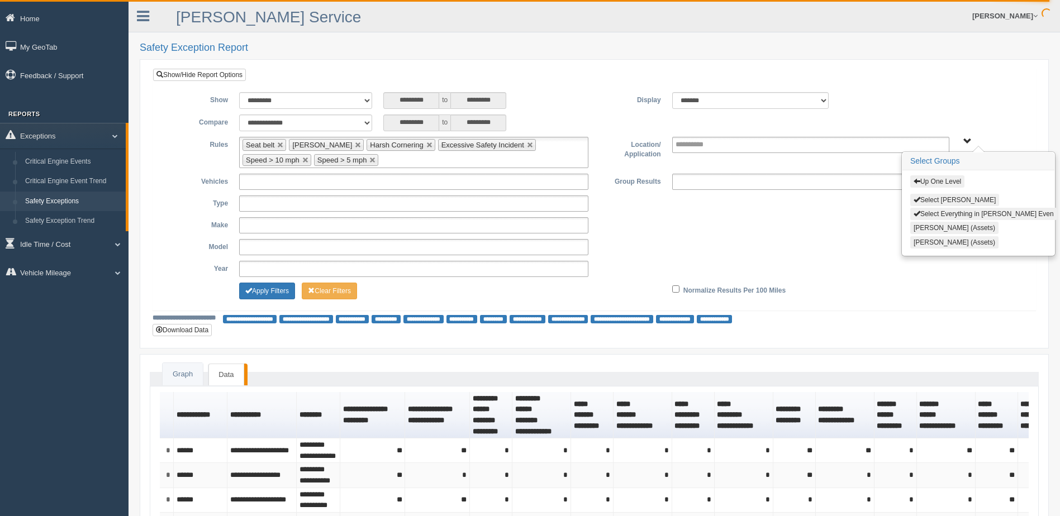
click at [921, 199] on button "Select [PERSON_NAME]" at bounding box center [954, 200] width 89 height 12
click at [966, 144] on span "Up One Level Select [PERSON_NAME] Even Select Everything in [PERSON_NAME] Even …" at bounding box center [967, 141] width 8 height 8
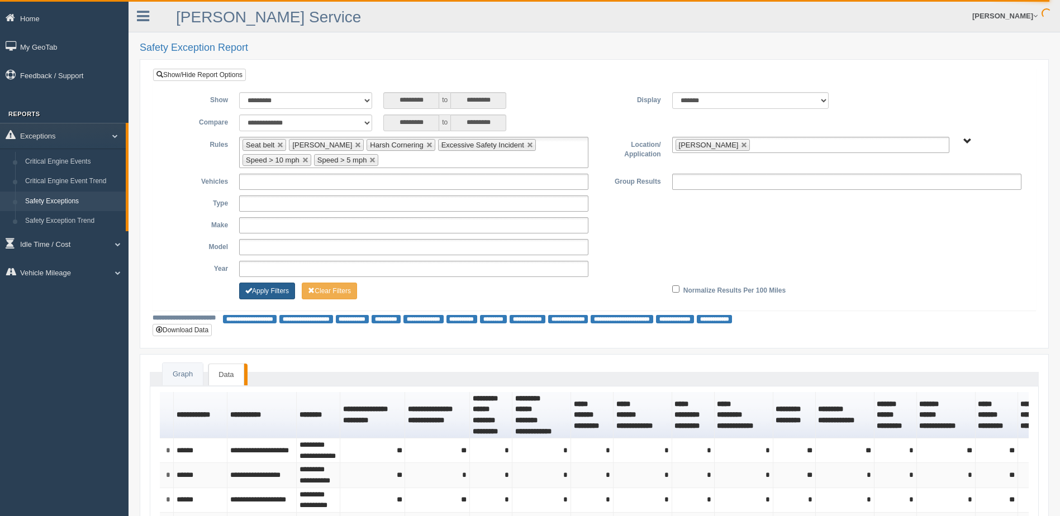
click at [267, 294] on button "Apply Filters" at bounding box center [267, 291] width 56 height 17
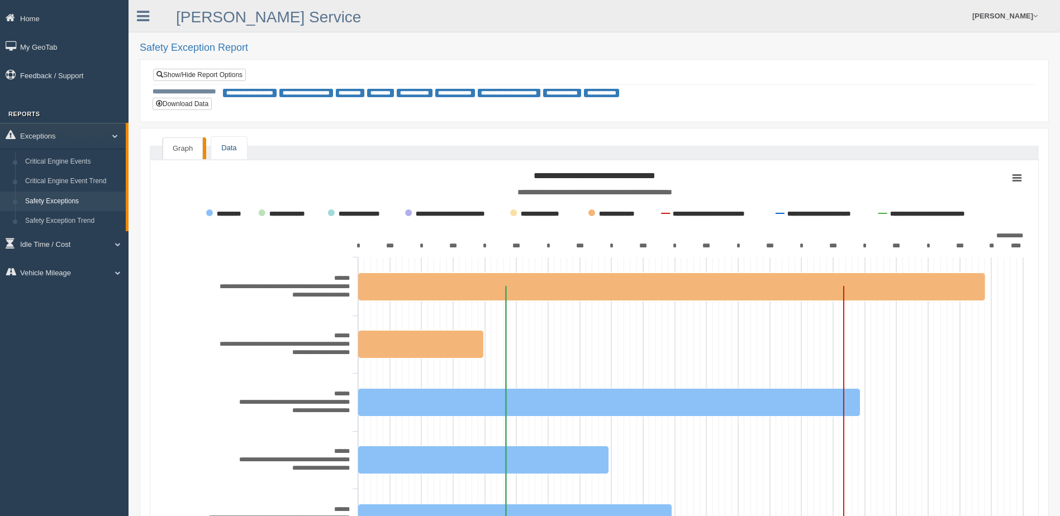
click at [231, 148] on link "Data" at bounding box center [228, 148] width 35 height 23
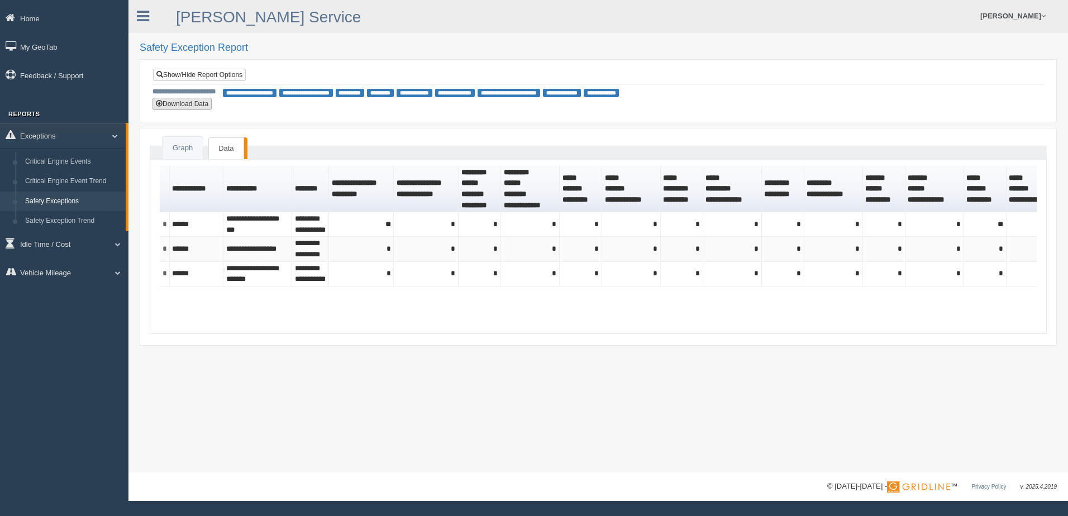
click at [191, 104] on button "Download Data" at bounding box center [182, 104] width 59 height 12
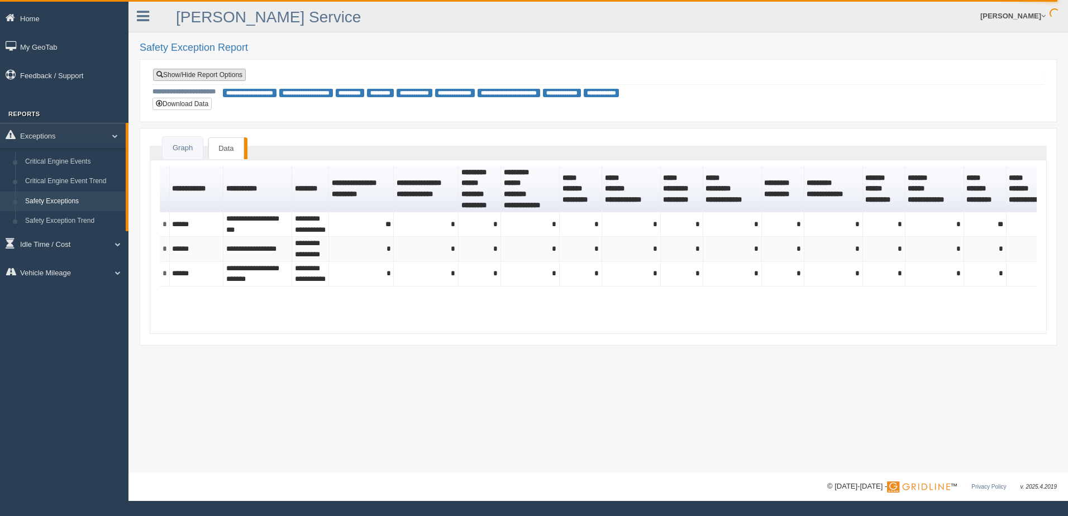
click at [201, 80] on link "Show/Hide Report Options" at bounding box center [199, 75] width 93 height 12
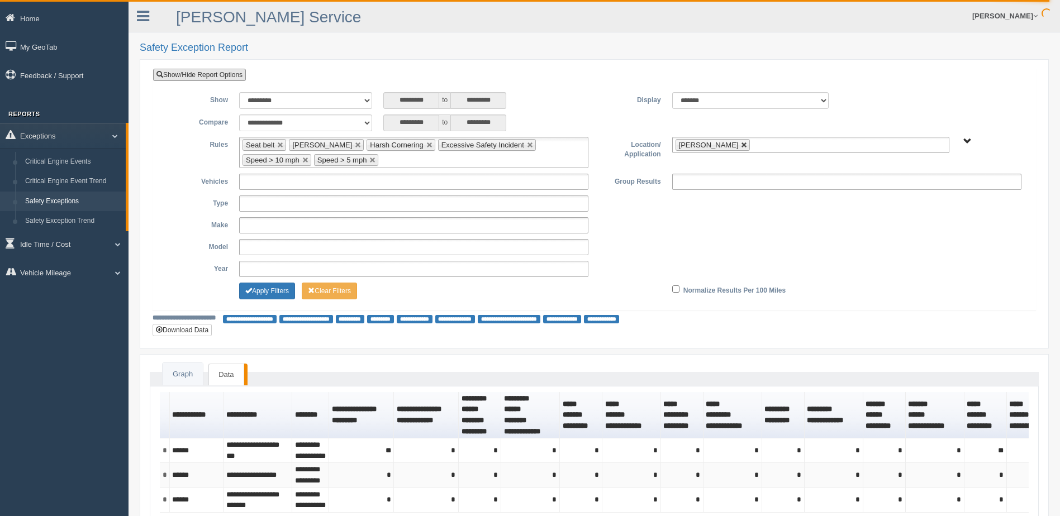
click at [741, 145] on link at bounding box center [744, 145] width 7 height 7
type input "**********"
click at [970, 140] on span "B. Vehicle Class C. Emergency Response WTS-10-00 WTS-10-00 Mgr Vehicles WTS-15-…" at bounding box center [967, 141] width 8 height 8
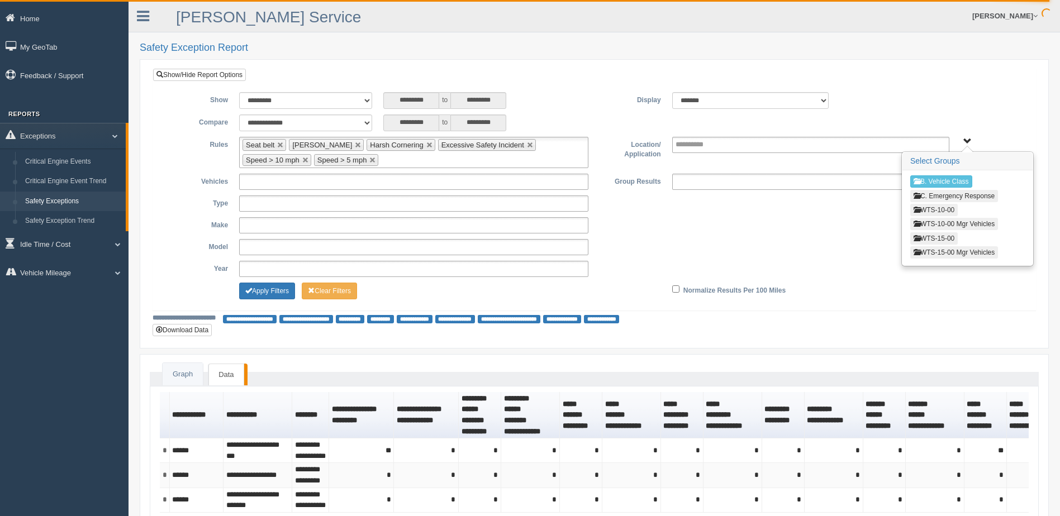
click at [932, 208] on button "WTS-10-00" at bounding box center [933, 210] width 47 height 12
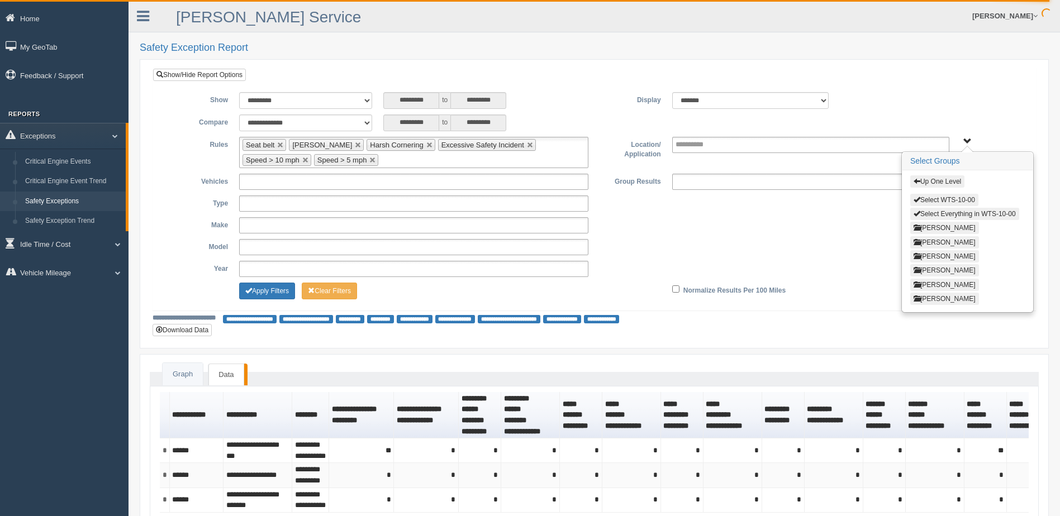
click at [928, 269] on button "[PERSON_NAME]" at bounding box center [944, 270] width 69 height 12
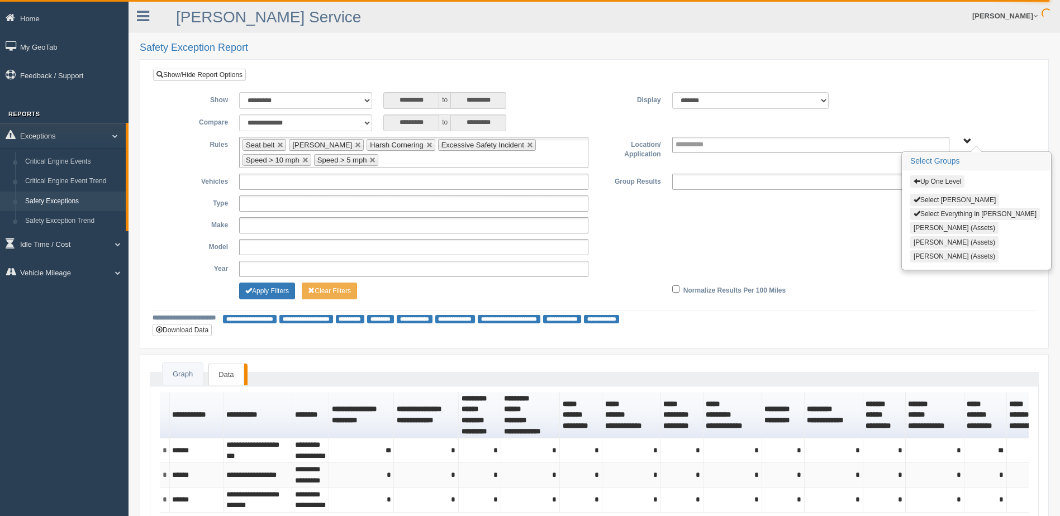
click at [928, 198] on button "Select Nathan Mahr" at bounding box center [954, 200] width 89 height 12
click at [968, 139] on span "Up One Level Select Nathan Mahr Select Everything in Nathan Mahr Jonathan Cote …" at bounding box center [967, 141] width 8 height 8
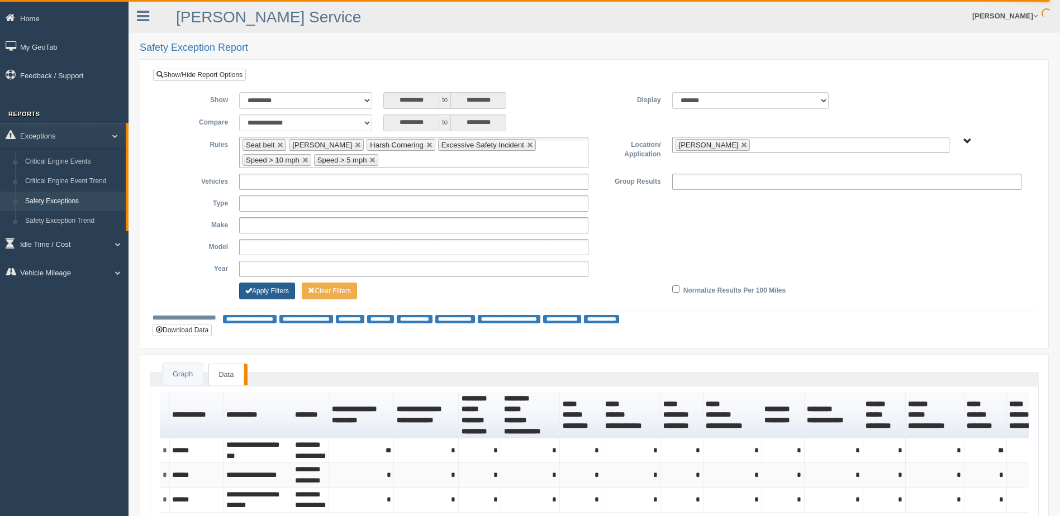
click at [272, 291] on button "Apply Filters" at bounding box center [267, 291] width 56 height 17
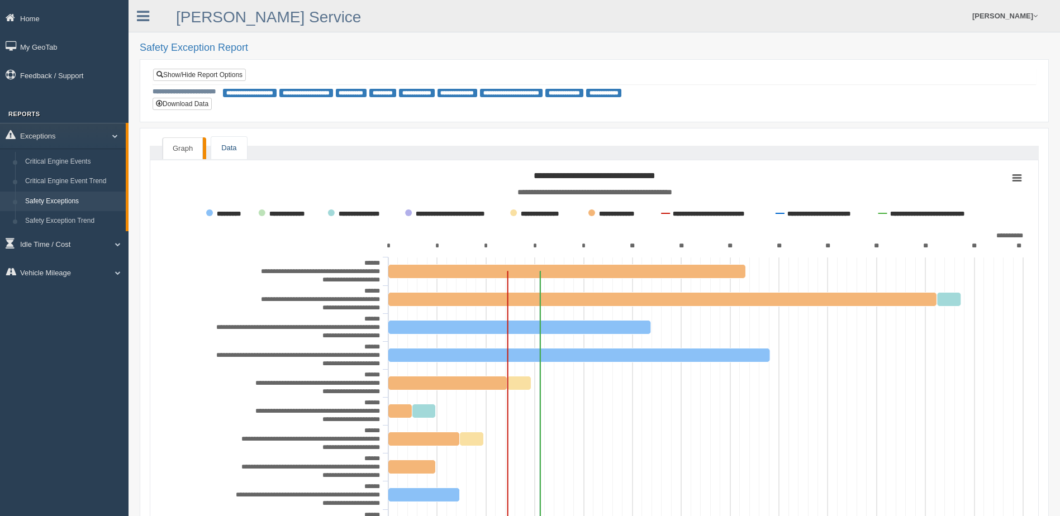
click at [233, 145] on link "Data" at bounding box center [228, 148] width 35 height 23
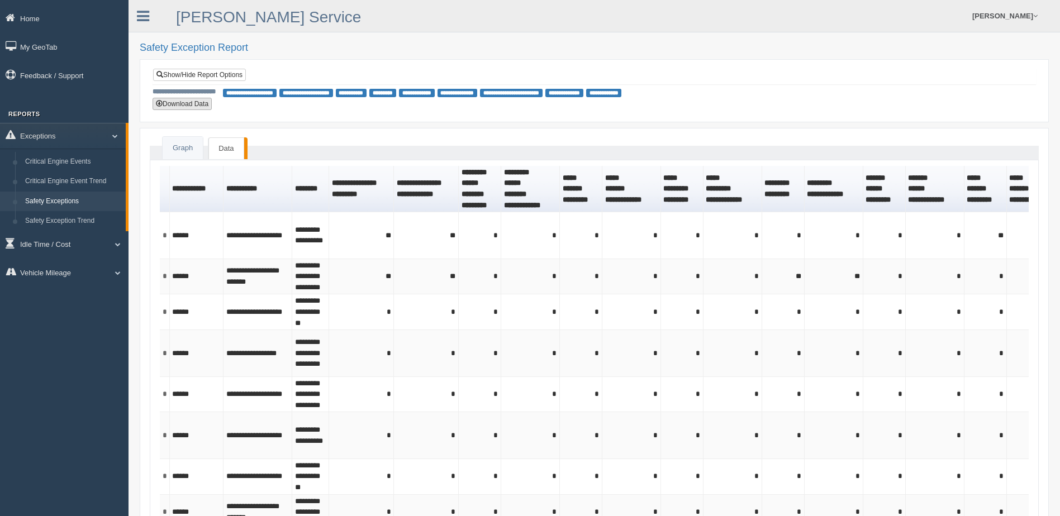
click at [179, 102] on button "Download Data" at bounding box center [182, 104] width 59 height 12
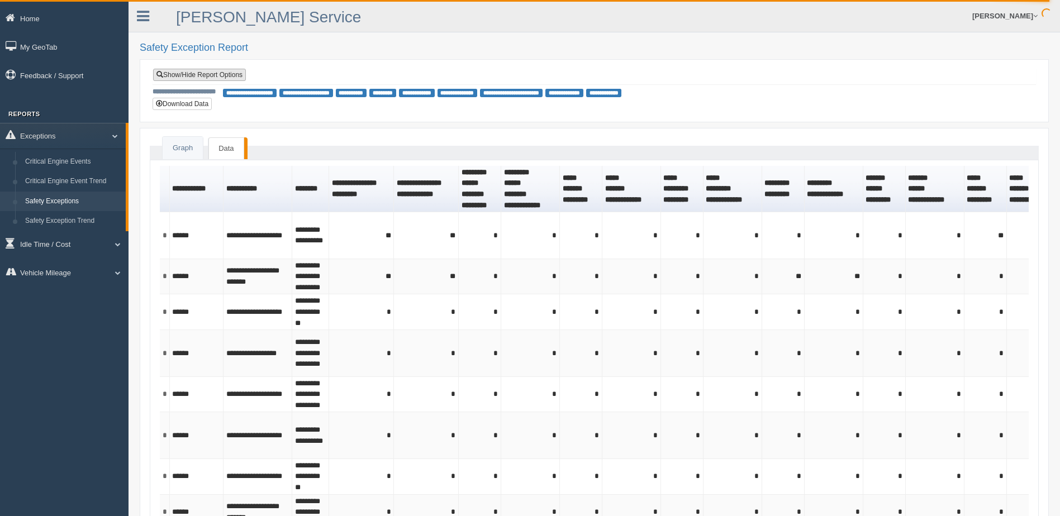
click at [230, 76] on link "Show/Hide Report Options" at bounding box center [199, 75] width 93 height 12
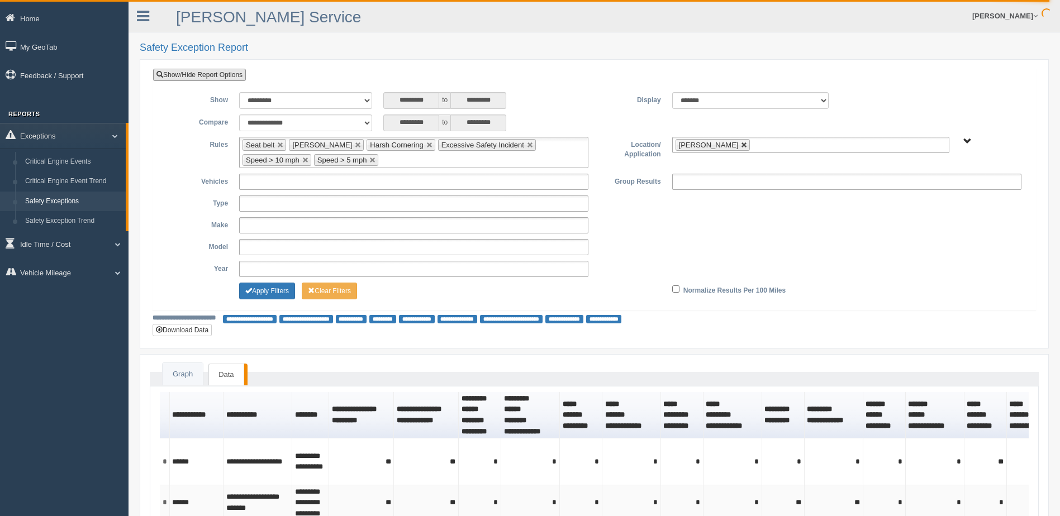
click at [741, 144] on link at bounding box center [744, 145] width 7 height 7
type input "**********"
click at [966, 141] on span "B. Vehicle Class C. Emergency Response WTS-10-00 WTS-10-00 Mgr Vehicles WTS-15-…" at bounding box center [967, 141] width 8 height 8
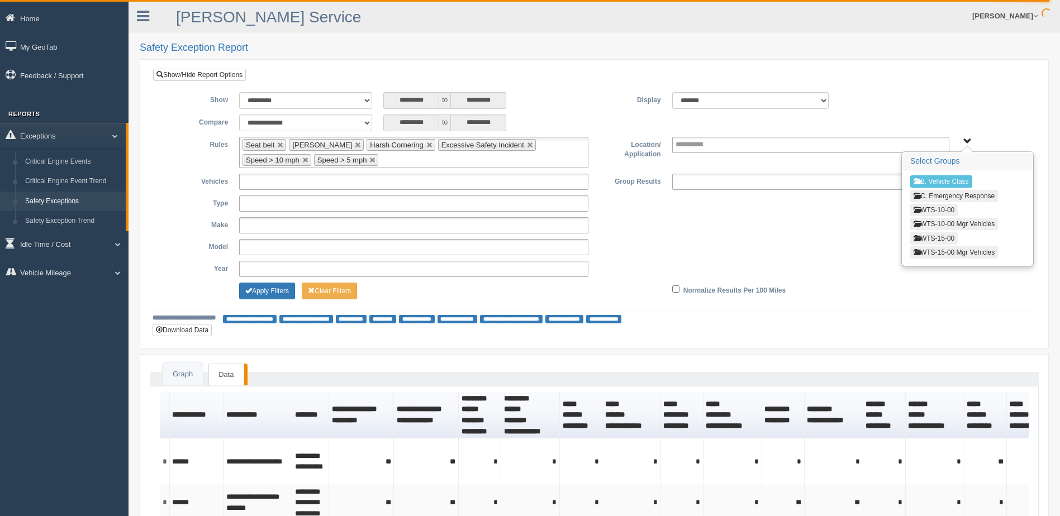
click at [928, 207] on button "WTS-10-00" at bounding box center [933, 210] width 47 height 12
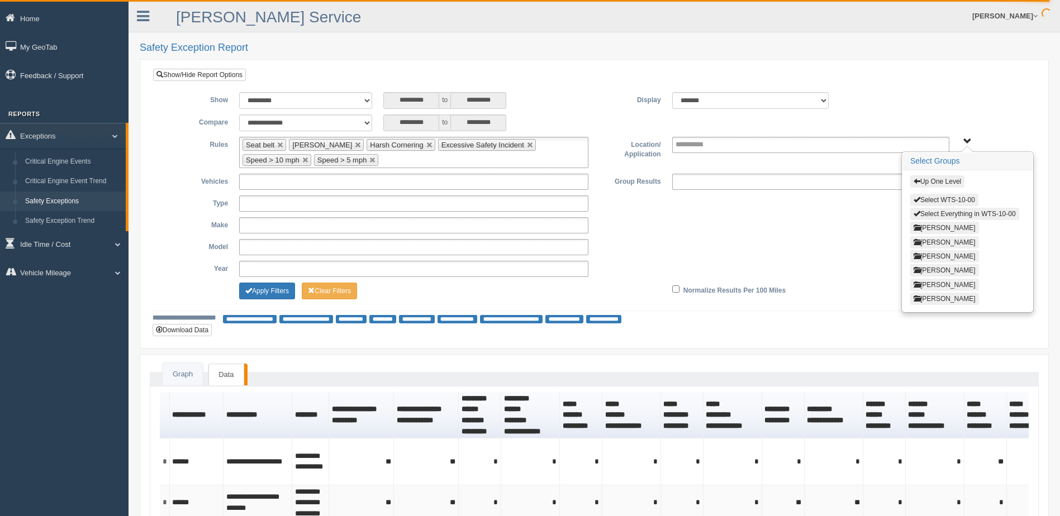
click at [929, 283] on button "[PERSON_NAME]" at bounding box center [944, 285] width 69 height 12
click at [924, 197] on button "Select Thomas Anderson" at bounding box center [954, 200] width 89 height 12
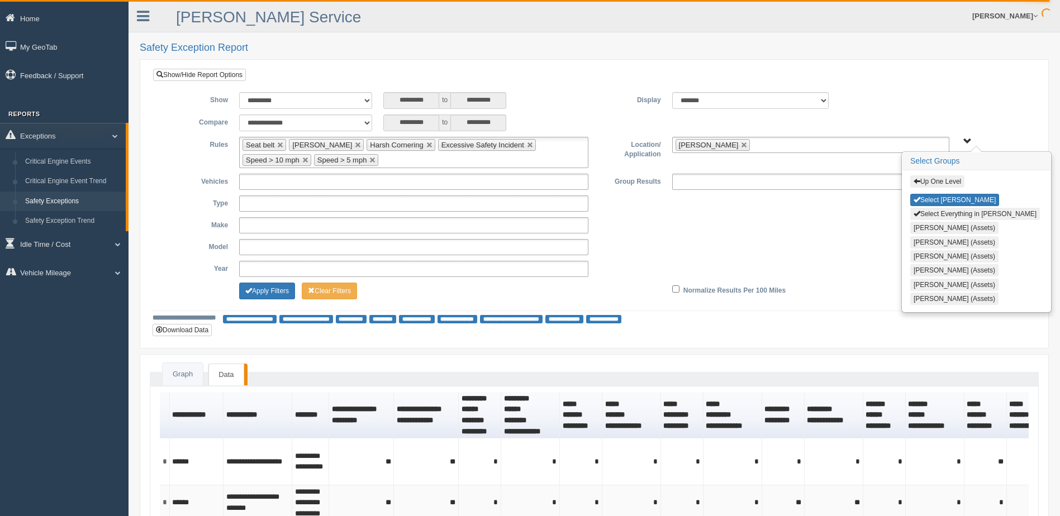
click at [966, 139] on span "Up One Level Select Thomas Anderson Select Everything in Thomas Anderson Hector…" at bounding box center [967, 141] width 8 height 8
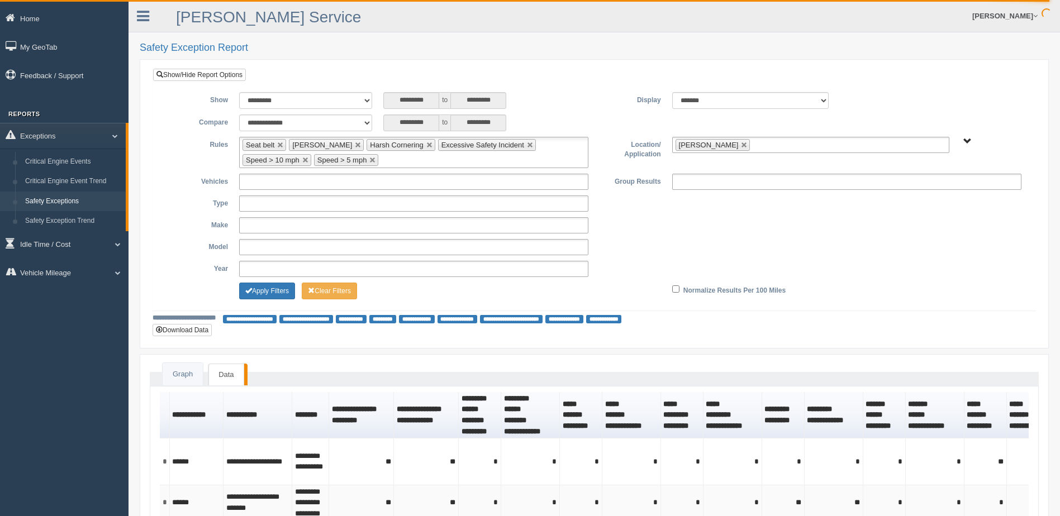
click at [961, 96] on div "**********" at bounding box center [594, 100] width 866 height 17
click at [277, 289] on button "Apply Filters" at bounding box center [267, 291] width 56 height 17
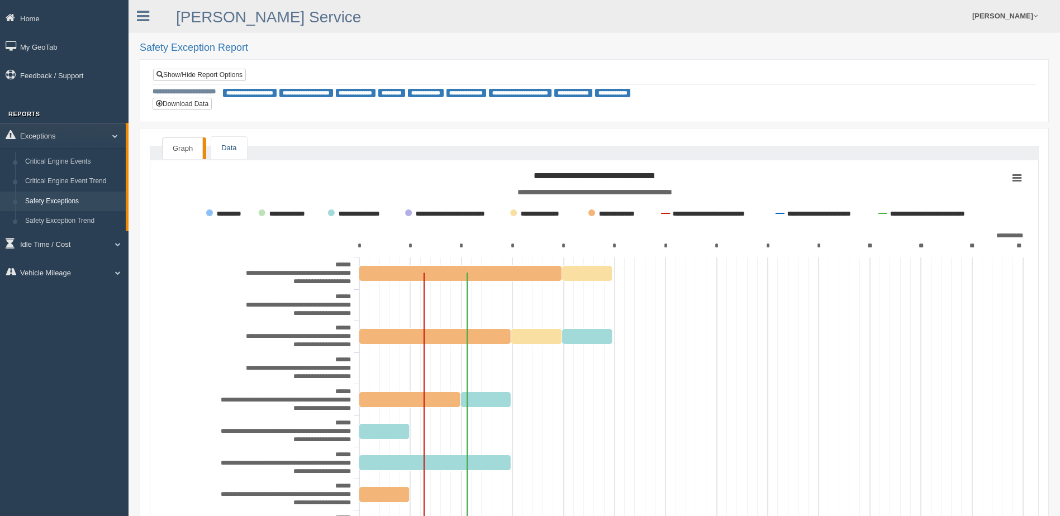
click at [225, 141] on link "Data" at bounding box center [228, 148] width 35 height 23
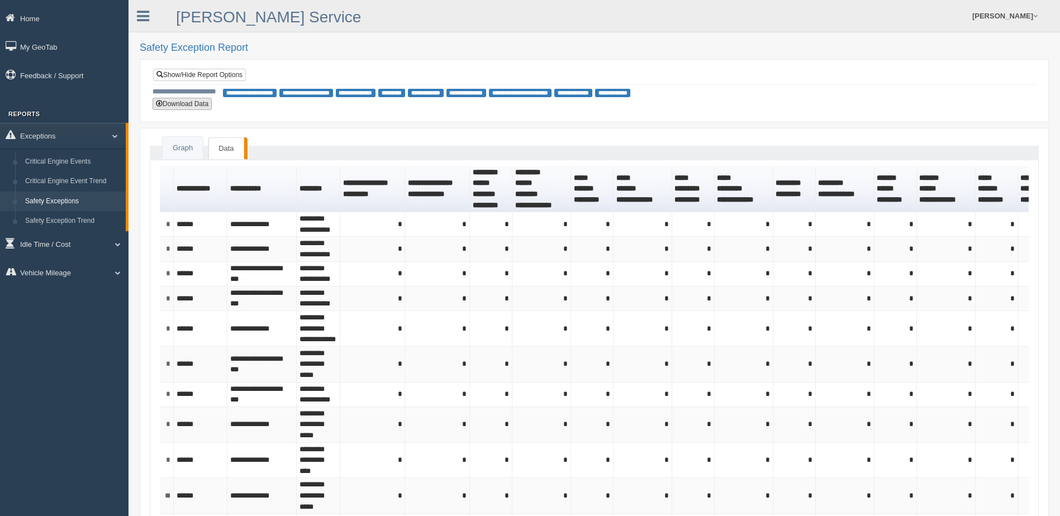
click at [195, 104] on button "Download Data" at bounding box center [182, 104] width 59 height 12
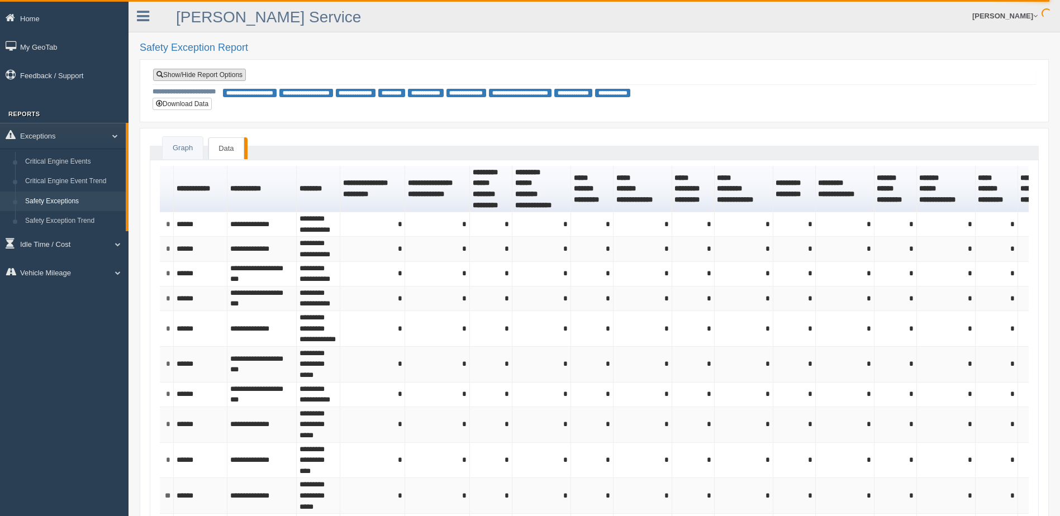
click at [218, 75] on link "Show/Hide Report Options" at bounding box center [199, 75] width 93 height 12
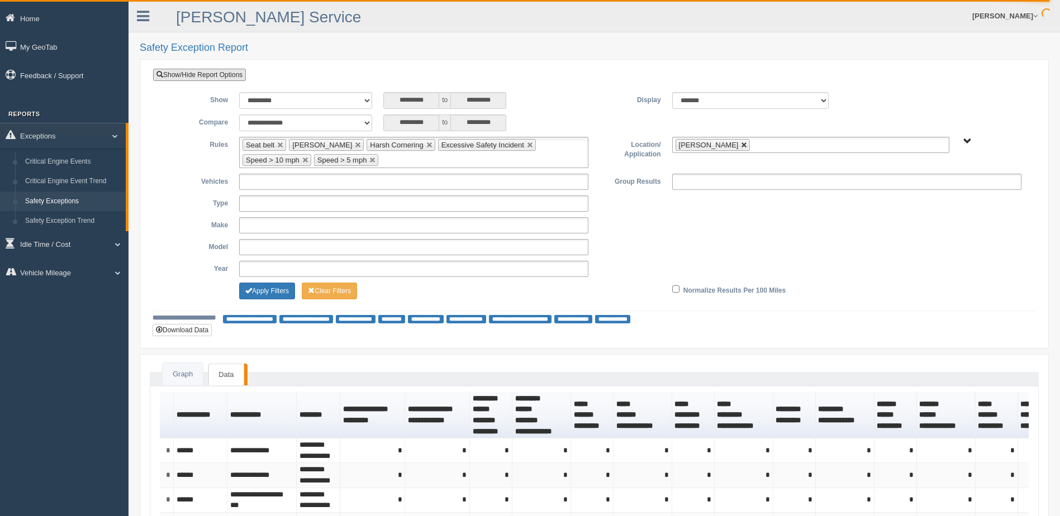
click at [745, 145] on link at bounding box center [744, 145] width 7 height 7
type input "**********"
click at [968, 139] on span "B. Vehicle Class C. Emergency Response WTS-10-00 WTS-10-00 Mgr Vehicles WTS-15-…" at bounding box center [967, 141] width 8 height 8
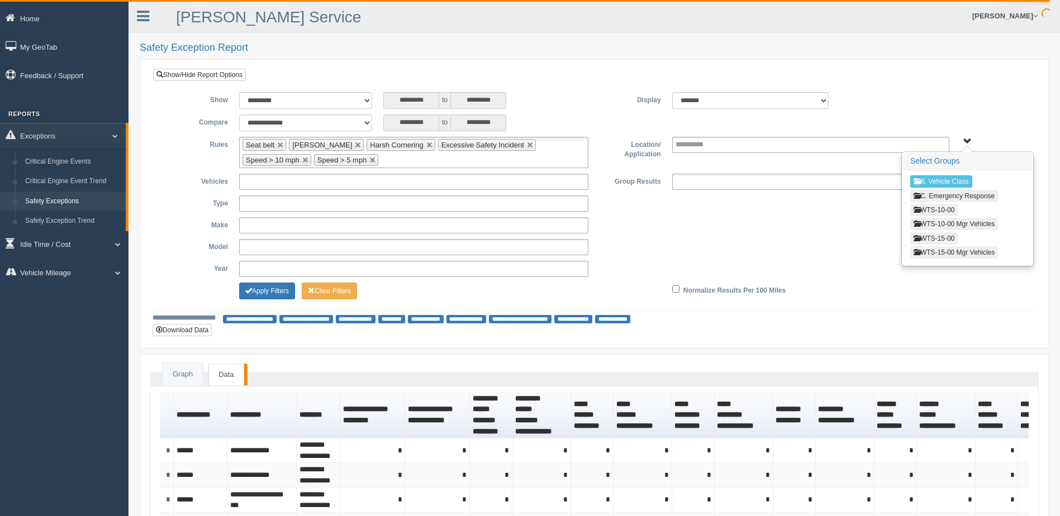
click at [937, 208] on button "WTS-10-00" at bounding box center [933, 210] width 47 height 12
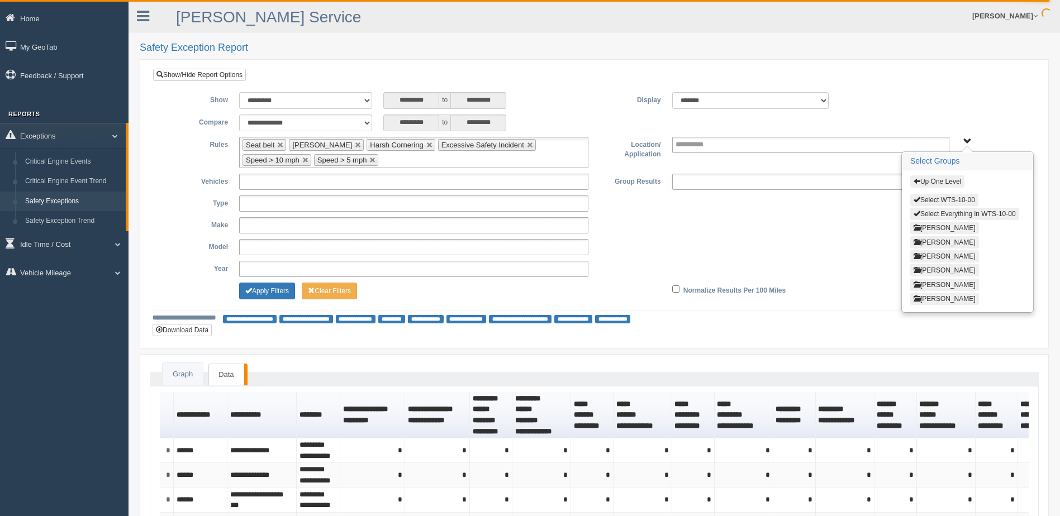
click at [935, 227] on button "Cory Edwards" at bounding box center [944, 228] width 69 height 12
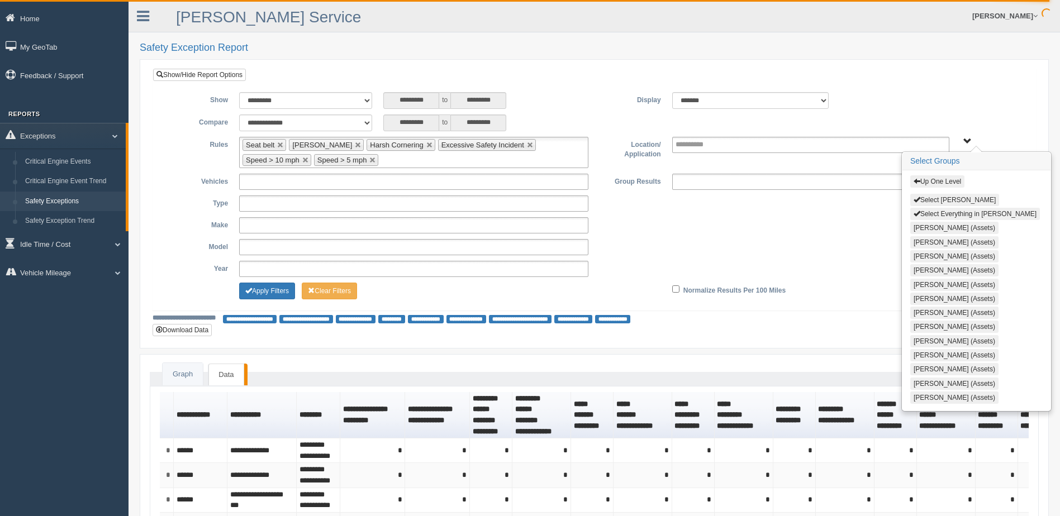
click at [932, 198] on button "Select Cory Edwards" at bounding box center [954, 200] width 89 height 12
click at [967, 139] on span "Up One Level Select Cory Edwards Select Everything in Cory Edwards Brandon Comb…" at bounding box center [967, 141] width 8 height 8
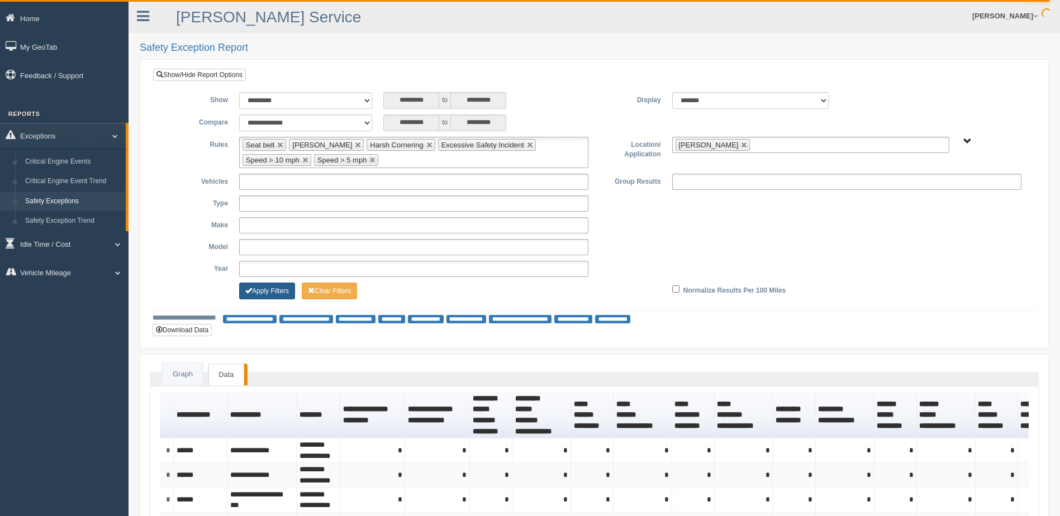
click at [258, 289] on button "Apply Filters" at bounding box center [267, 291] width 56 height 17
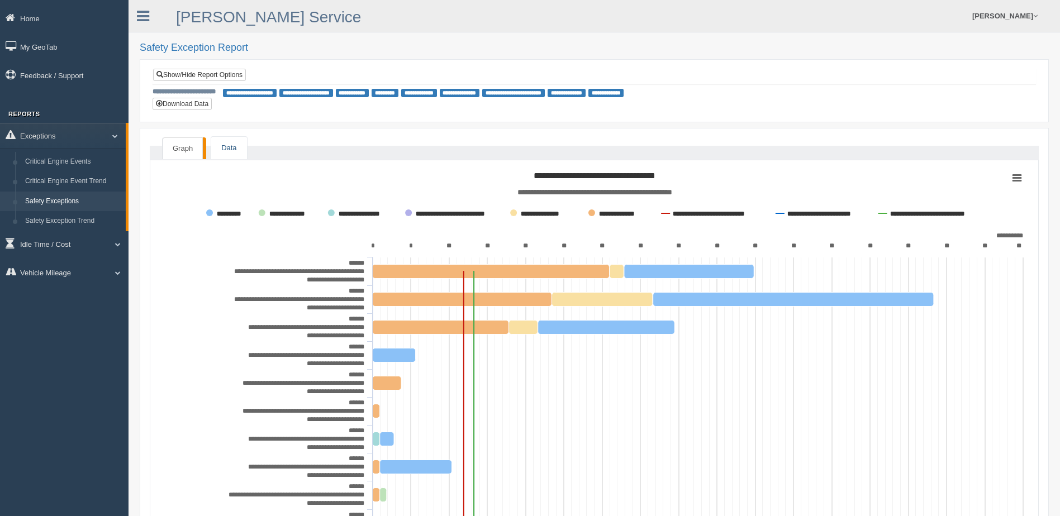
click at [232, 142] on link "Data" at bounding box center [228, 148] width 35 height 23
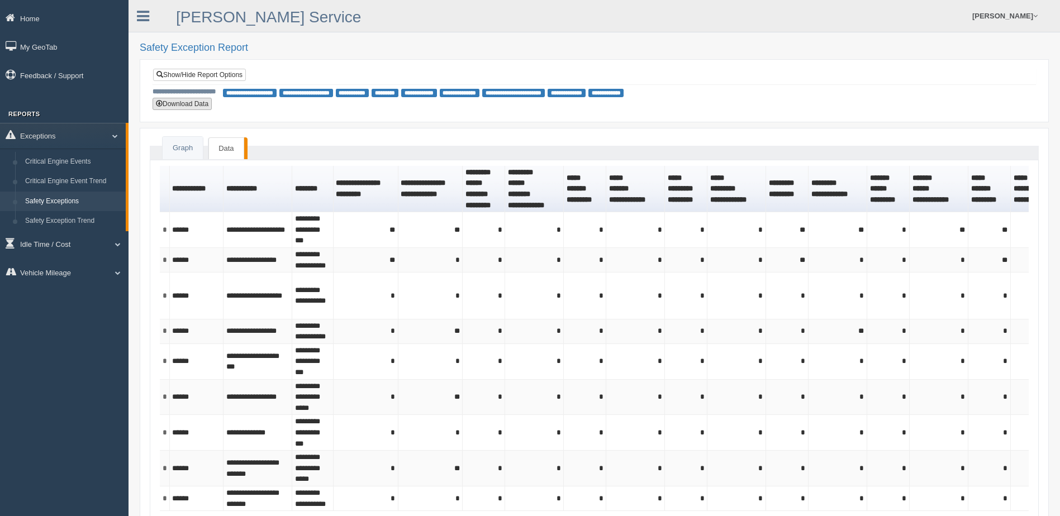
click at [193, 104] on button "Download Data" at bounding box center [182, 104] width 59 height 12
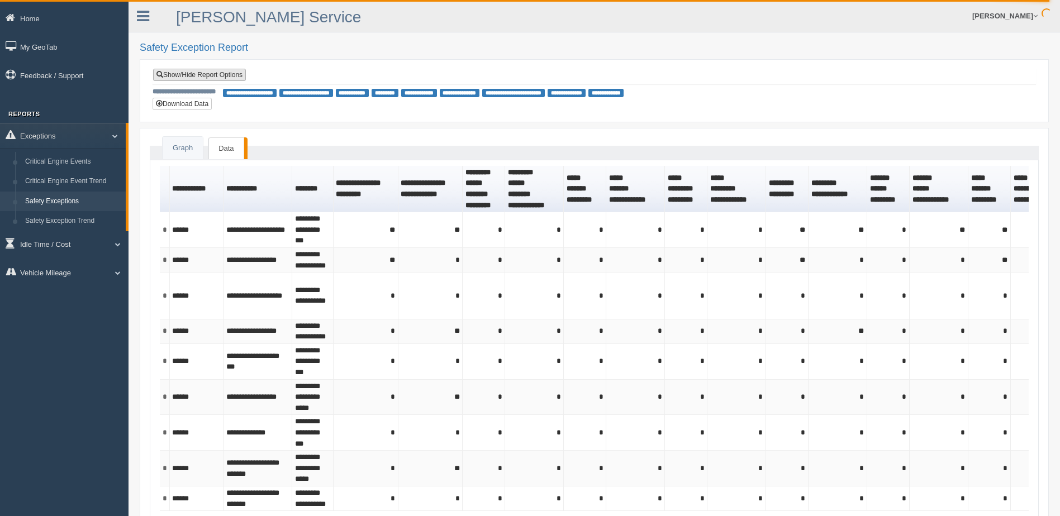
click at [208, 76] on link "Show/Hide Report Options" at bounding box center [199, 75] width 93 height 12
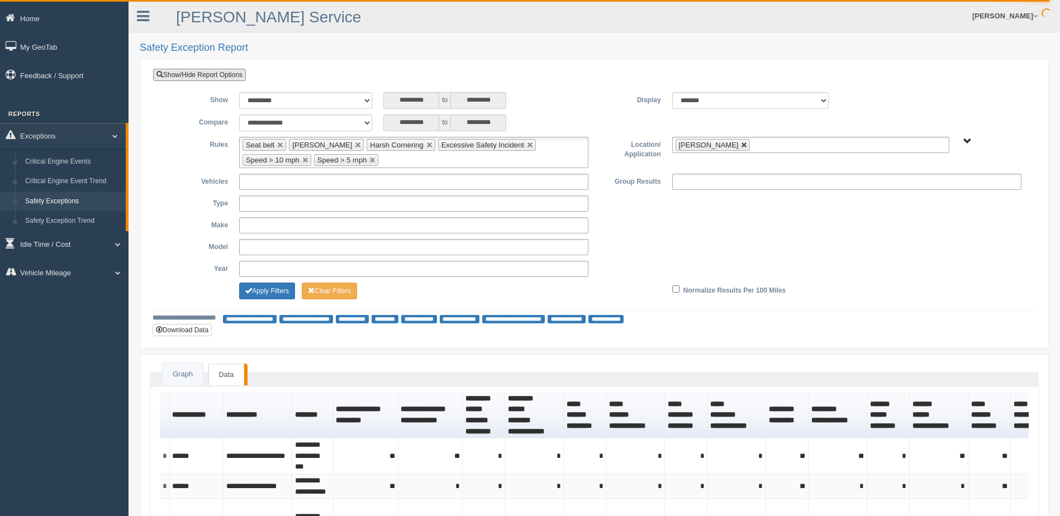
click at [741, 144] on link at bounding box center [744, 145] width 7 height 7
type input "**********"
click at [967, 139] on span "B. Vehicle Class C. Emergency Response WTS-10-00 WTS-10-00 Mgr Vehicles WTS-15-…" at bounding box center [967, 141] width 8 height 8
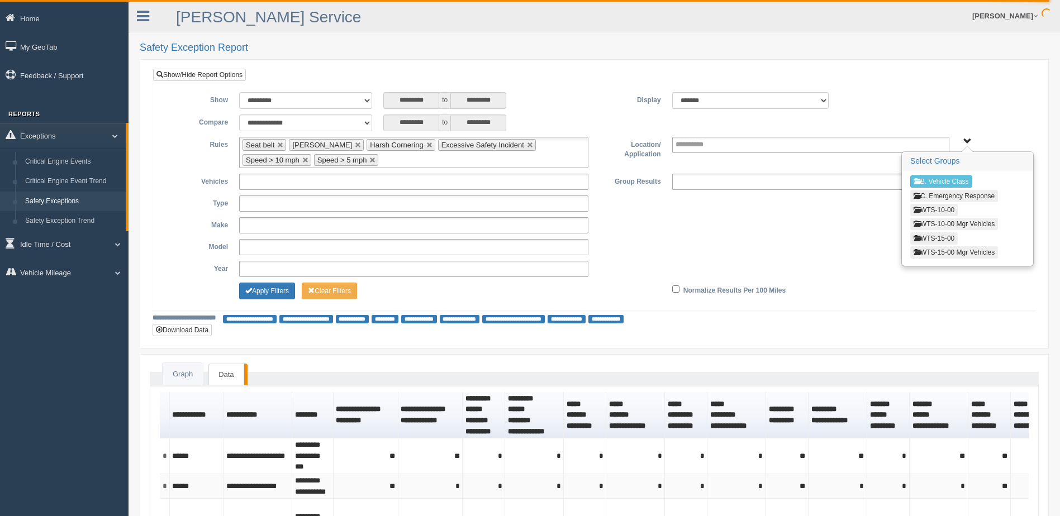
click at [942, 208] on button "WTS-10-00" at bounding box center [933, 210] width 47 height 12
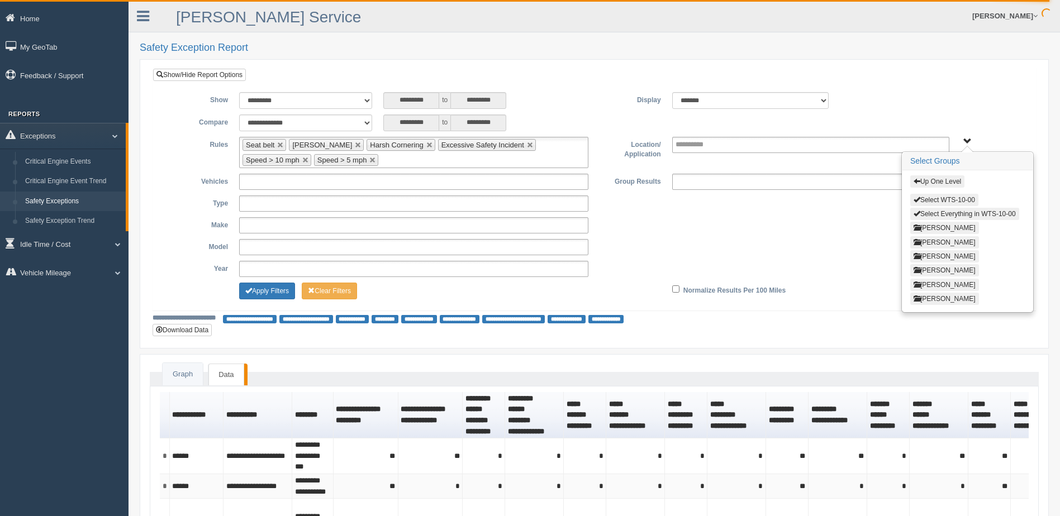
click at [933, 282] on button "[PERSON_NAME]" at bounding box center [944, 285] width 69 height 12
click at [922, 196] on button "Select [PERSON_NAME]" at bounding box center [954, 200] width 89 height 12
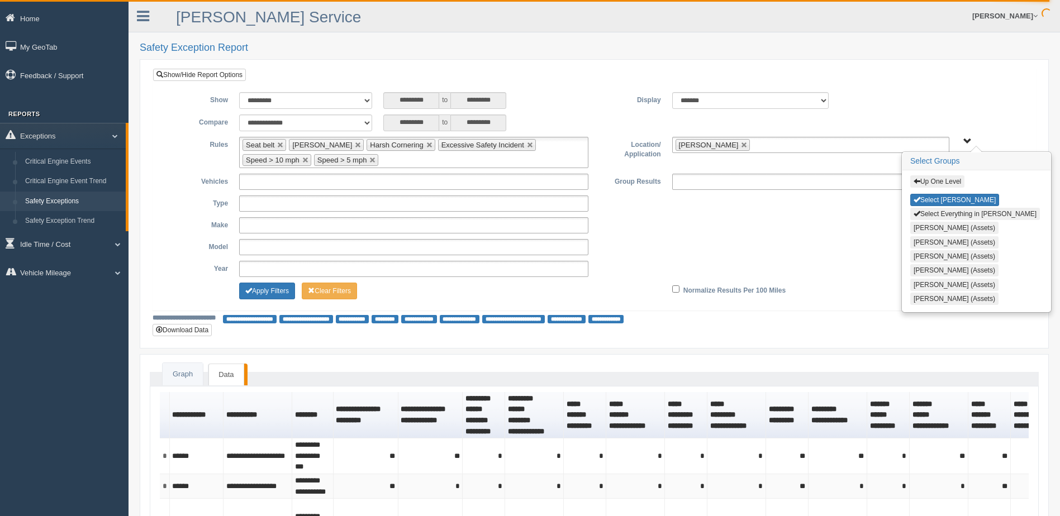
click at [967, 139] on span "Up One Level Select [PERSON_NAME] Select Everything in [PERSON_NAME] [PERSON_NA…" at bounding box center [967, 141] width 8 height 8
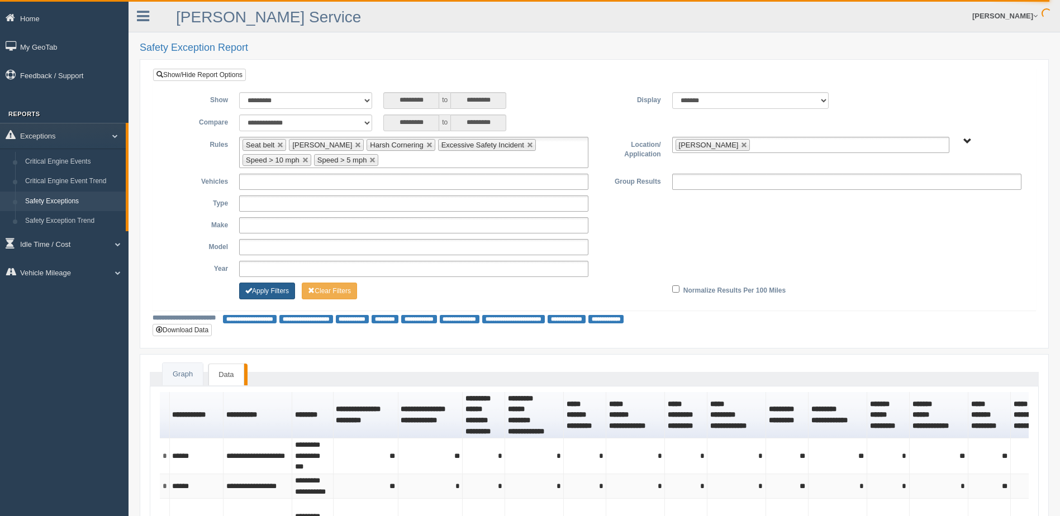
click at [267, 289] on button "Apply Filters" at bounding box center [267, 291] width 56 height 17
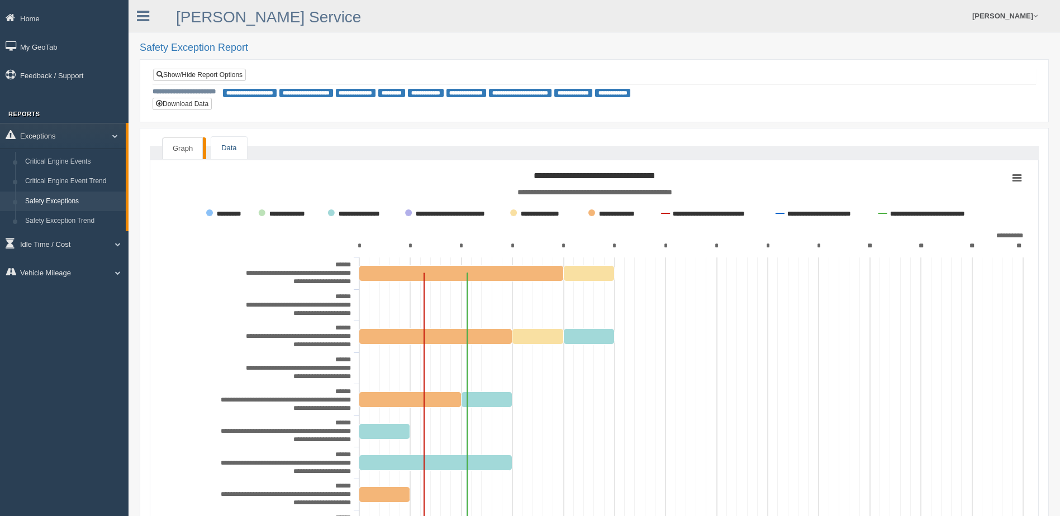
click at [224, 147] on link "Data" at bounding box center [228, 148] width 35 height 23
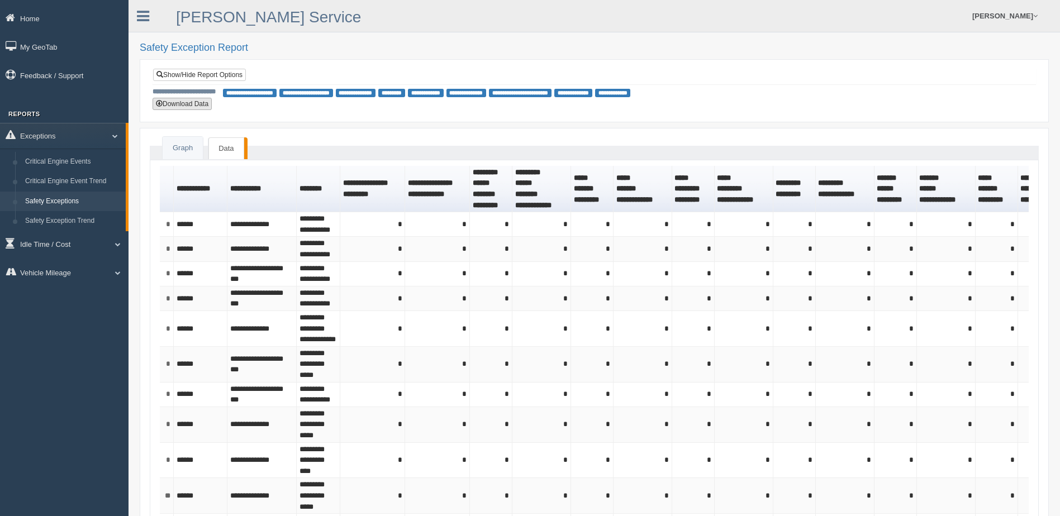
click at [193, 104] on button "Download Data" at bounding box center [182, 104] width 59 height 12
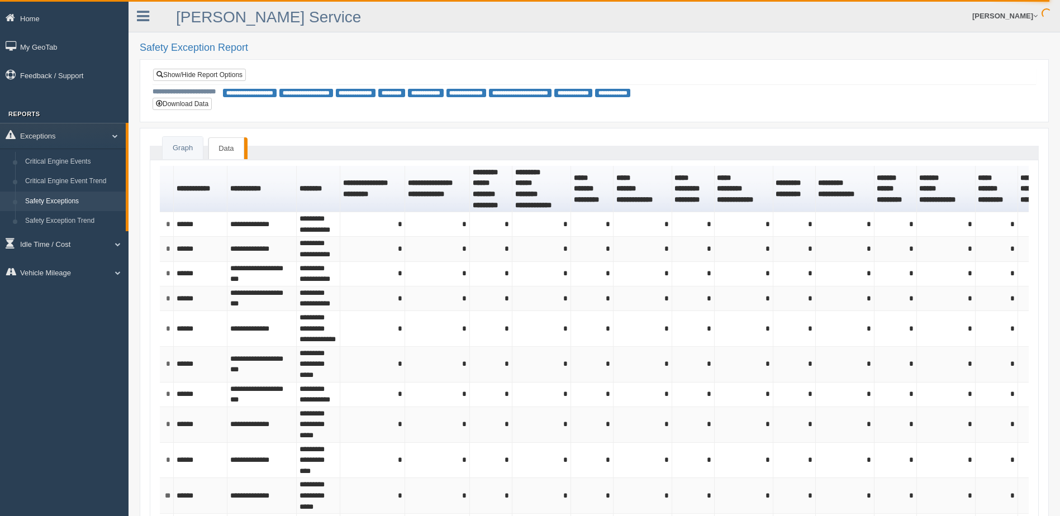
click at [186, 72] on link "Show/Hide Report Options" at bounding box center [199, 75] width 93 height 12
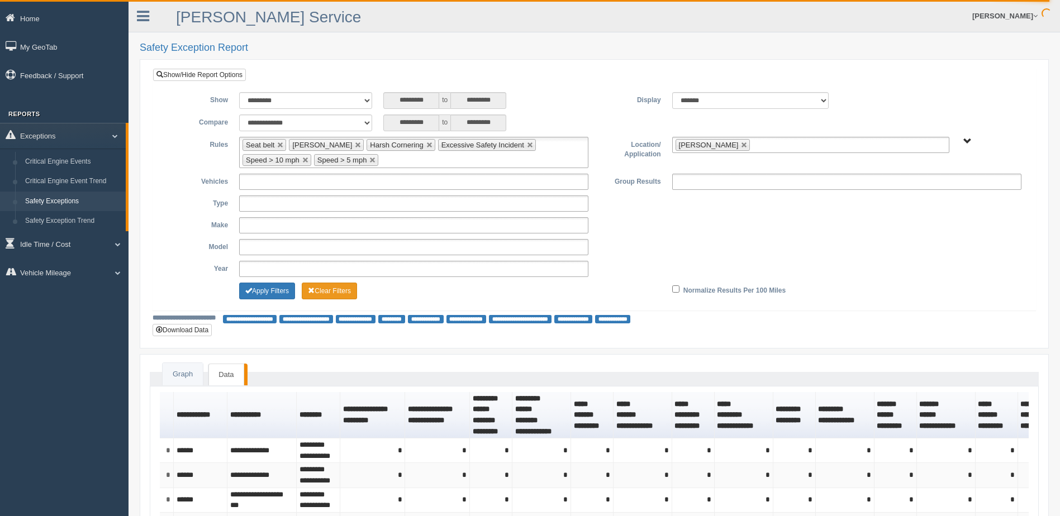
click at [331, 289] on button "Clear Filters" at bounding box center [329, 291] width 55 height 17
